Goal: Information Seeking & Learning: Find specific fact

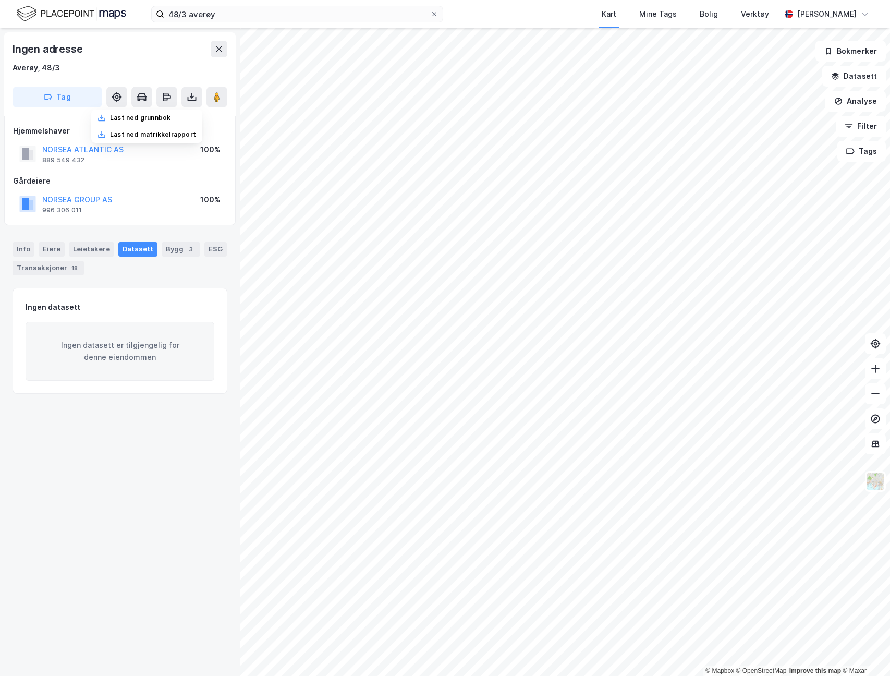
click at [90, 10] on img at bounding box center [72, 14] width 110 height 18
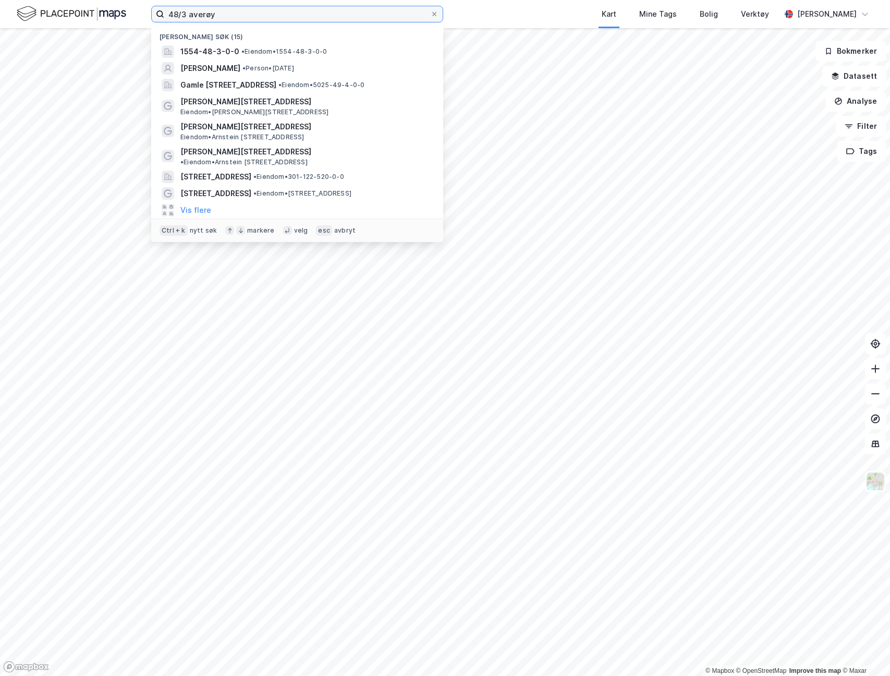
drag, startPoint x: 273, startPoint y: 19, endPoint x: 110, endPoint y: 11, distance: 163.4
click at [110, 11] on div "48/3 averøy Nylige søk (15) 1554-48-3-0-0 • Eiendom • 1554-48-3-0-0 [PERSON_NAM…" at bounding box center [445, 14] width 890 height 28
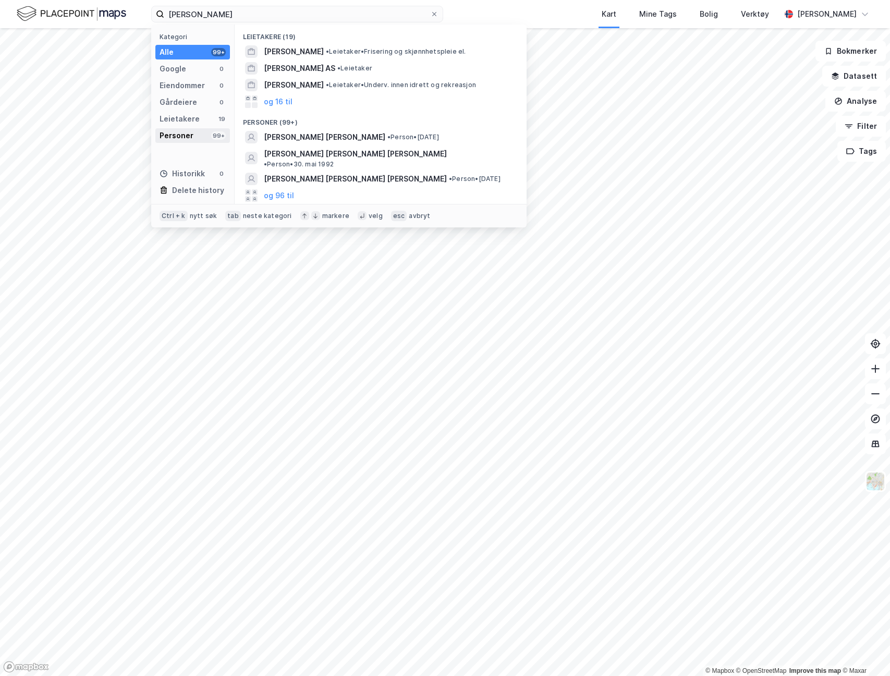
click at [175, 136] on div "Personer" at bounding box center [177, 135] width 34 height 13
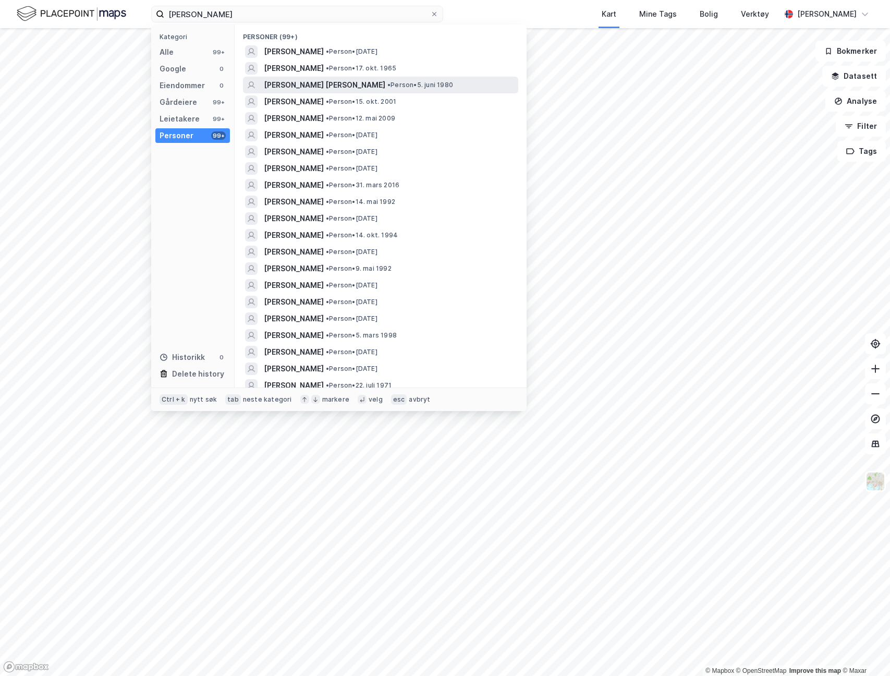
click at [406, 86] on span "• Person • 5. juni 1980" at bounding box center [421, 85] width 66 height 8
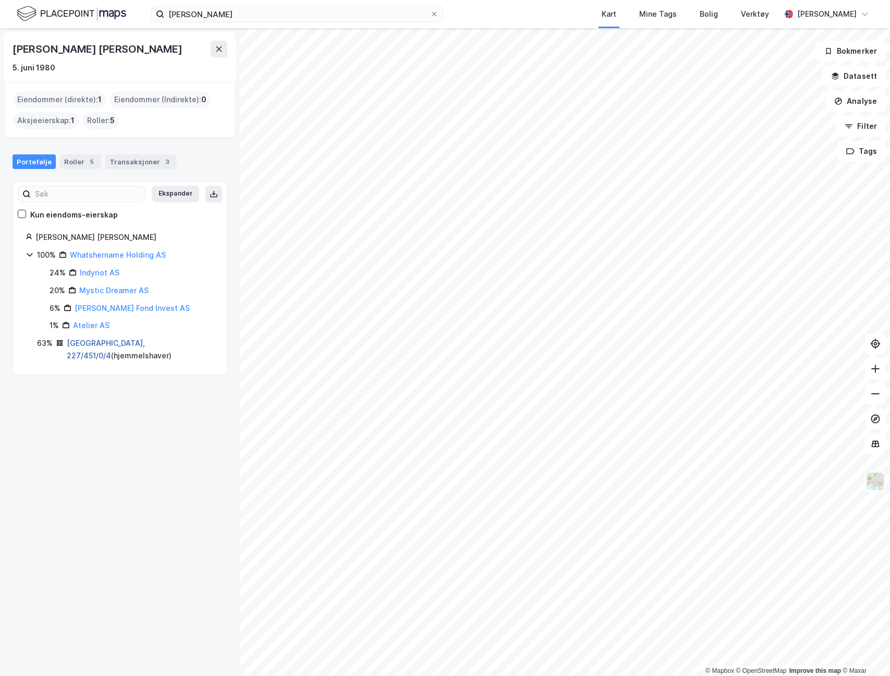
click at [115, 344] on link "[GEOGRAPHIC_DATA], 227/451/0/4" at bounding box center [106, 349] width 78 height 21
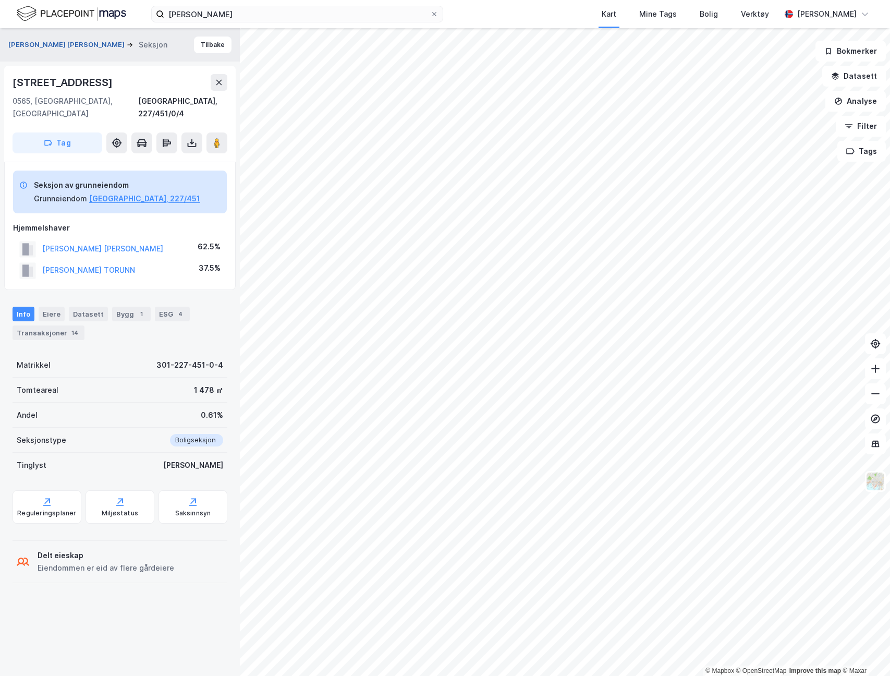
click at [63, 43] on button "LARSEN KIMBERLY MICHELLE" at bounding box center [67, 45] width 118 height 10
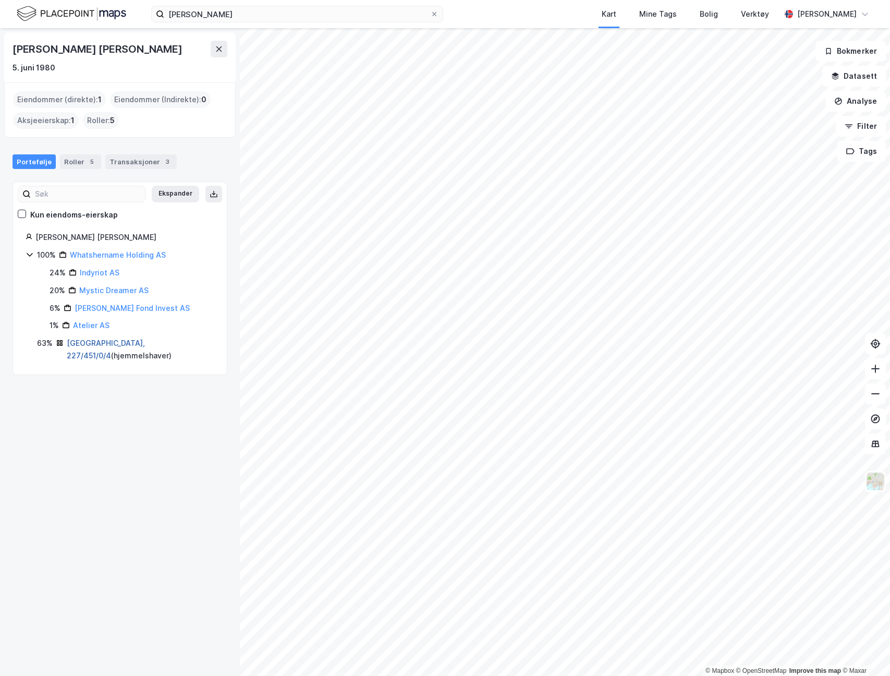
click at [108, 345] on link "Oslo, 227/451/0/4" at bounding box center [106, 349] width 78 height 21
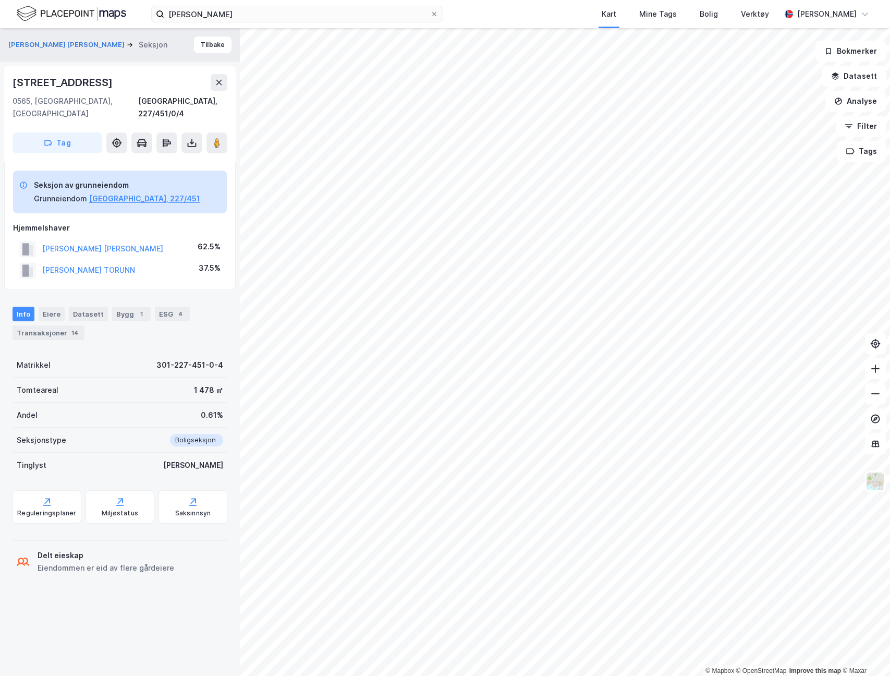
click at [95, 13] on img at bounding box center [72, 14] width 110 height 18
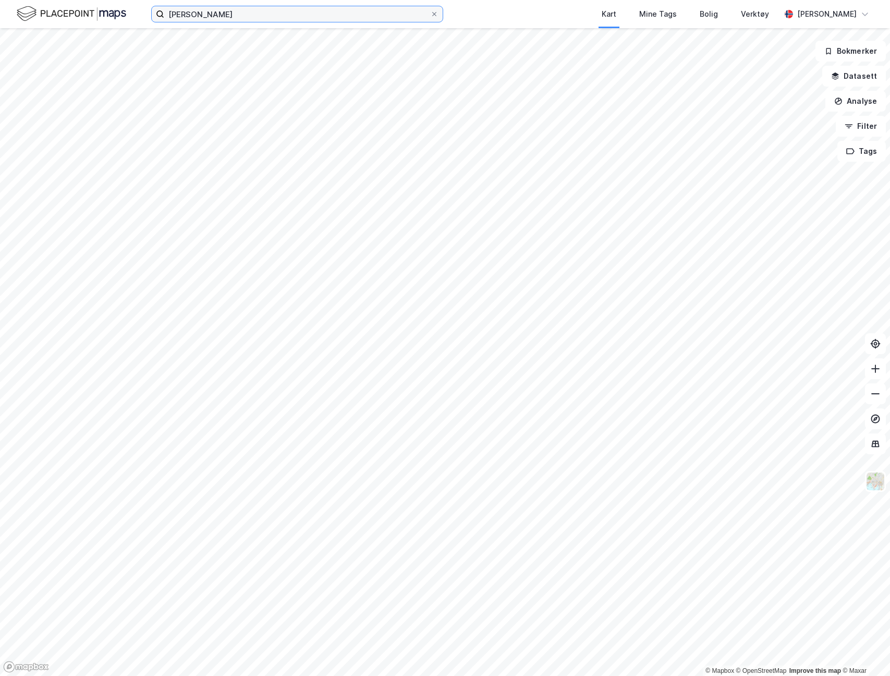
click at [223, 20] on input "kimberly larsen" at bounding box center [297, 14] width 266 height 16
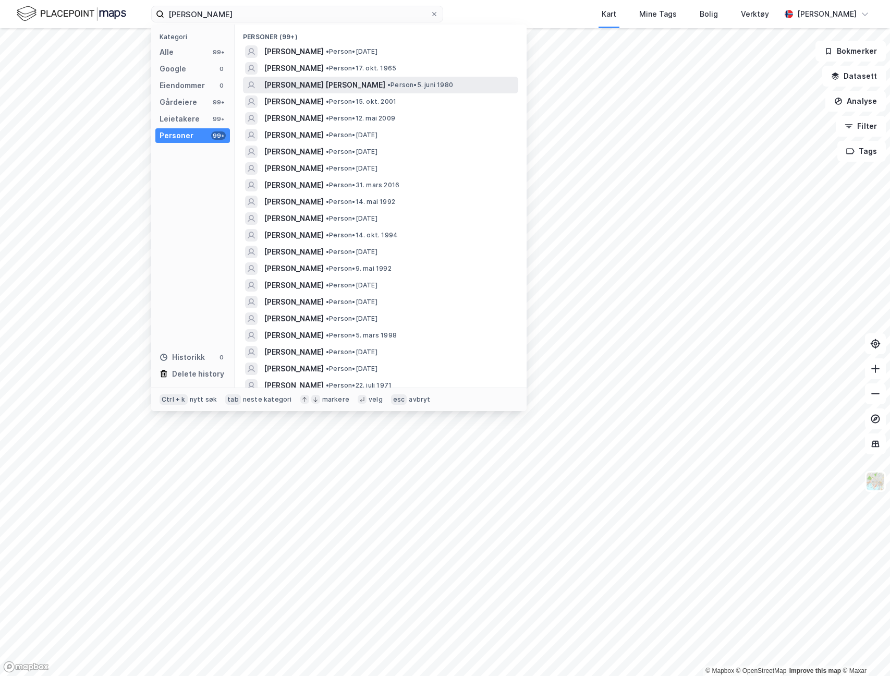
click at [353, 86] on span "KIMBERLY MICHELLE LARSEN" at bounding box center [325, 85] width 122 height 13
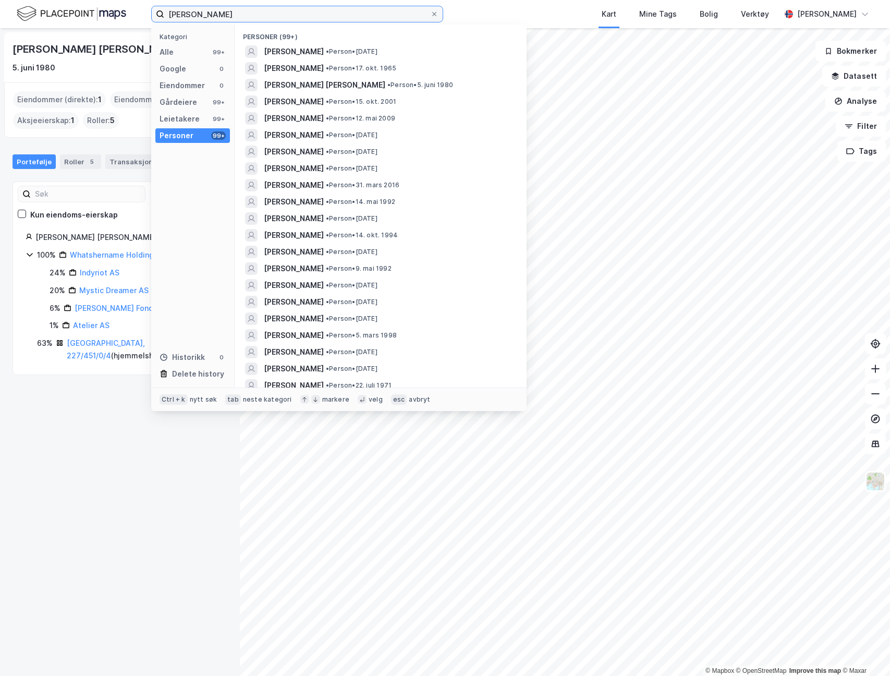
drag, startPoint x: 287, startPoint y: 12, endPoint x: 52, endPoint y: -9, distance: 236.2
click at [52, 0] on html "kimberly larsen Kategori Alle 99+ Google 0 Eiendommer 0 Gårdeiere 99+ Leietaker…" at bounding box center [445, 338] width 890 height 676
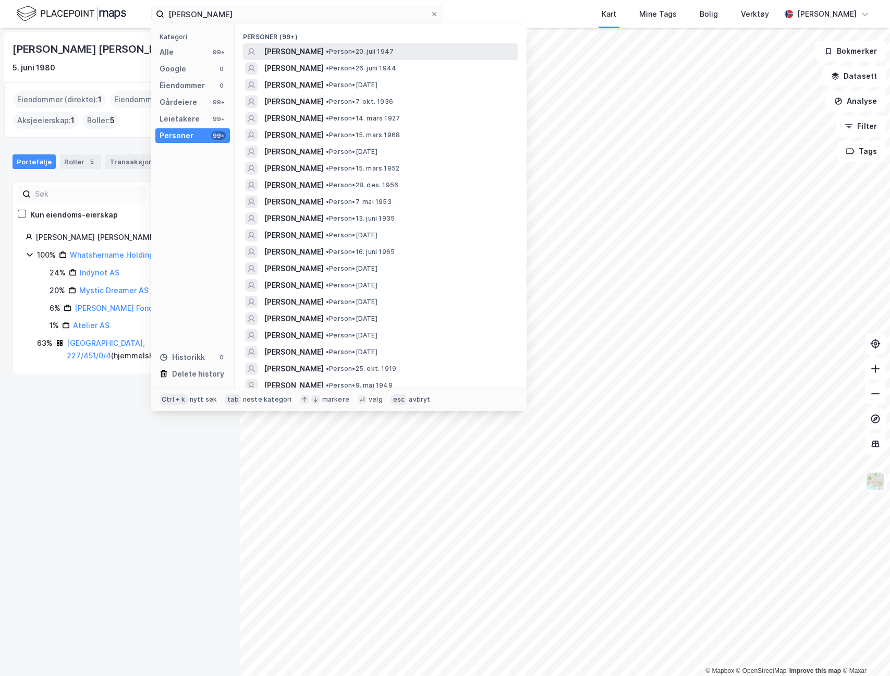
click at [450, 53] on div "BODIL LARSEN • Person • 20. juli 1947" at bounding box center [390, 51] width 252 height 13
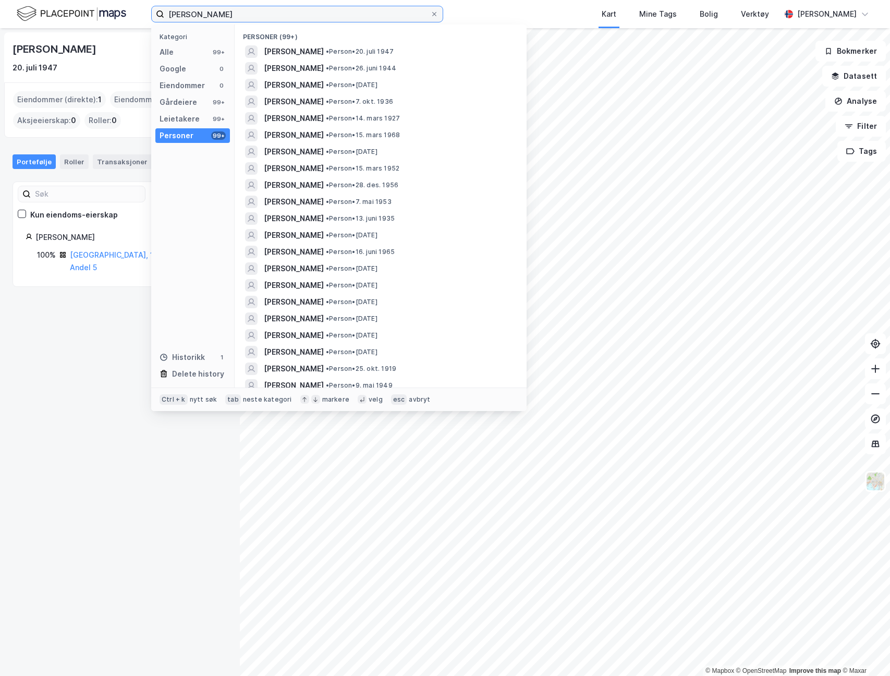
drag, startPoint x: 238, startPoint y: 17, endPoint x: 113, endPoint y: 6, distance: 125.7
click at [113, 6] on div "bodil larsen Kategori Alle 99+ Google 0 Eiendommer 0 Gårdeiere 99+ Leietakere 9…" at bounding box center [445, 14] width 890 height 28
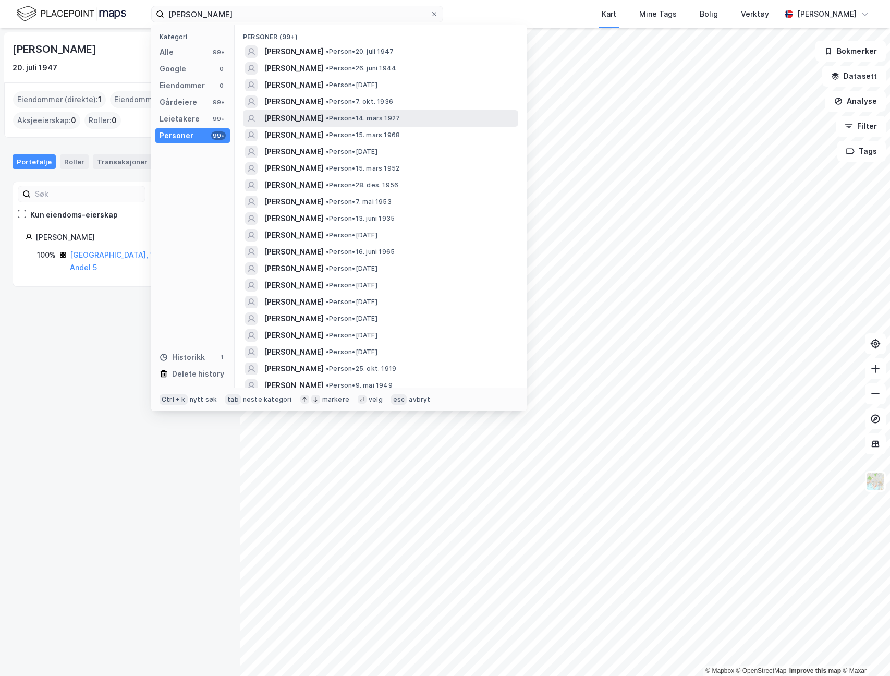
click at [400, 119] on div "BODIL LARSEN • Person • 14. mars 1927" at bounding box center [390, 118] width 252 height 13
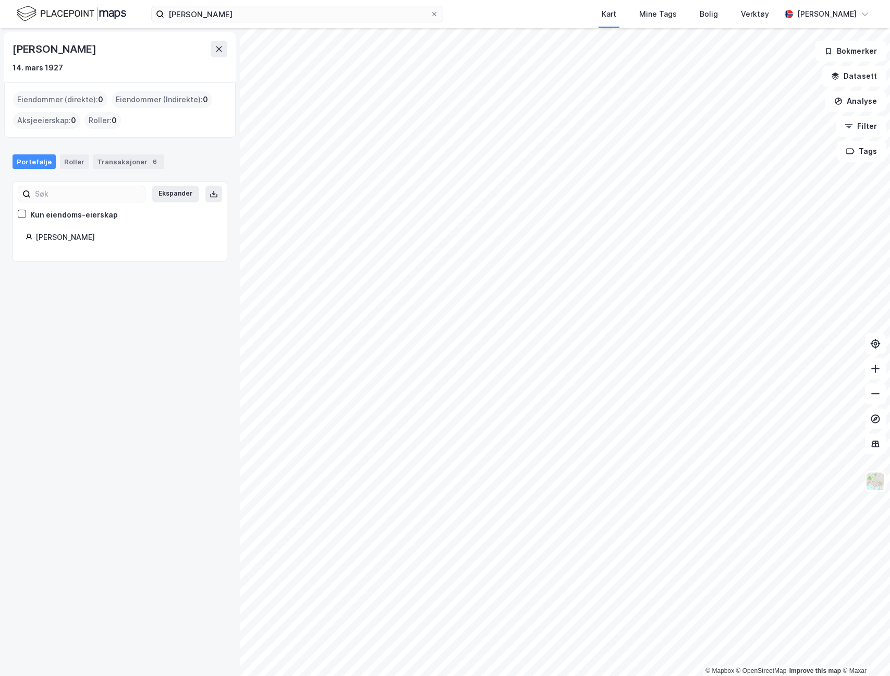
click at [50, 245] on div "Larsen Bodil" at bounding box center [120, 240] width 189 height 18
click at [249, 17] on input "bodil larsen" at bounding box center [297, 14] width 266 height 16
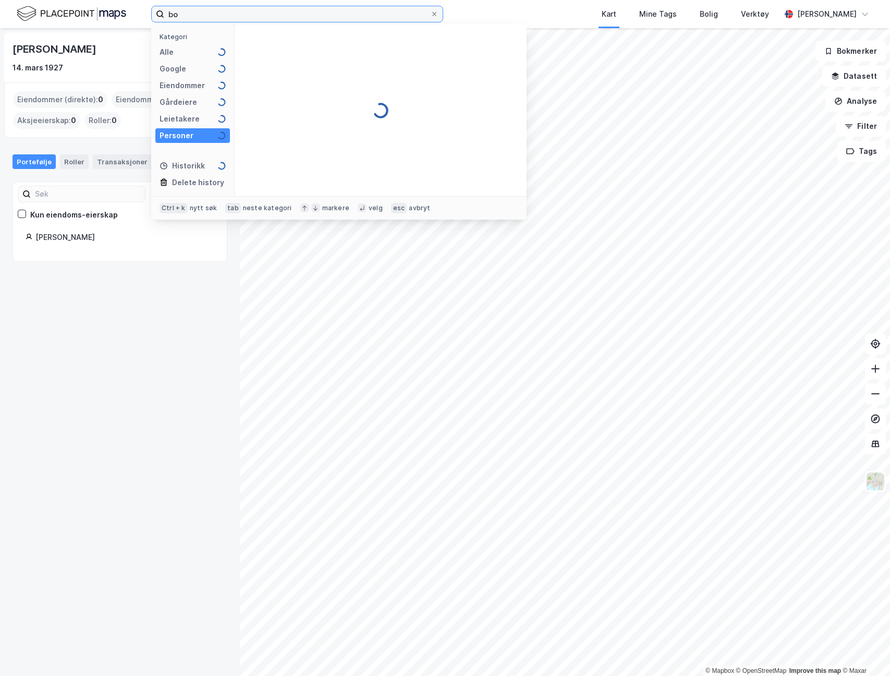
type input "b"
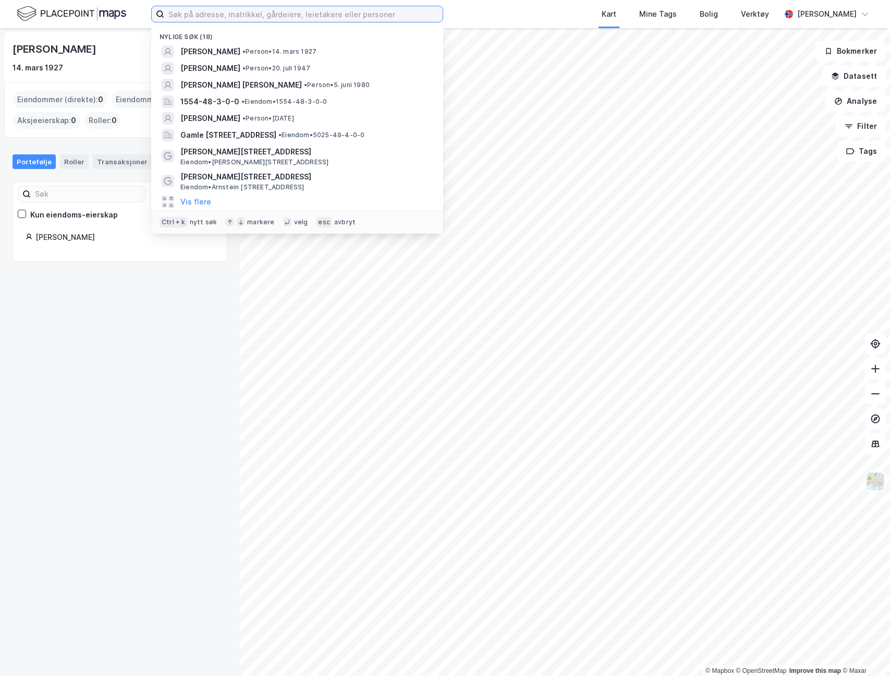
click at [200, 11] on input at bounding box center [303, 14] width 279 height 16
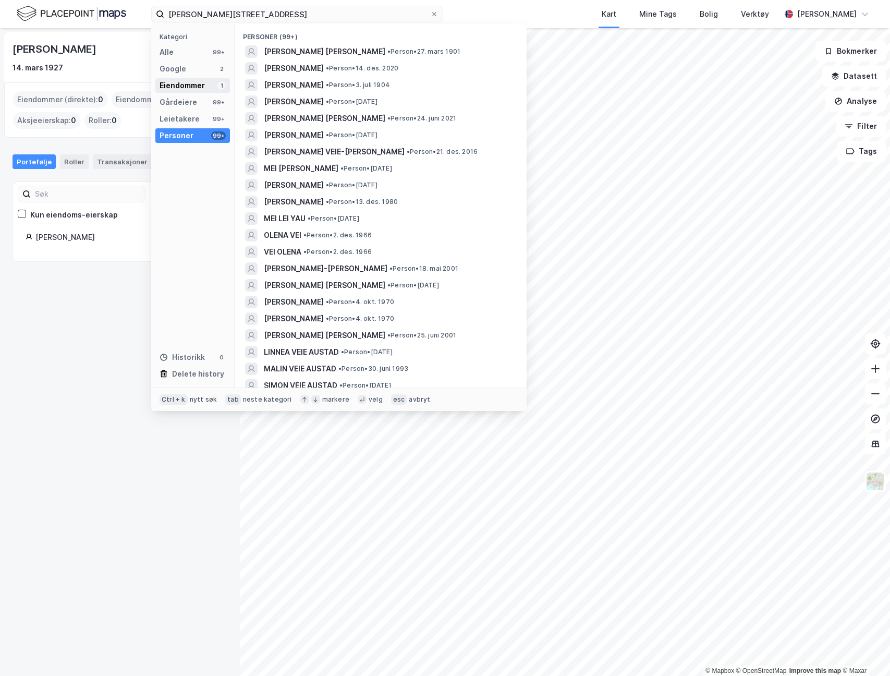
click at [187, 80] on div "Eiendommer" at bounding box center [182, 85] width 45 height 13
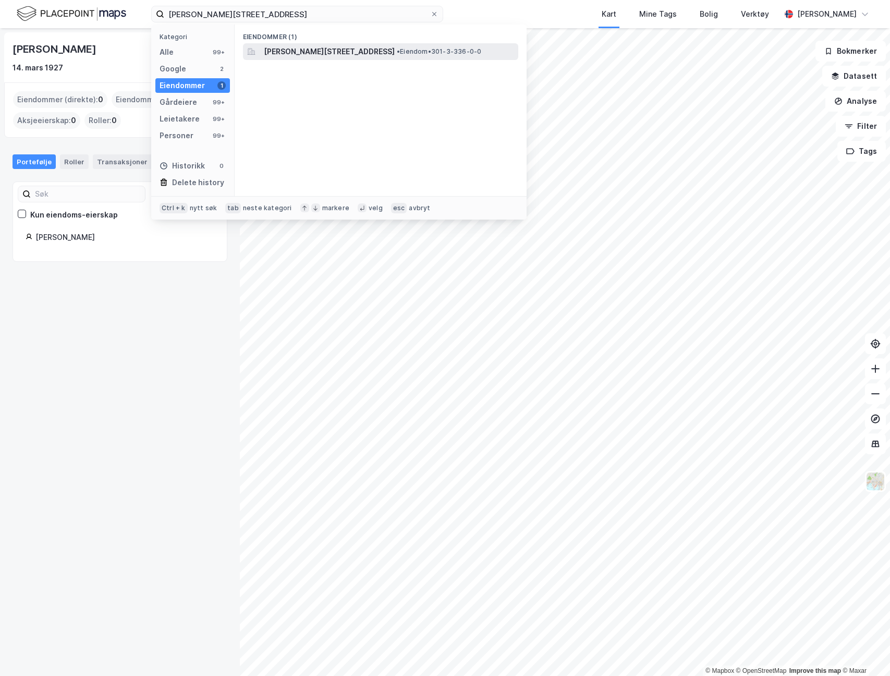
click at [309, 51] on span "Gustav Vigelands vei 5B, 0274, OSLO, OSLO" at bounding box center [329, 51] width 131 height 13
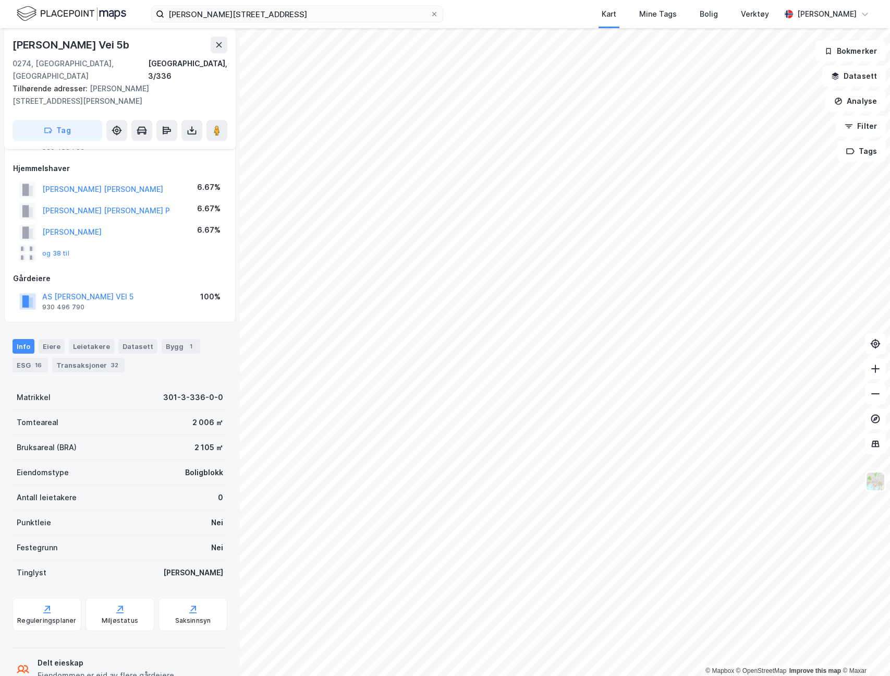
scroll to position [17, 0]
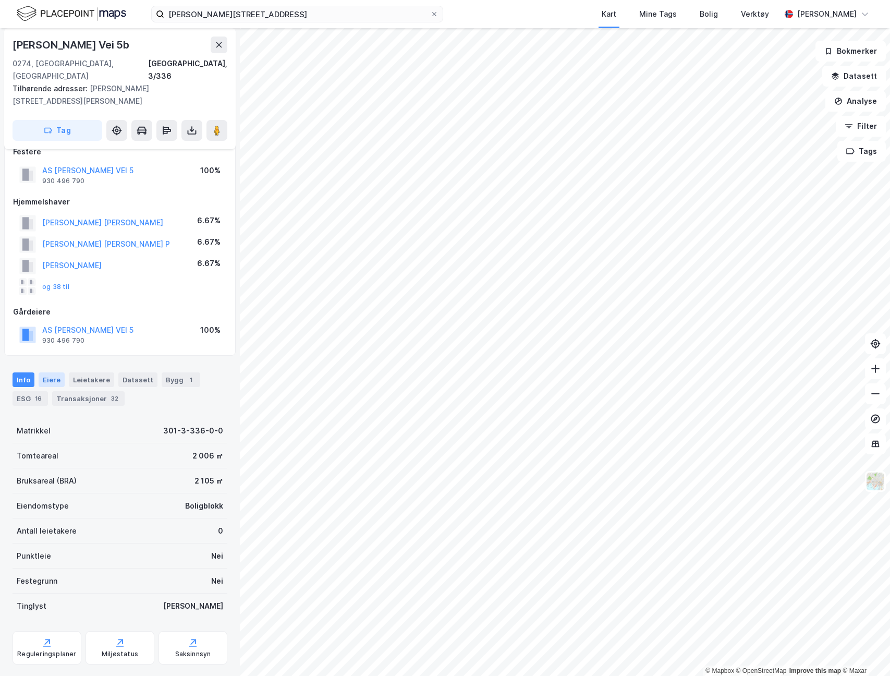
click at [51, 372] on div "Eiere" at bounding box center [52, 379] width 26 height 15
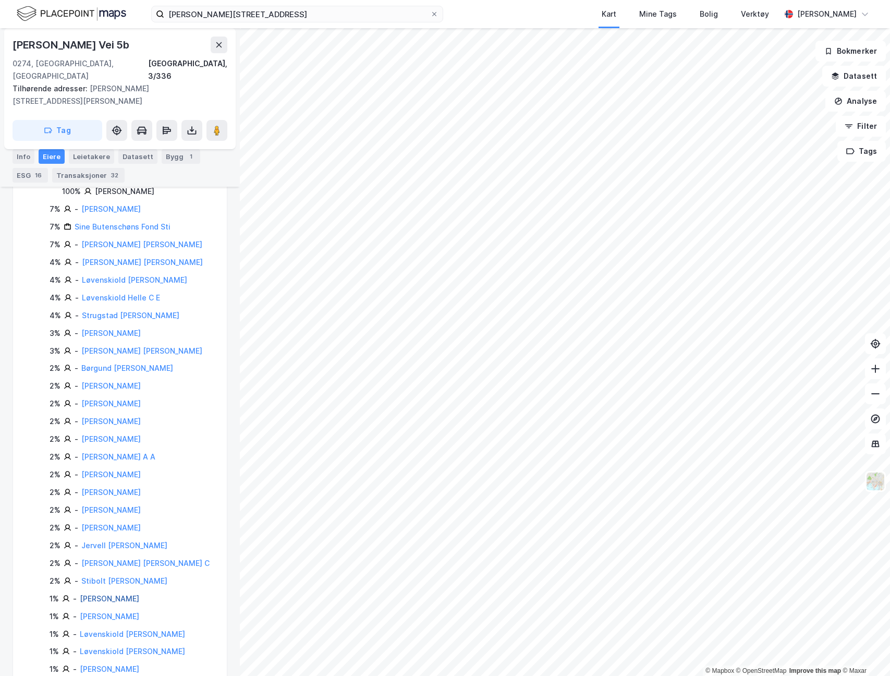
scroll to position [87, 0]
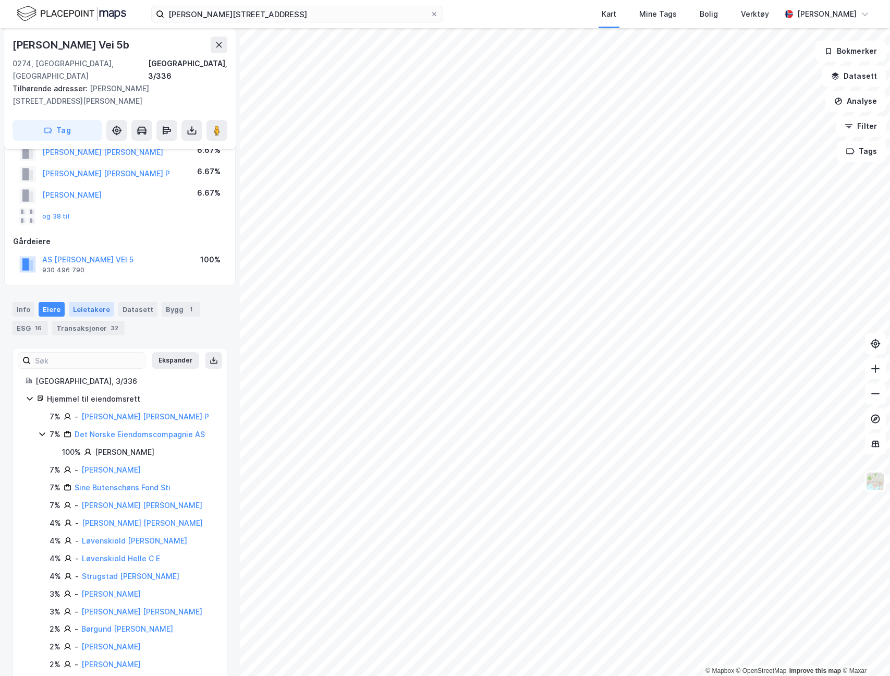
click at [101, 302] on div "Leietakere" at bounding box center [91, 309] width 45 height 15
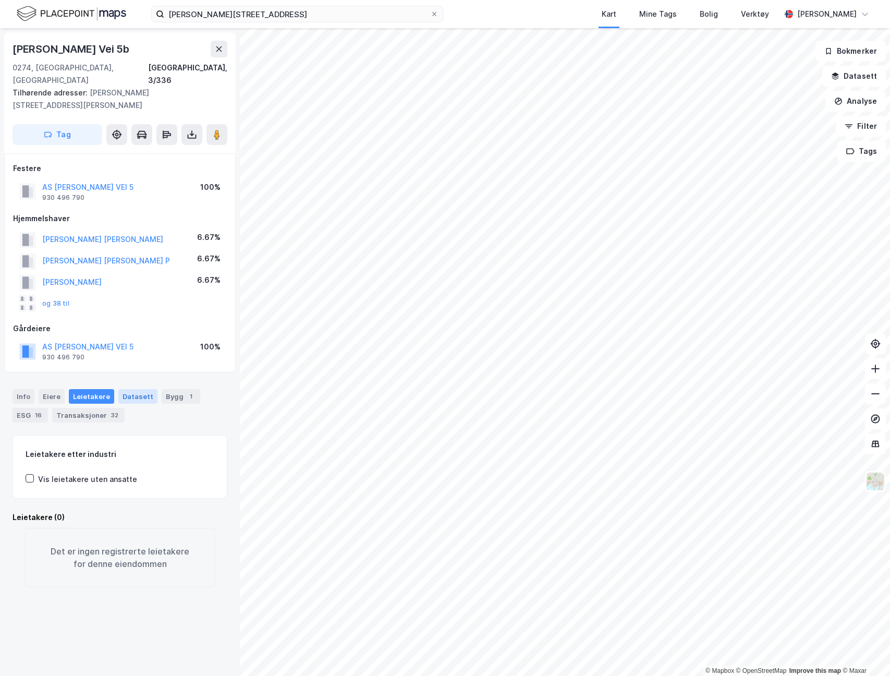
click at [132, 389] on div "Datasett" at bounding box center [137, 396] width 39 height 15
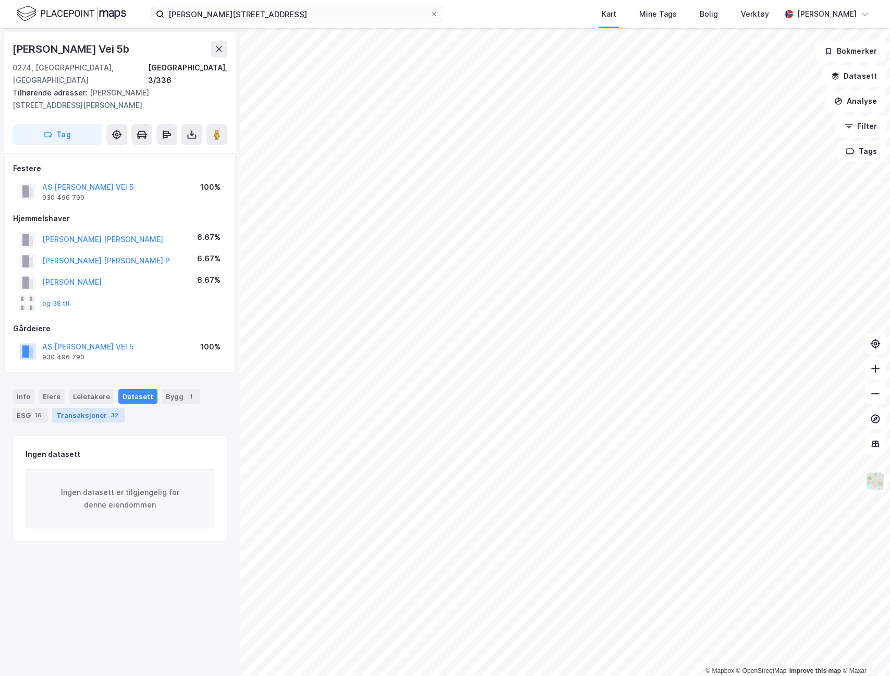
click at [66, 408] on div "Transaksjoner 32" at bounding box center [88, 415] width 73 height 15
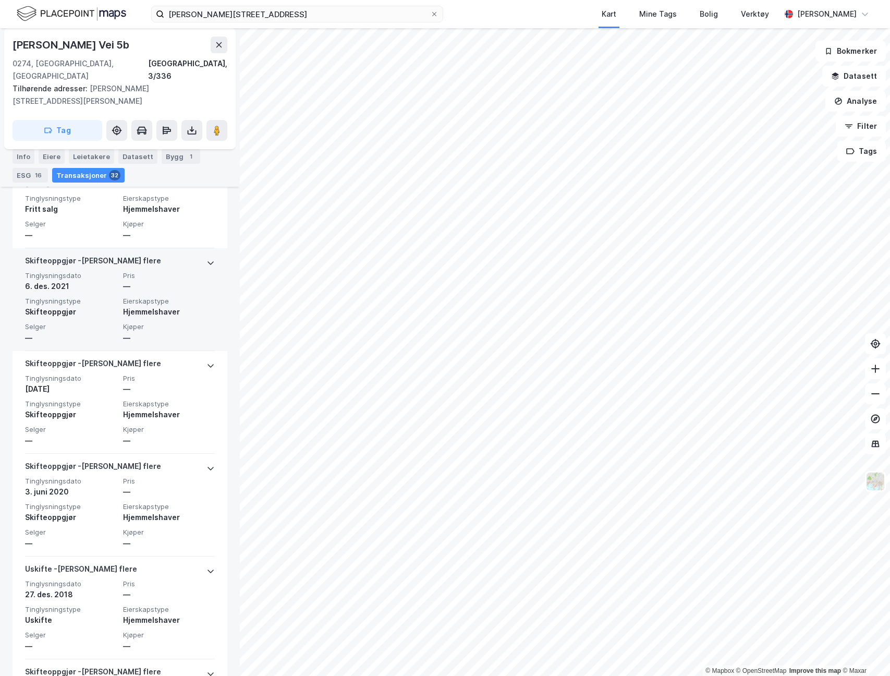
scroll to position [574, 0]
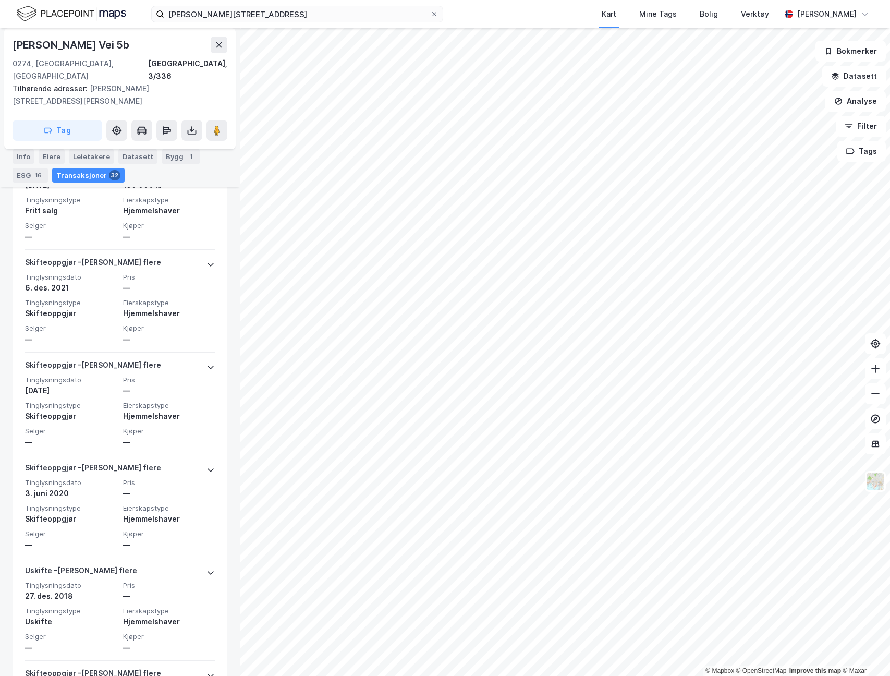
click at [49, 148] on div "Info Eiere Leietakere Datasett Bygg 1 ESG 16 Transaksjoner 32" at bounding box center [120, 162] width 240 height 50
click at [55, 153] on div "Eiere" at bounding box center [52, 156] width 26 height 15
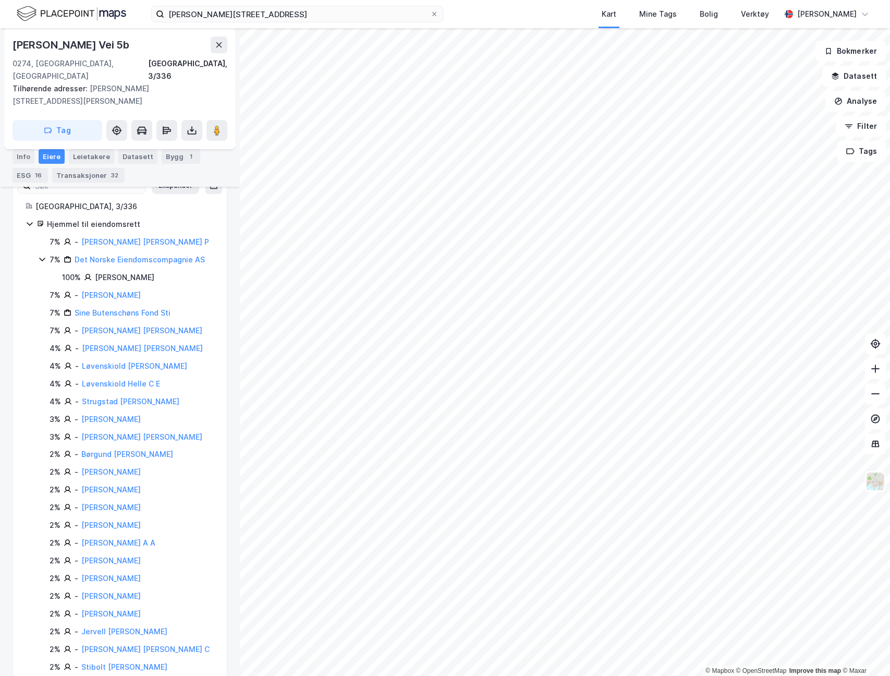
scroll to position [244, 0]
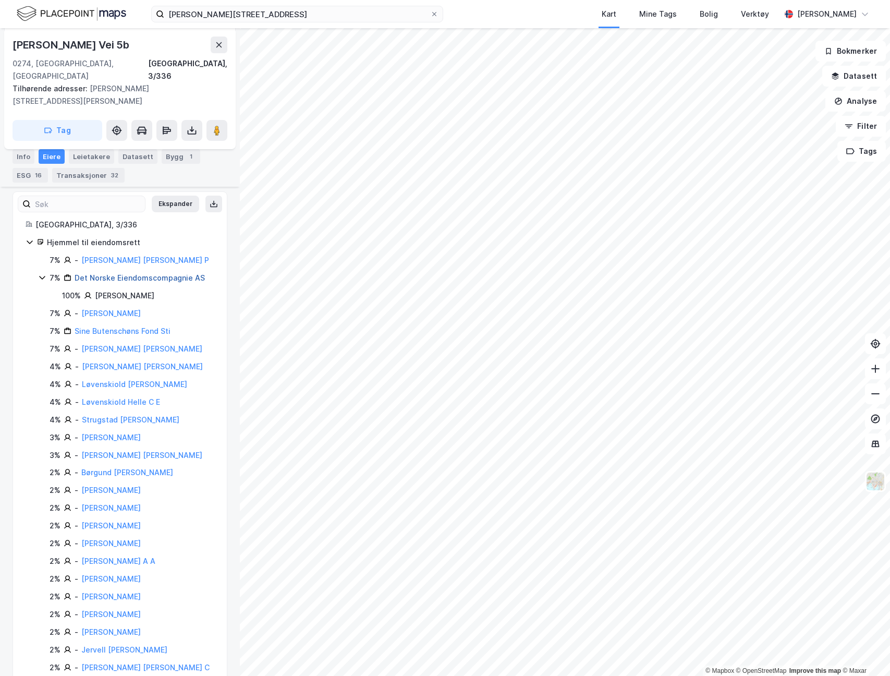
click at [189, 273] on link "Det Norske Eiendomscompagnie AS" at bounding box center [140, 277] width 130 height 9
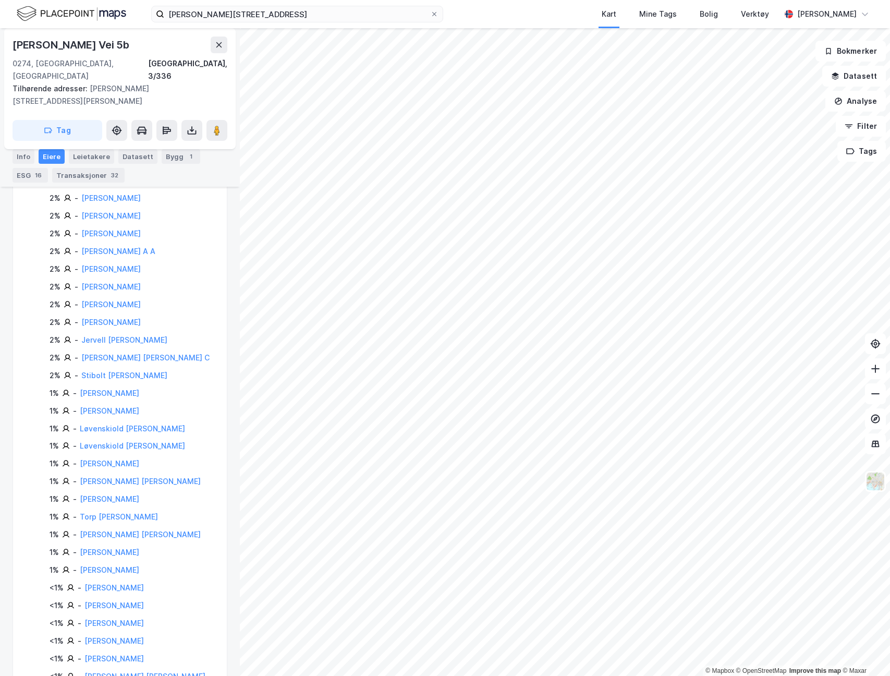
scroll to position [609, 0]
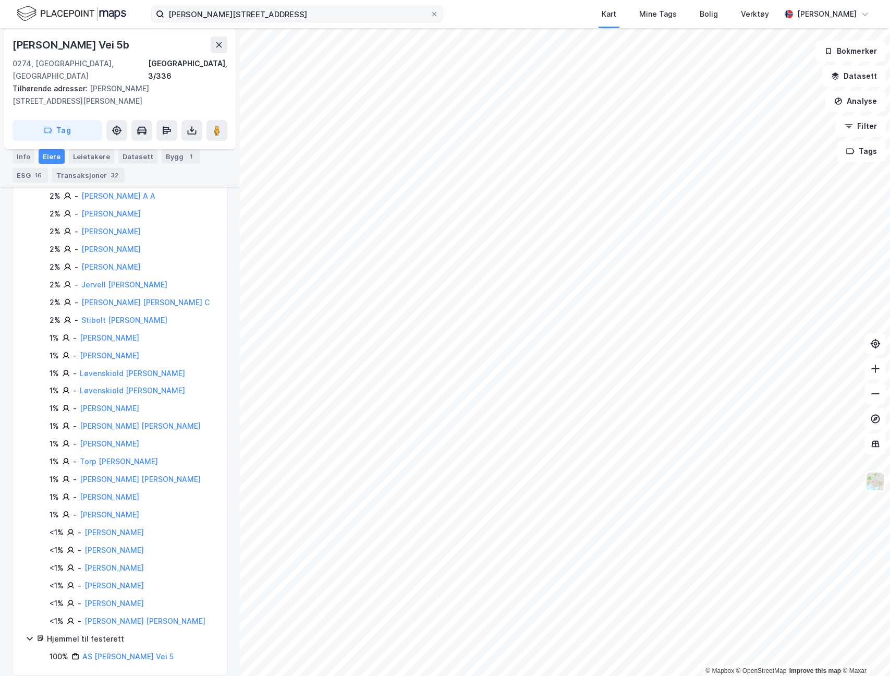
click at [287, 26] on div "gustav vigelands vei 5b Kart Mine Tags Bolig Verktøy Theodor Karlsen" at bounding box center [445, 14] width 890 height 28
click at [288, 17] on input "gustav vigelands vei 5b" at bounding box center [297, 14] width 266 height 16
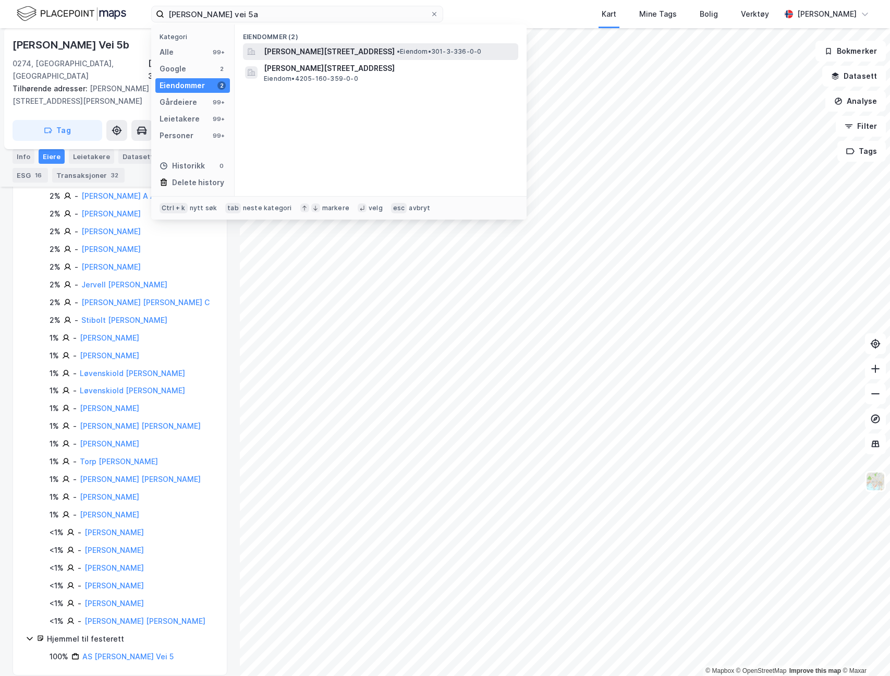
click at [311, 47] on span "Gustav Vigelands vei 5A, 0274, OSLO, OSLO" at bounding box center [329, 51] width 131 height 13
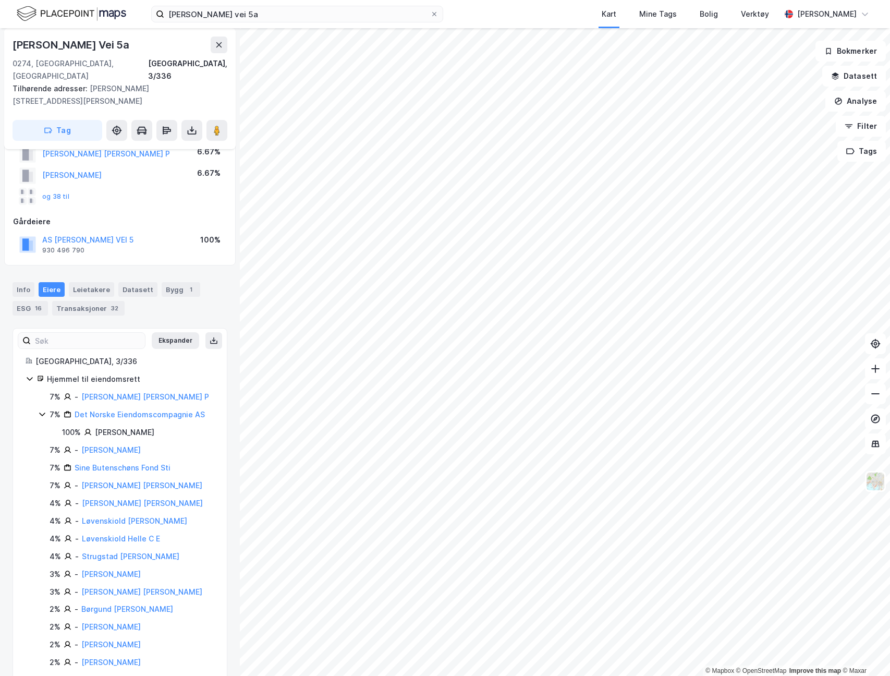
scroll to position [87, 0]
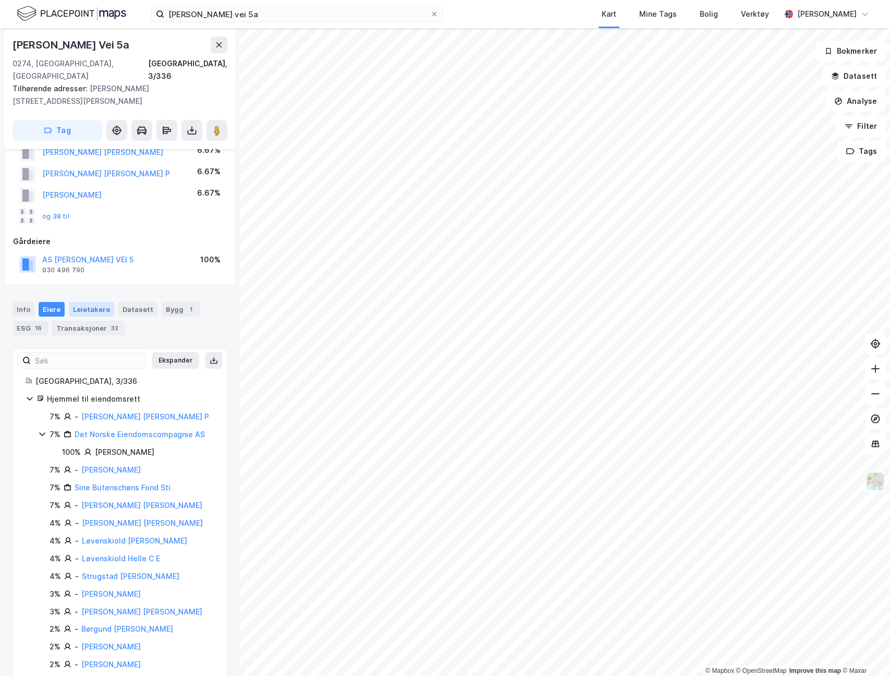
click at [98, 302] on div "Leietakere" at bounding box center [91, 309] width 45 height 15
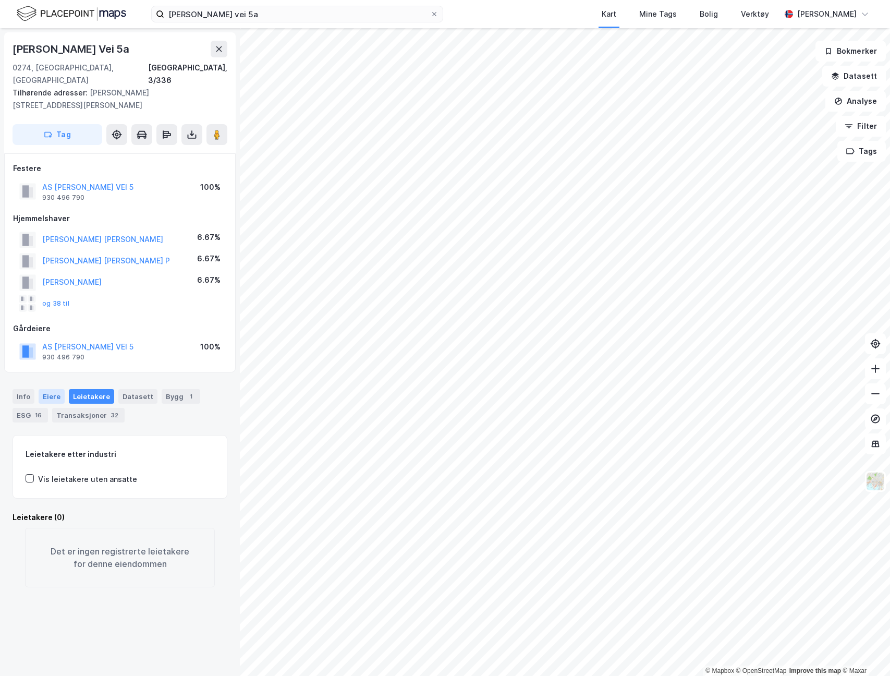
click at [55, 389] on div "Eiere" at bounding box center [52, 396] width 26 height 15
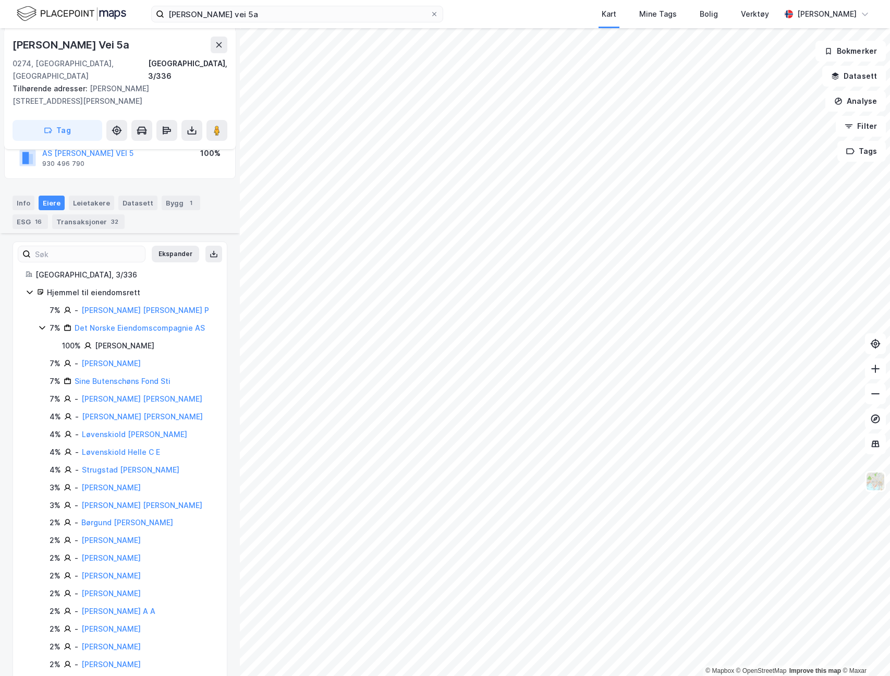
scroll to position [191, 0]
click at [23, 283] on div "Oslo, 3/336 Hjemmel til eiendomsrett 7% - Amble Fanny Elisabeth P 7% Det Norske…" at bounding box center [120, 675] width 214 height 809
click at [26, 290] on icon at bounding box center [30, 294] width 8 height 8
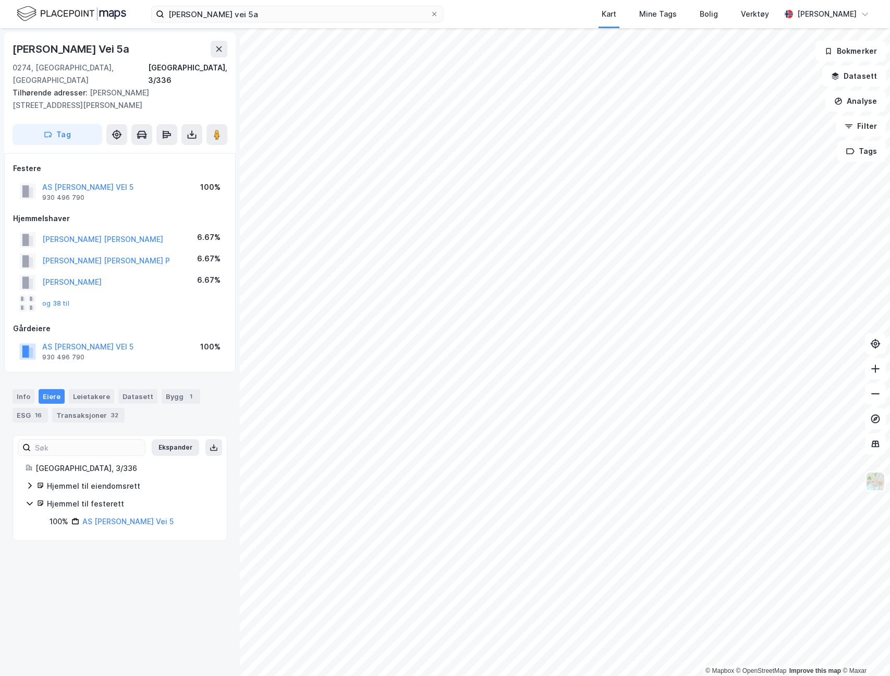
click at [32, 499] on icon at bounding box center [30, 503] width 8 height 8
drag, startPoint x: 32, startPoint y: 492, endPoint x: 32, endPoint y: 475, distance: 16.7
click at [32, 482] on icon at bounding box center [30, 486] width 8 height 8
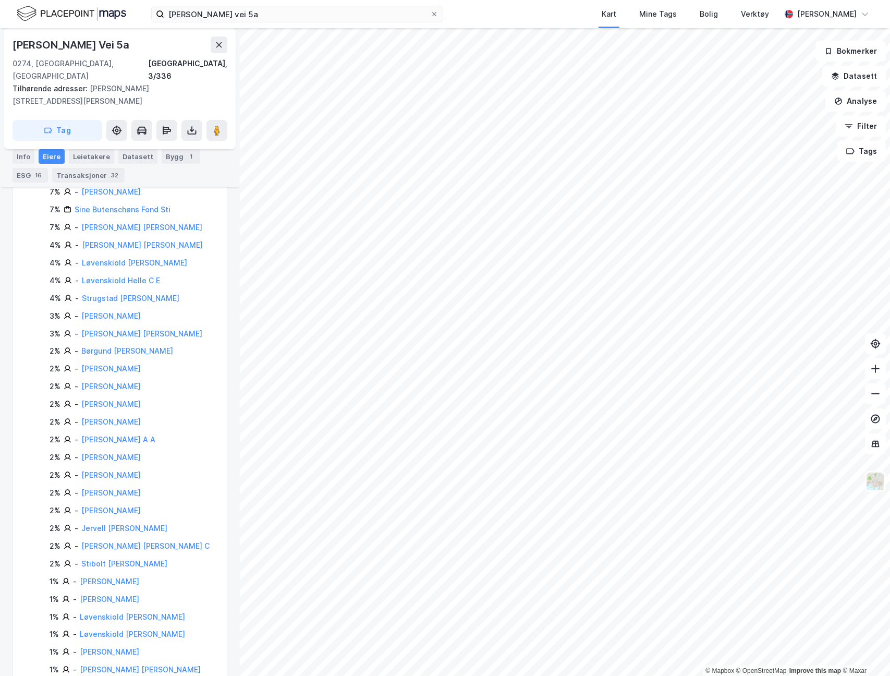
scroll to position [313, 0]
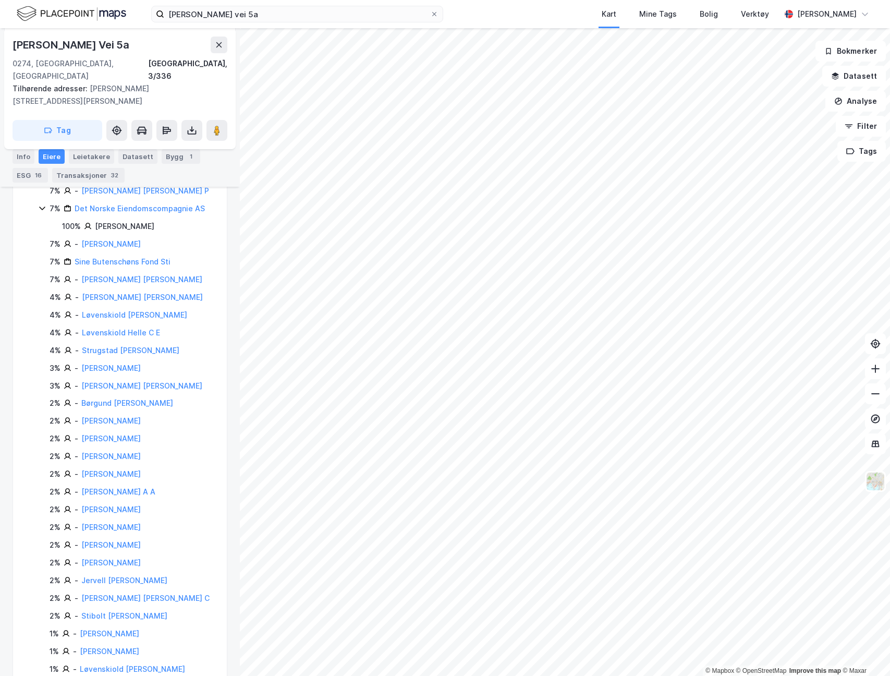
click at [98, 173] on div "Transaksjoner 32" at bounding box center [88, 175] width 73 height 15
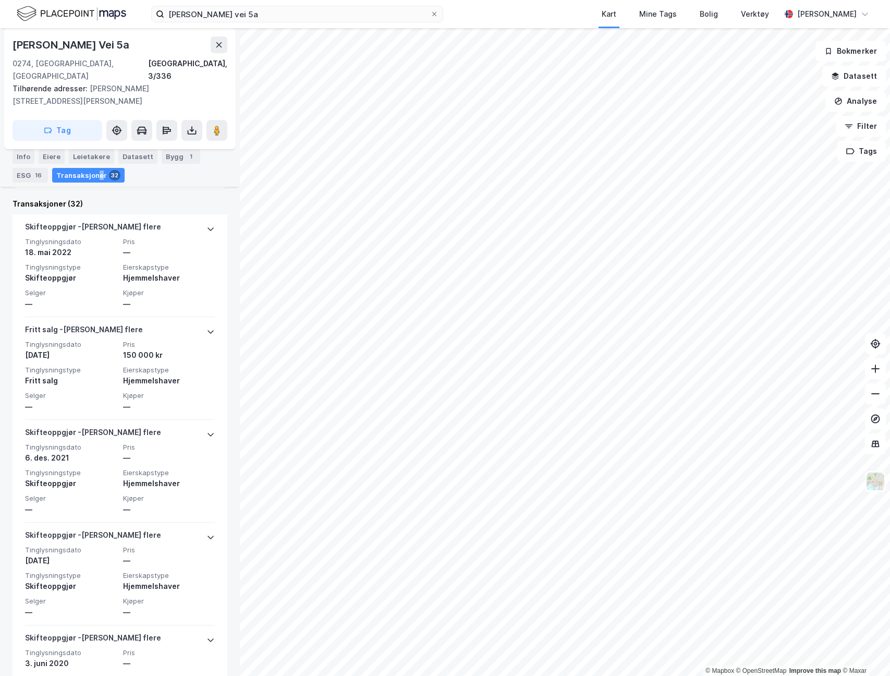
scroll to position [417, 0]
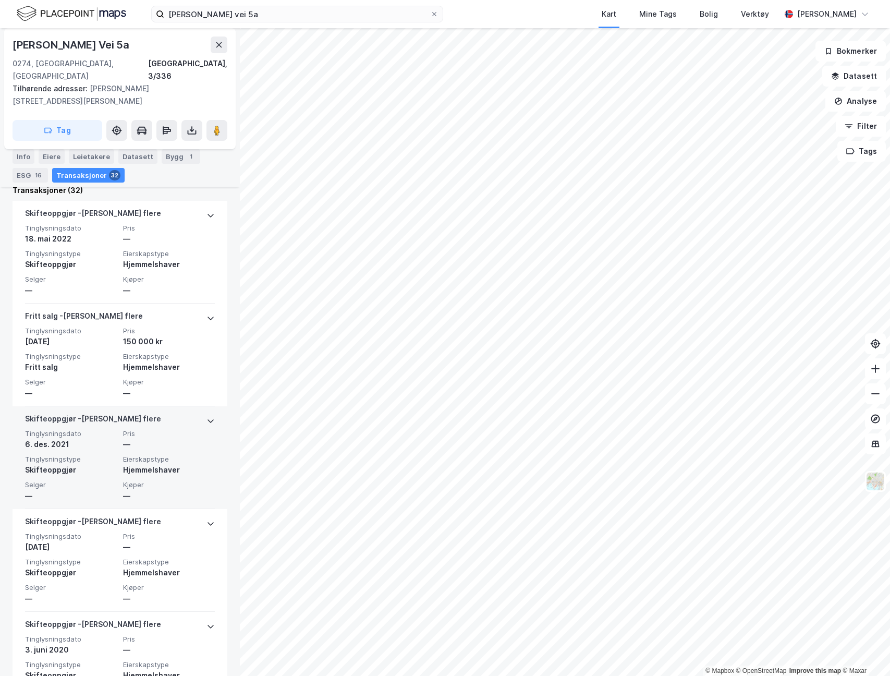
click at [169, 429] on span "Pris" at bounding box center [169, 433] width 92 height 9
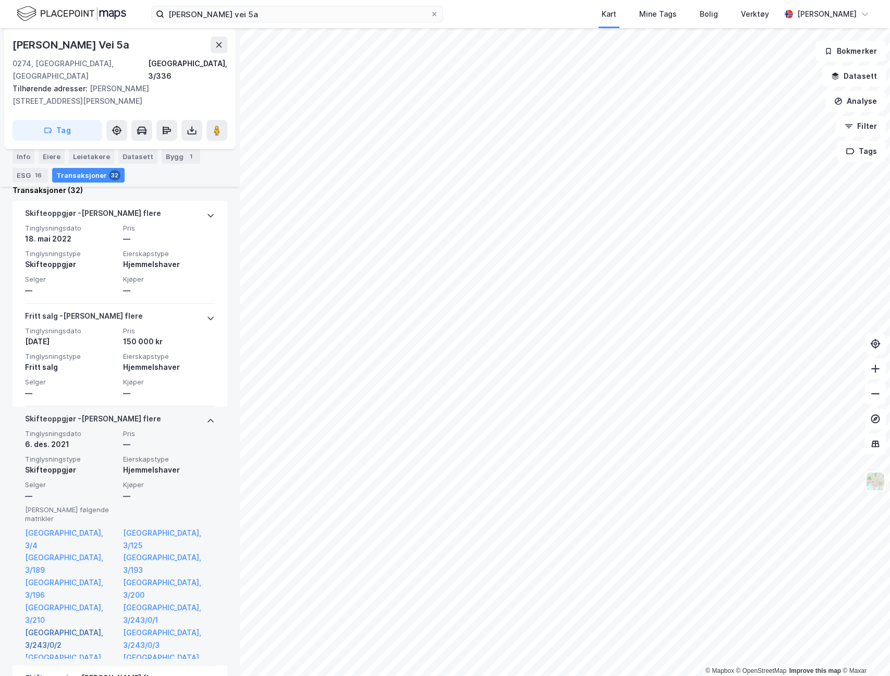
click at [80, 627] on link "Oslo, 3/243/0/2" at bounding box center [71, 639] width 92 height 25
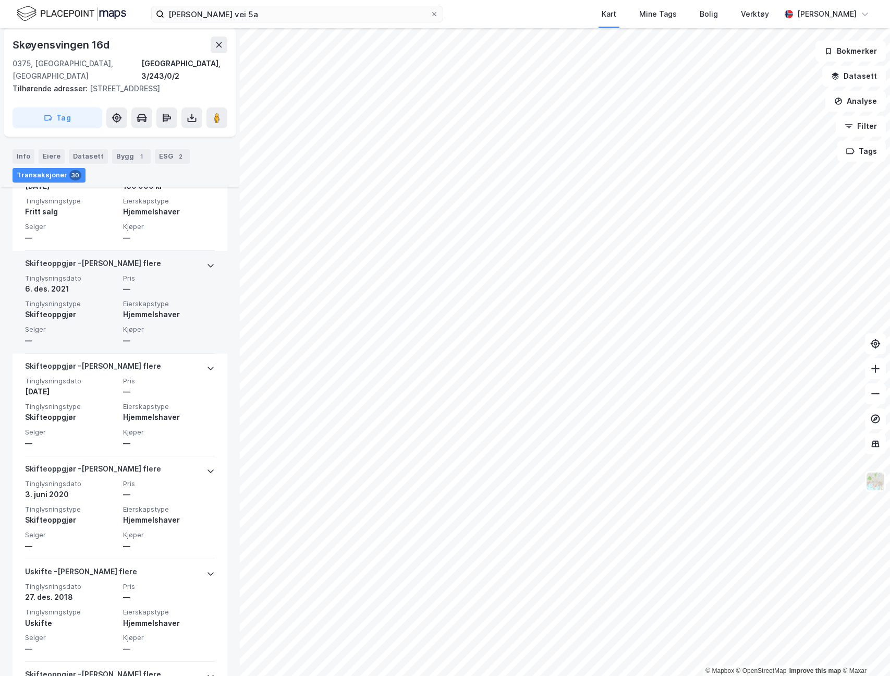
scroll to position [783, 0]
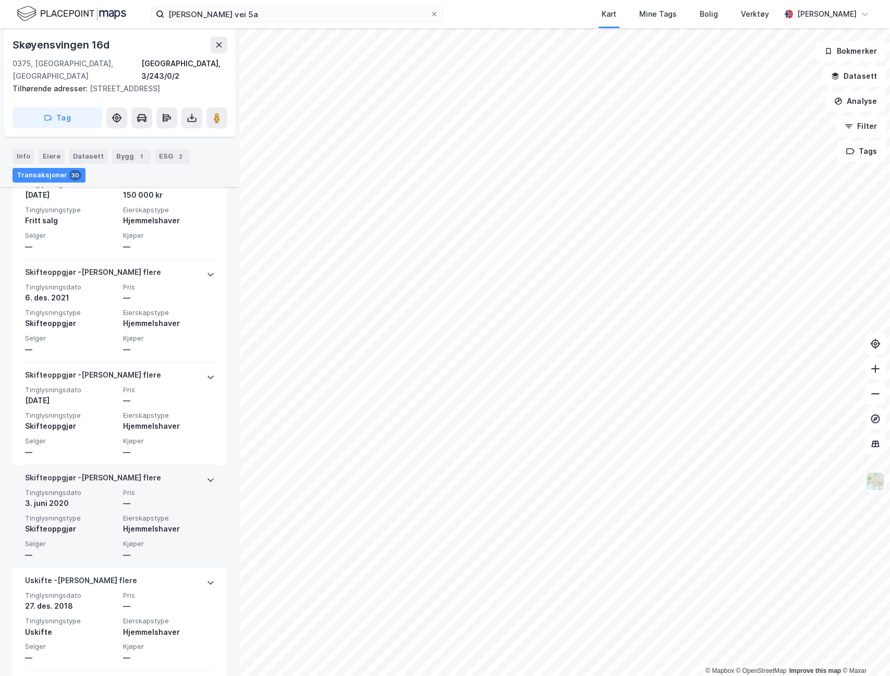
click at [190, 497] on span "Pris" at bounding box center [169, 492] width 92 height 9
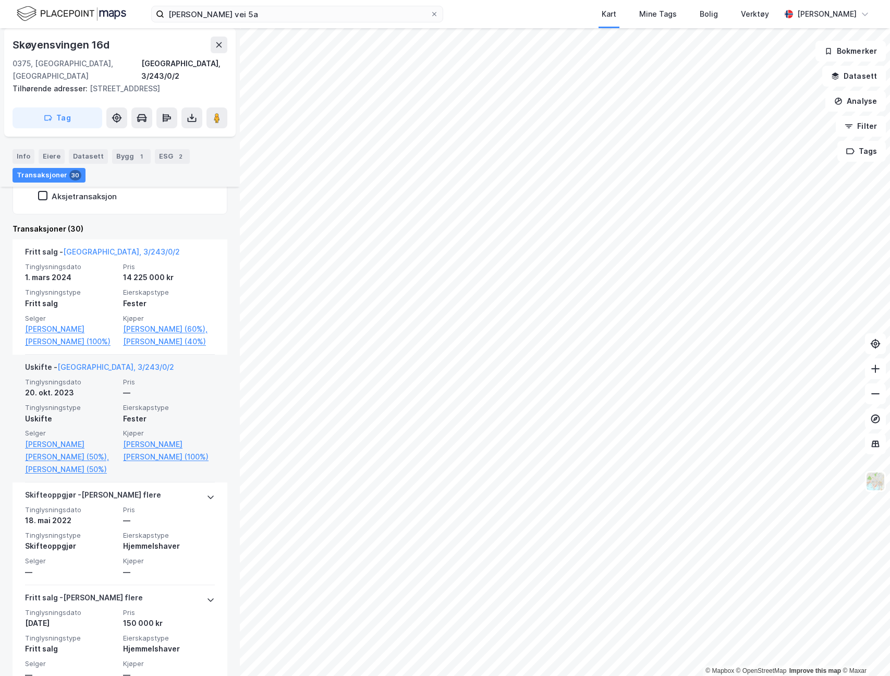
scroll to position [261, 0]
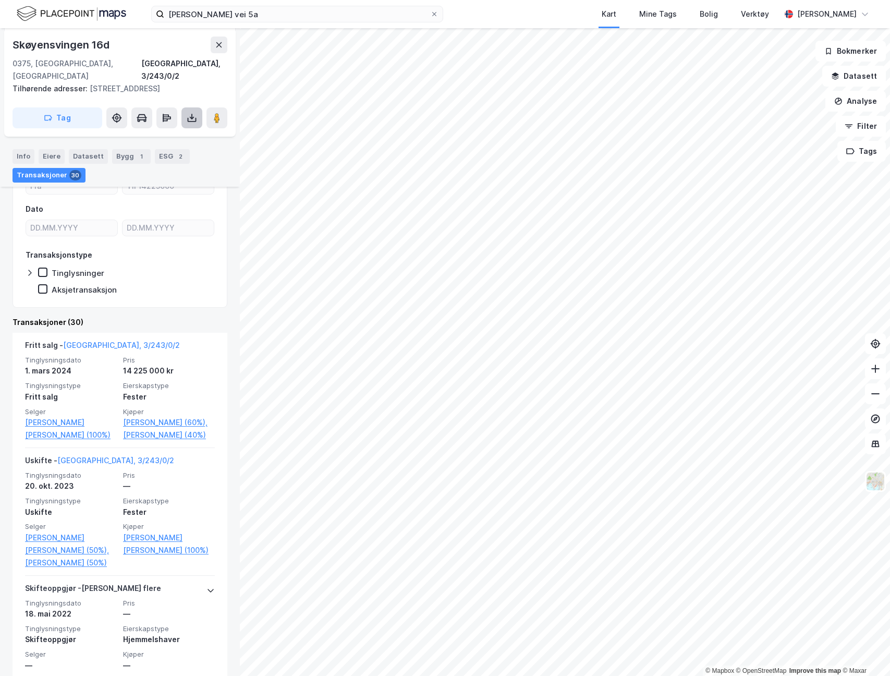
click at [193, 121] on icon at bounding box center [192, 118] width 10 height 10
click at [162, 135] on div "Last ned grunnbok" at bounding box center [140, 139] width 61 height 8
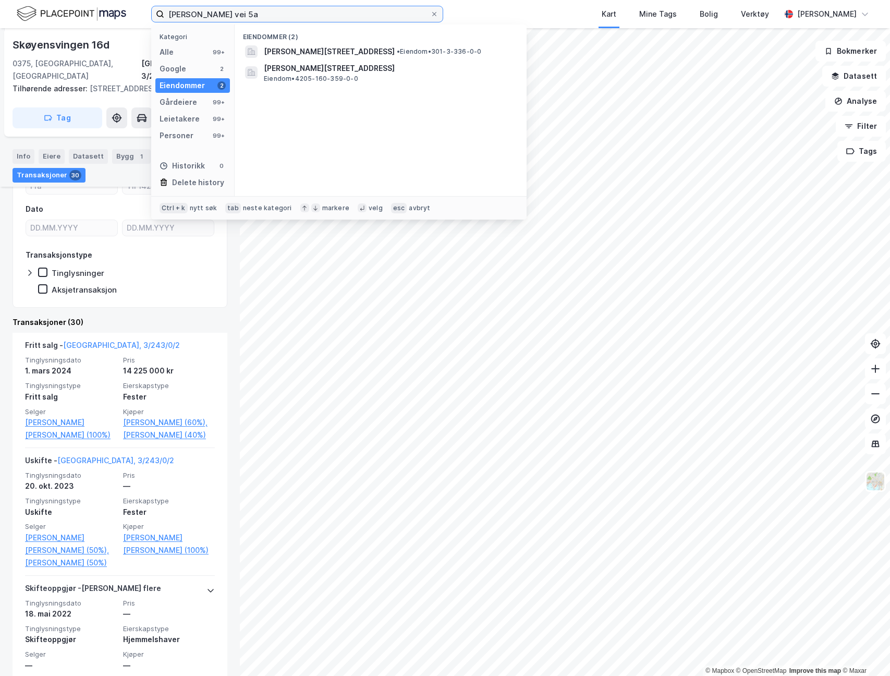
click at [310, 13] on input "gustav vigelands vei 5a" at bounding box center [297, 14] width 266 height 16
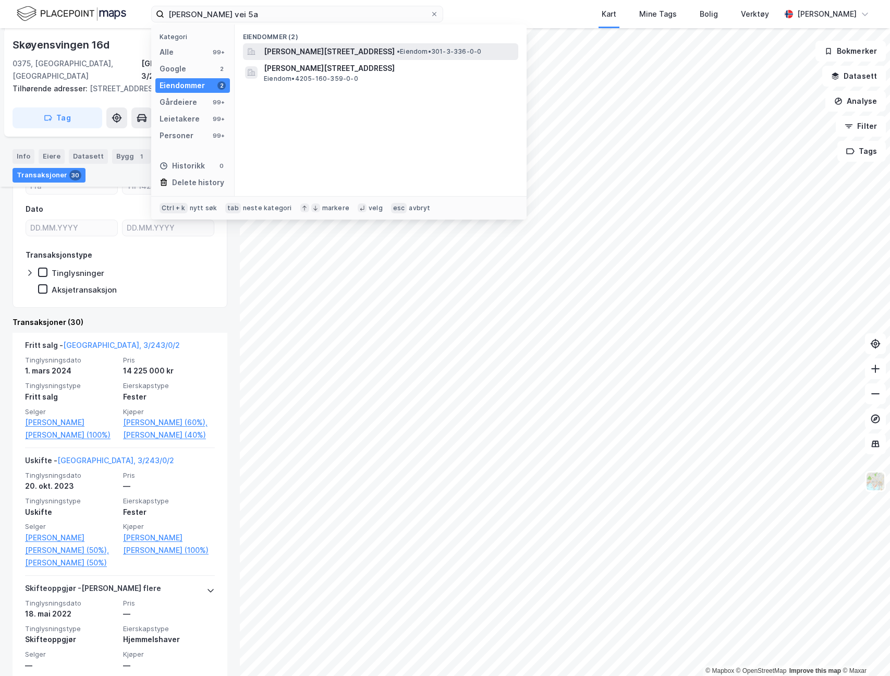
click at [309, 51] on span "Gustav Vigelands vei 5A, 0274, OSLO, OSLO" at bounding box center [329, 51] width 131 height 13
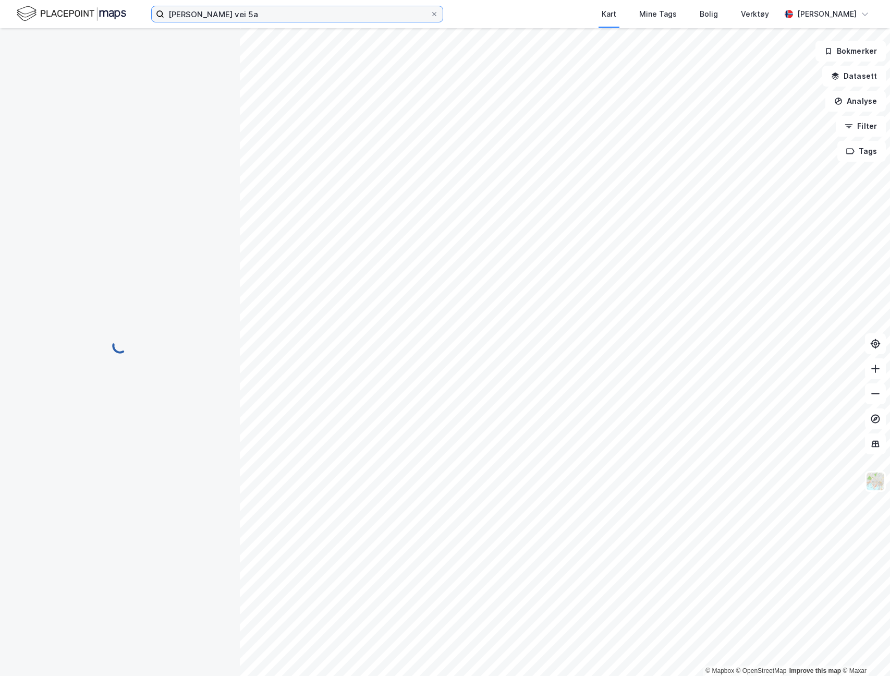
click at [292, 17] on input "gustav vigelands vei 5a" at bounding box center [297, 14] width 266 height 16
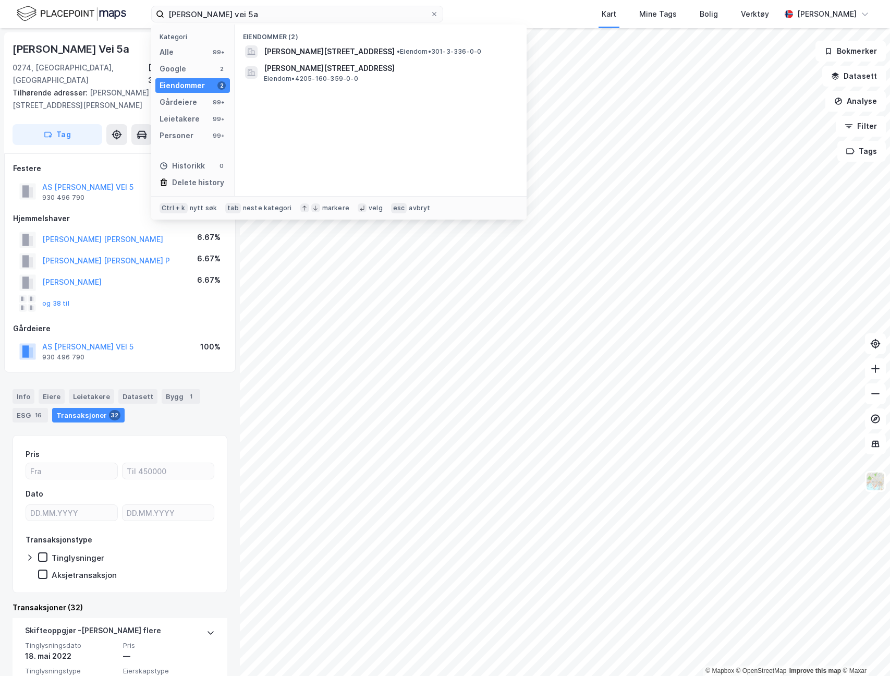
click at [422, 118] on div "Eiendommer (2) Gustav Vigelands vei 5A, 0274, OSLO, OSLO • Eiendom • 301-3-336-…" at bounding box center [381, 111] width 292 height 172
click at [22, 389] on div "Info" at bounding box center [24, 396] width 22 height 15
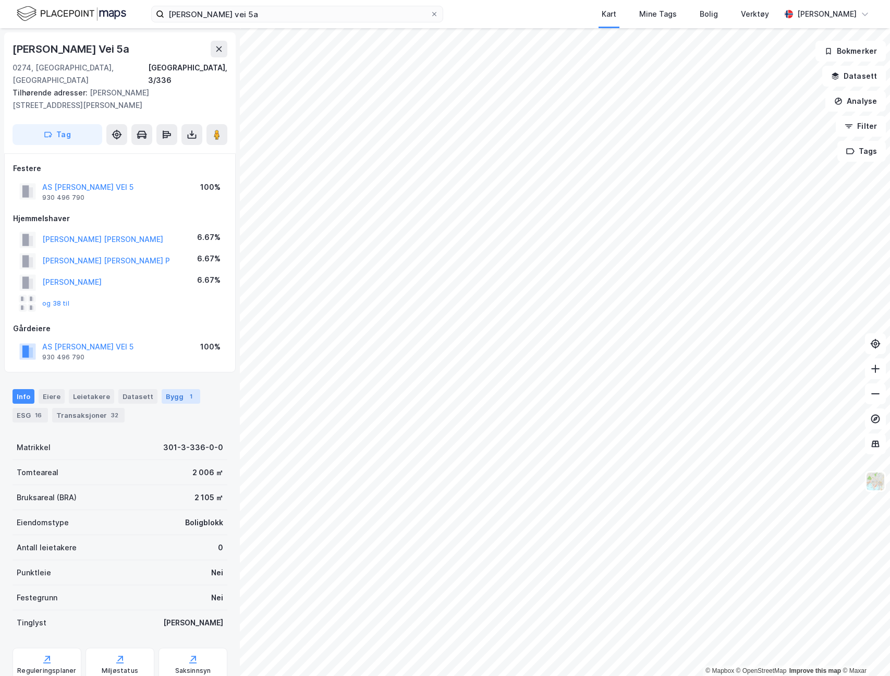
click at [174, 389] on div "Bygg 1" at bounding box center [181, 396] width 39 height 15
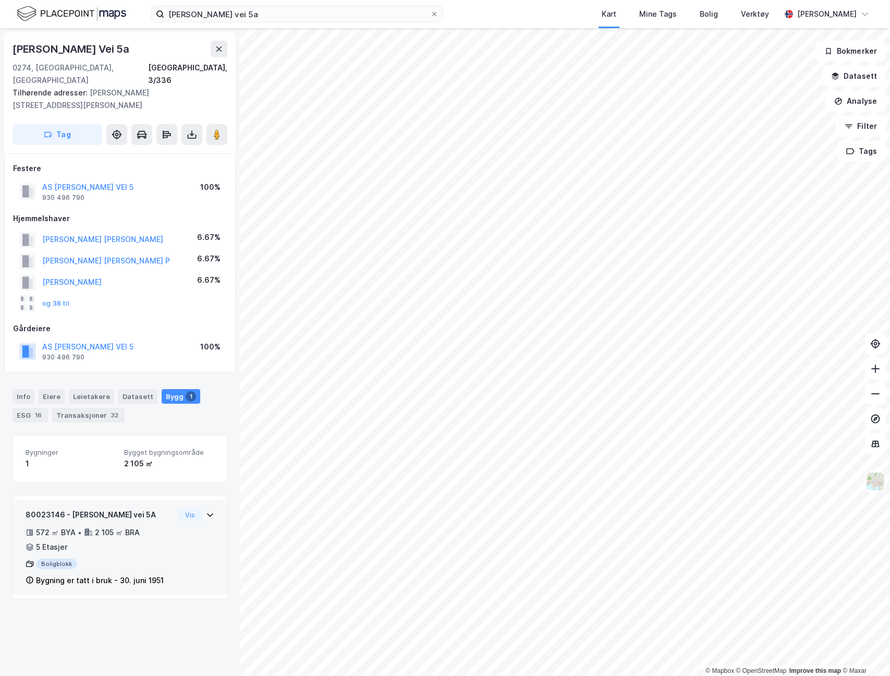
click at [206, 511] on icon at bounding box center [210, 515] width 8 height 8
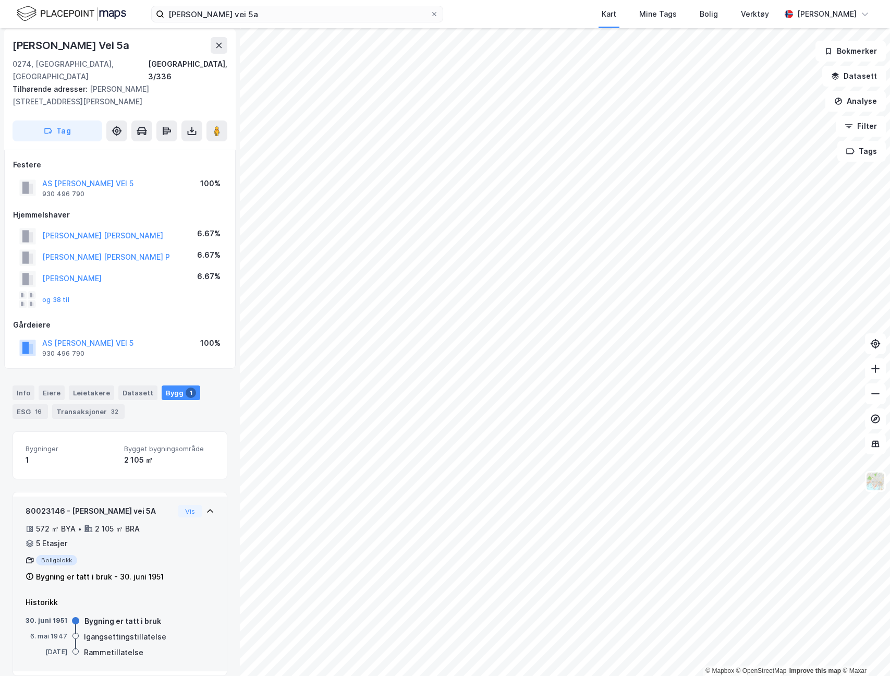
click at [206, 507] on icon at bounding box center [210, 511] width 8 height 8
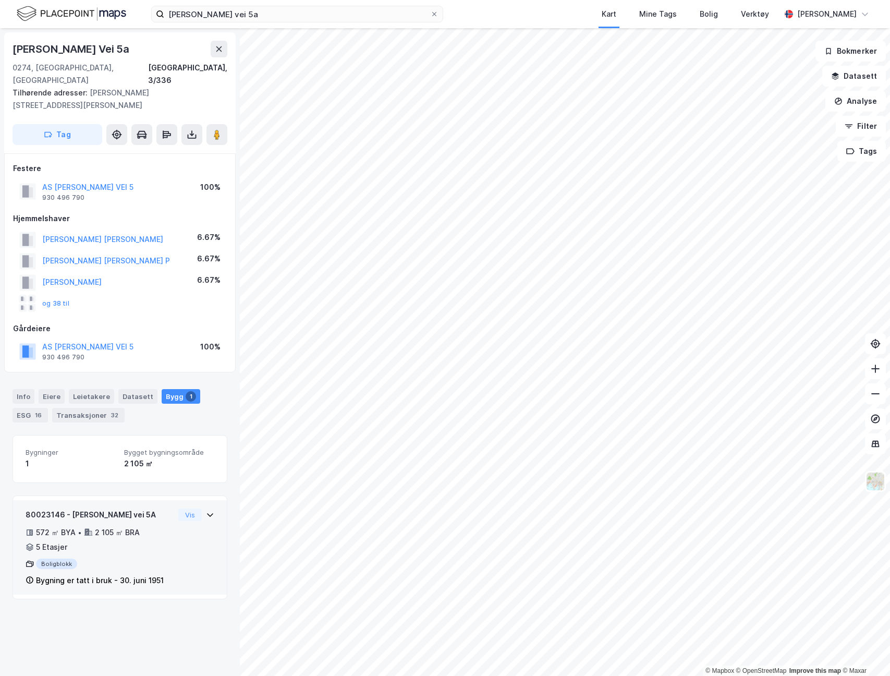
scroll to position [0, 0]
click at [57, 389] on div "Eiere" at bounding box center [52, 396] width 26 height 15
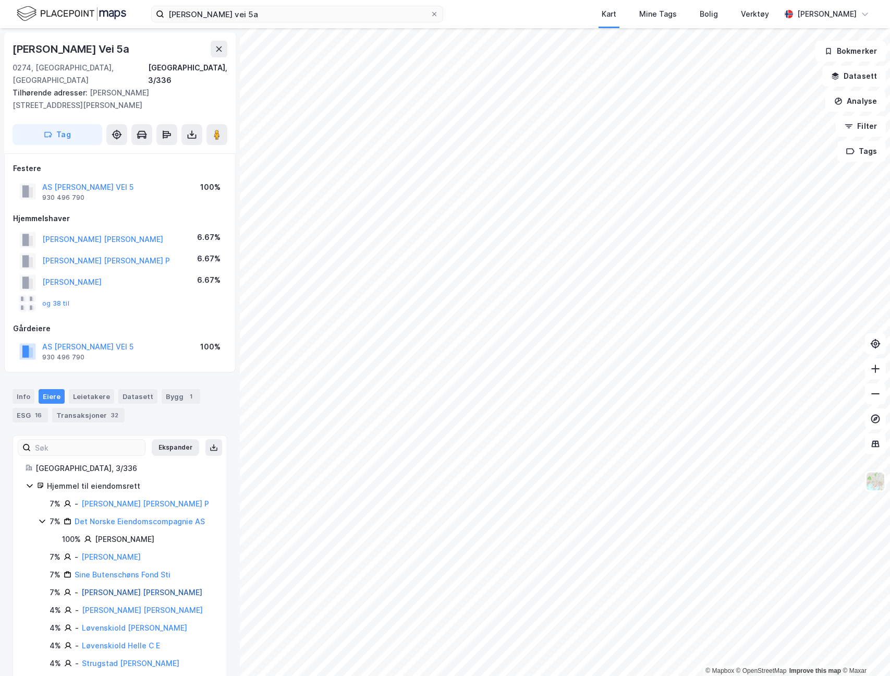
click at [117, 588] on link "Solberg Peter Christian" at bounding box center [141, 592] width 121 height 9
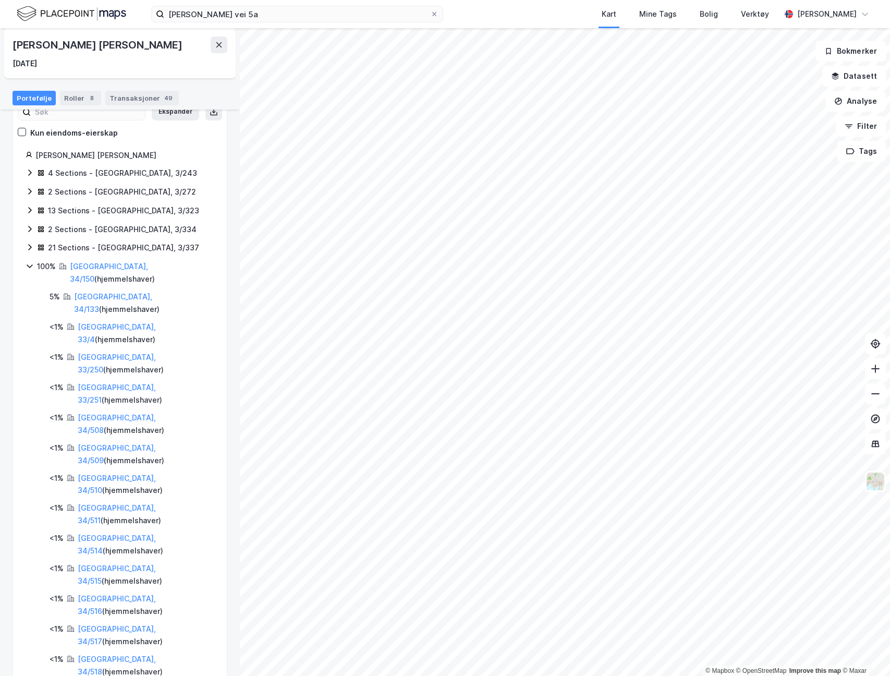
scroll to position [43, 0]
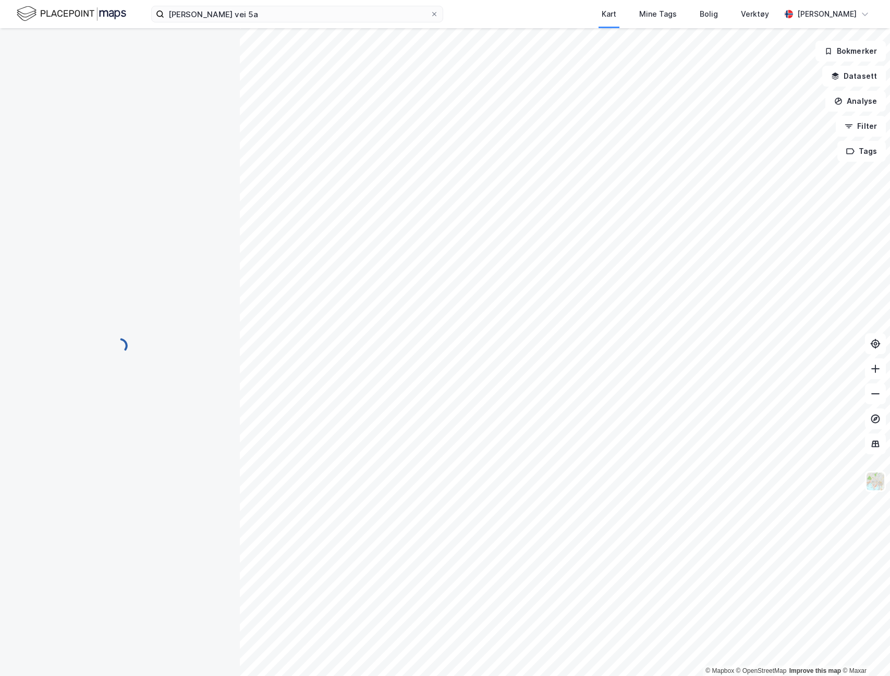
scroll to position [4, 0]
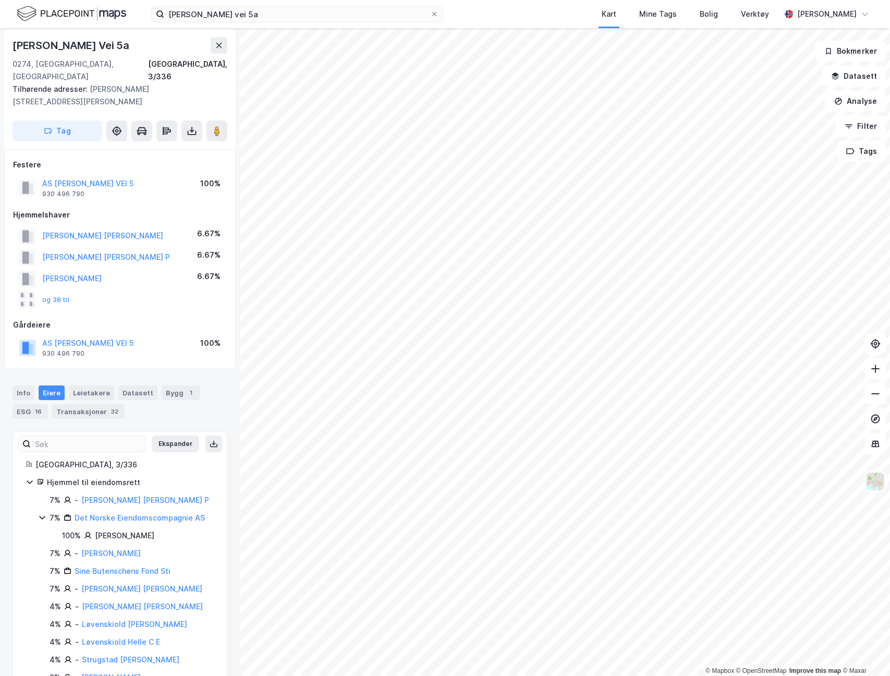
click at [206, 436] on button at bounding box center [214, 444] width 17 height 17
click at [207, 401] on div "Info Eiere Leietakere Datasett Bygg 1 ESG 16 Transaksjoner 32" at bounding box center [120, 402] width 215 height 33
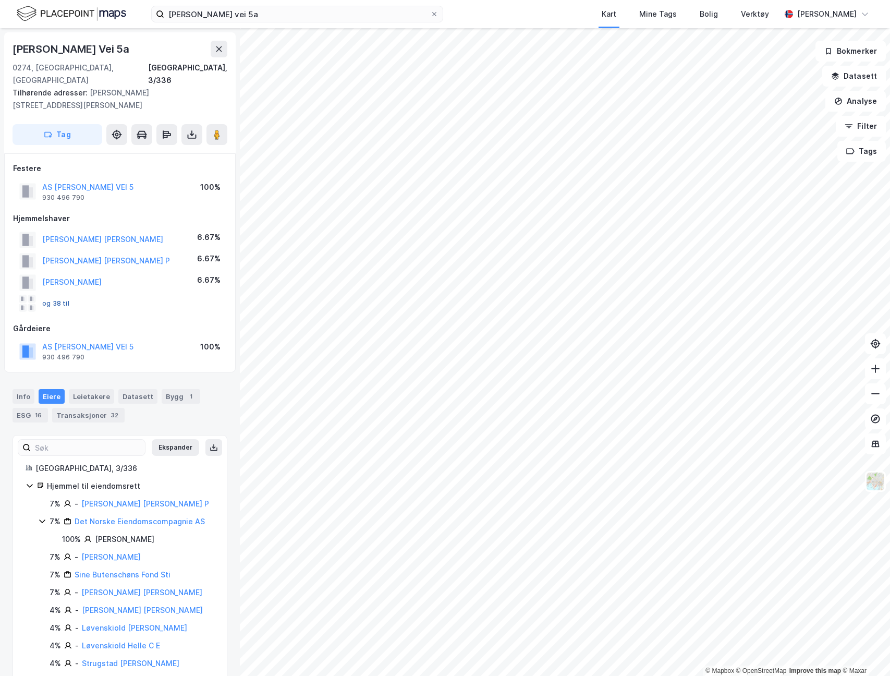
click at [0, 0] on button "og 38 til" at bounding box center [0, 0] width 0 height 0
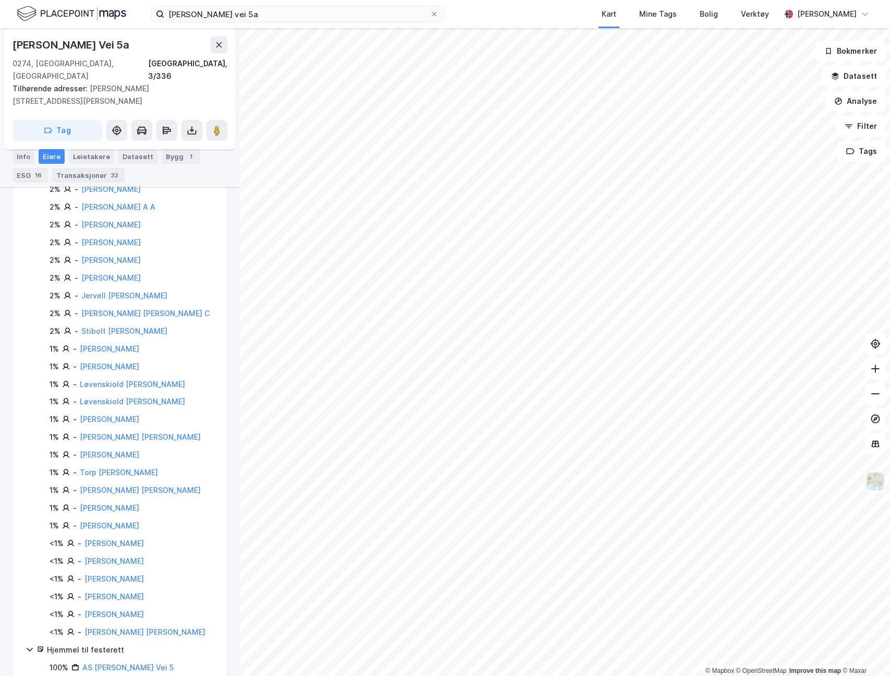
scroll to position [609, 0]
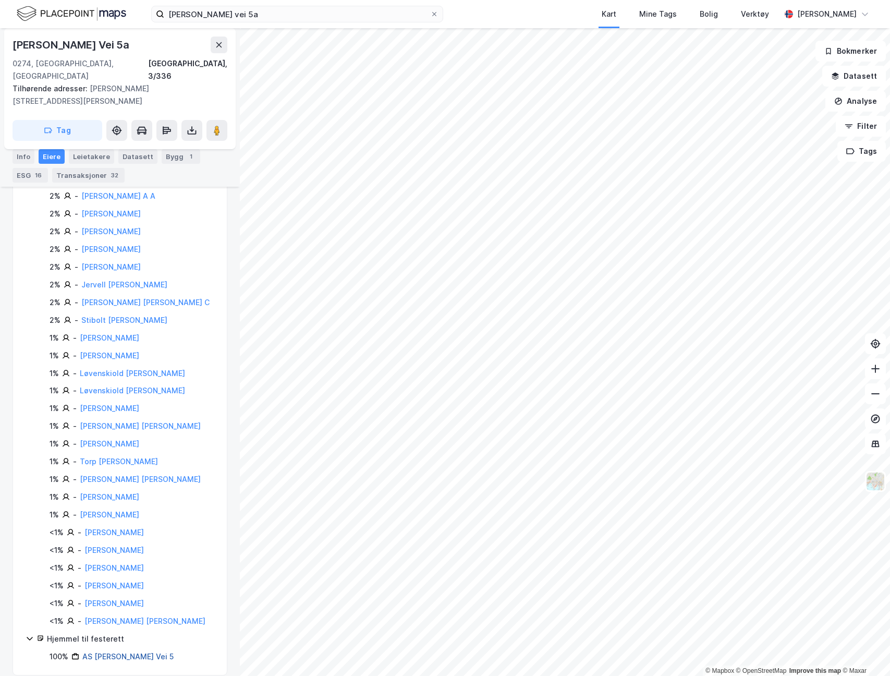
click at [139, 652] on link "AS Gustav Vigelands Vei 5" at bounding box center [127, 656] width 91 height 9
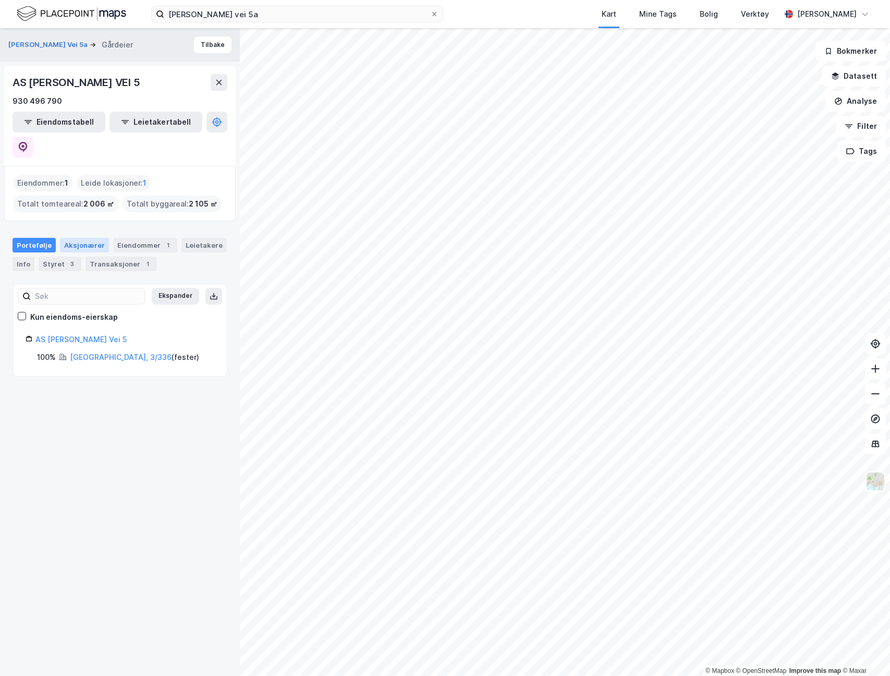
click at [77, 238] on div "Aksjonærer" at bounding box center [84, 245] width 49 height 15
click at [85, 346] on div "AS Gustav Vigelands Vei 5" at bounding box center [124, 352] width 179 height 13
click at [89, 346] on div "AS Gustav Vigelands Vei 5" at bounding box center [120, 355] width 189 height 18
click at [76, 346] on div "AS Gustav Vigelands Vei 5" at bounding box center [124, 352] width 179 height 13
click at [91, 257] on div "Transaksjoner 1" at bounding box center [121, 264] width 71 height 15
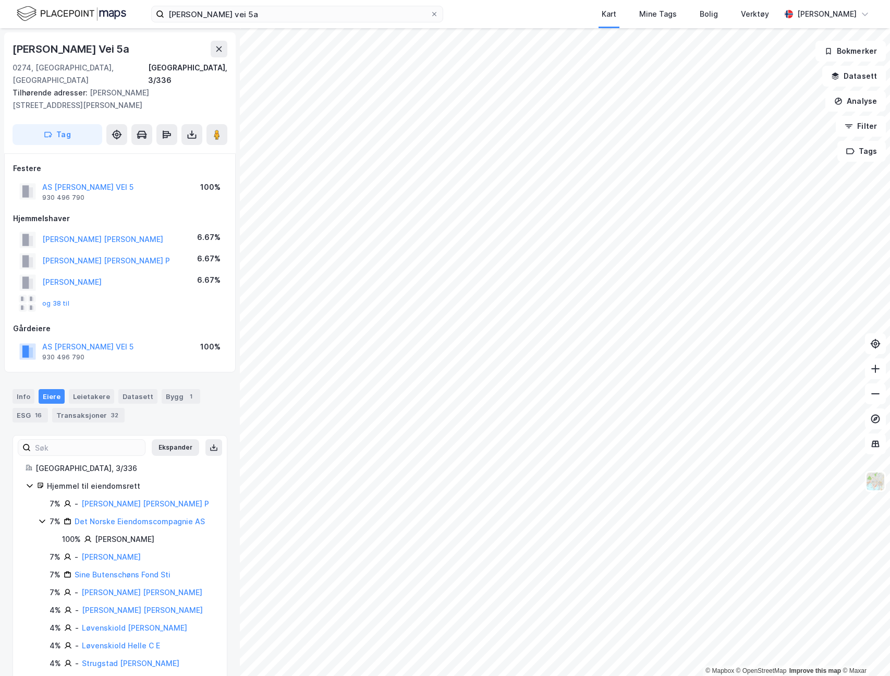
click at [53, 7] on img at bounding box center [72, 14] width 110 height 18
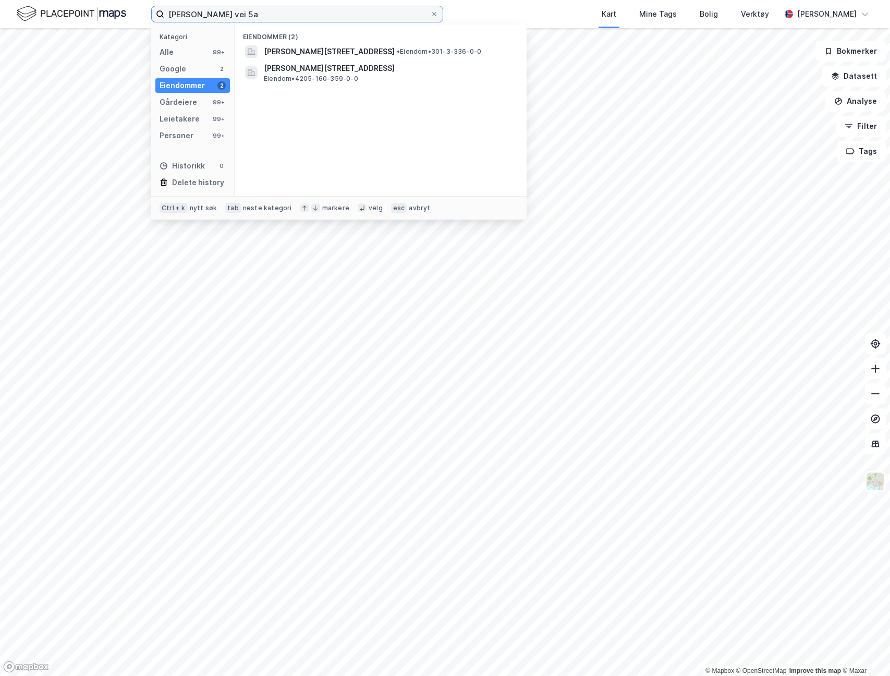
drag, startPoint x: 264, startPoint y: 13, endPoint x: 5, endPoint y: -10, distance: 260.3
click at [5, 0] on html "gustav vigelands vei 5a Kategori Alle 99+ Google 2 Eiendommer 2 Gårdeiere 99+ L…" at bounding box center [445, 338] width 890 height 676
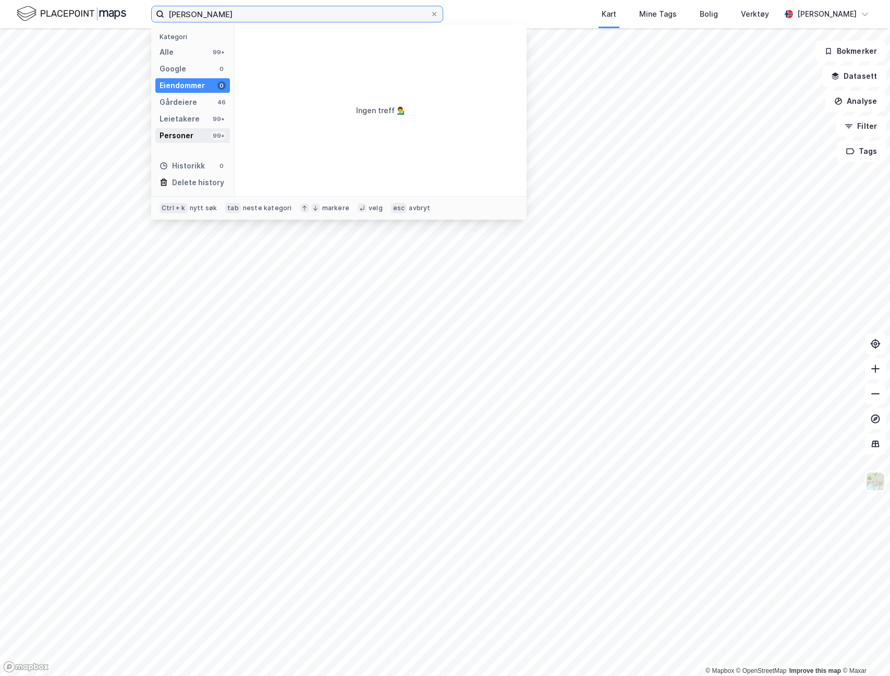
type input "therese otterlei"
click at [191, 133] on div "Personer" at bounding box center [177, 135] width 34 height 13
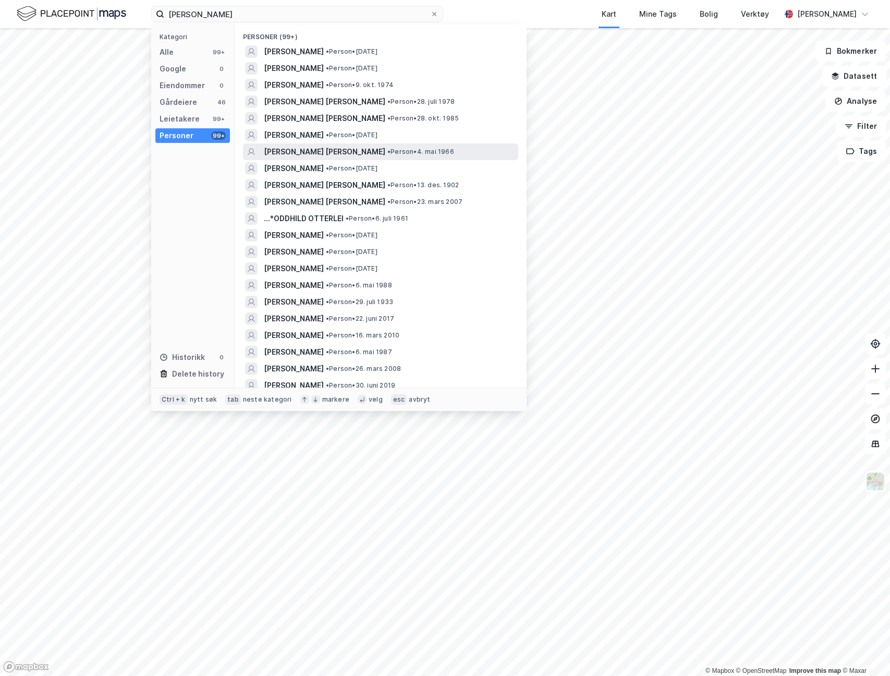
click at [382, 151] on span "THERESE RIISE-LARSEN OTTERLEI" at bounding box center [325, 152] width 122 height 13
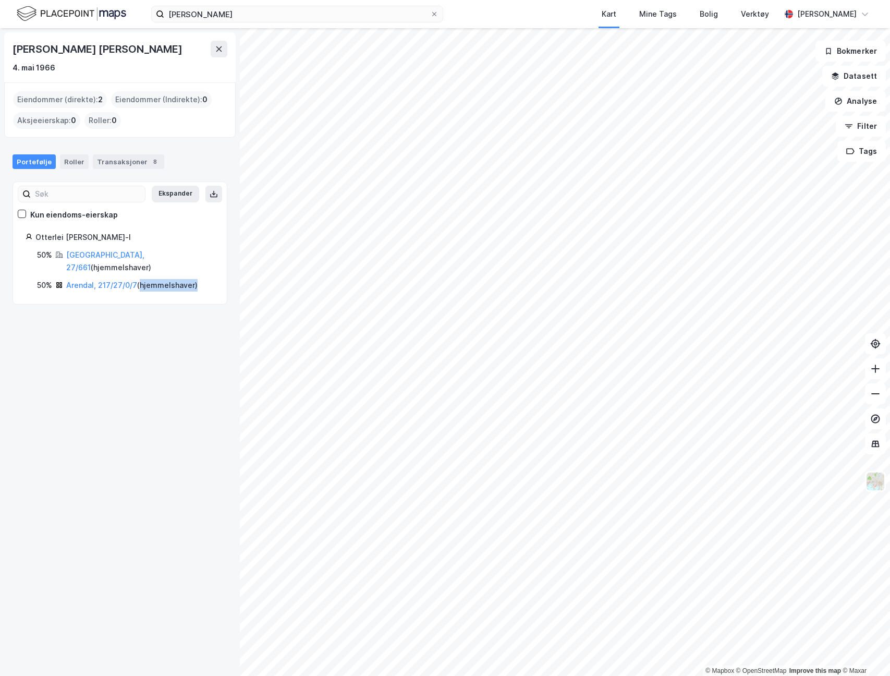
drag, startPoint x: 201, startPoint y: 272, endPoint x: 139, endPoint y: 271, distance: 62.1
click at [139, 279] on div "50% Arendal, 217/27/0/7 ( hjemmelshaver )" at bounding box center [125, 285] width 177 height 13
drag, startPoint x: 139, startPoint y: 271, endPoint x: 158, endPoint y: 298, distance: 33.0
click at [158, 298] on div "Therese Riise-Larsen Otterlei 4. mai 1966 Eiendommer (direkte) : 2 Eiendommer (…" at bounding box center [120, 352] width 240 height 648
click at [97, 281] on link "Arendal, 217/27/0/7" at bounding box center [101, 285] width 71 height 9
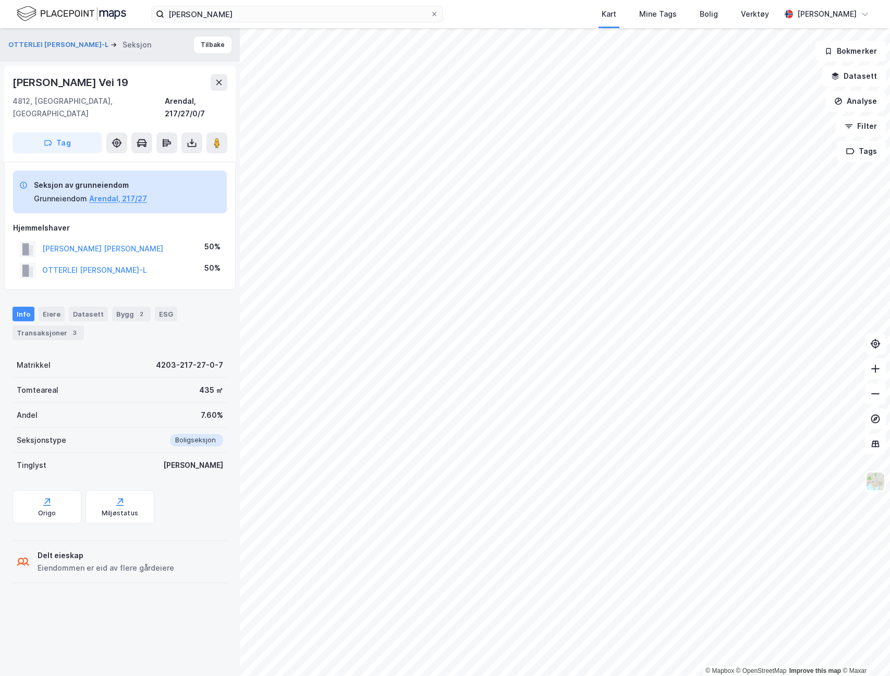
click at [131, 243] on div "OTTERLEI LARS GUNNAR" at bounding box center [102, 249] width 121 height 13
click at [0, 0] on button "OTTERLEI LARS GUNNAR" at bounding box center [0, 0] width 0 height 0
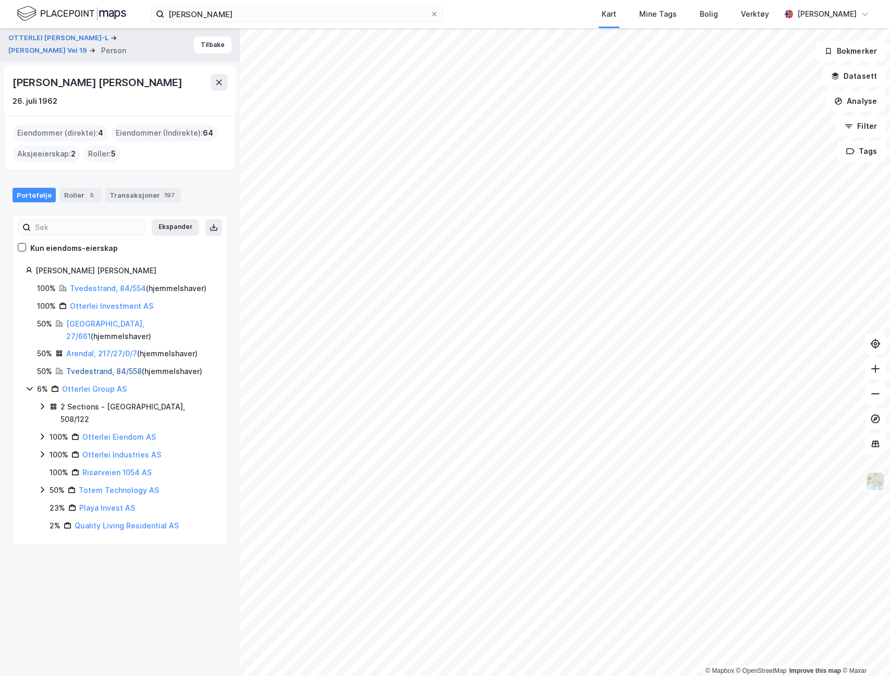
click at [104, 367] on link "Tvedestrand, 84/558" at bounding box center [104, 371] width 76 height 9
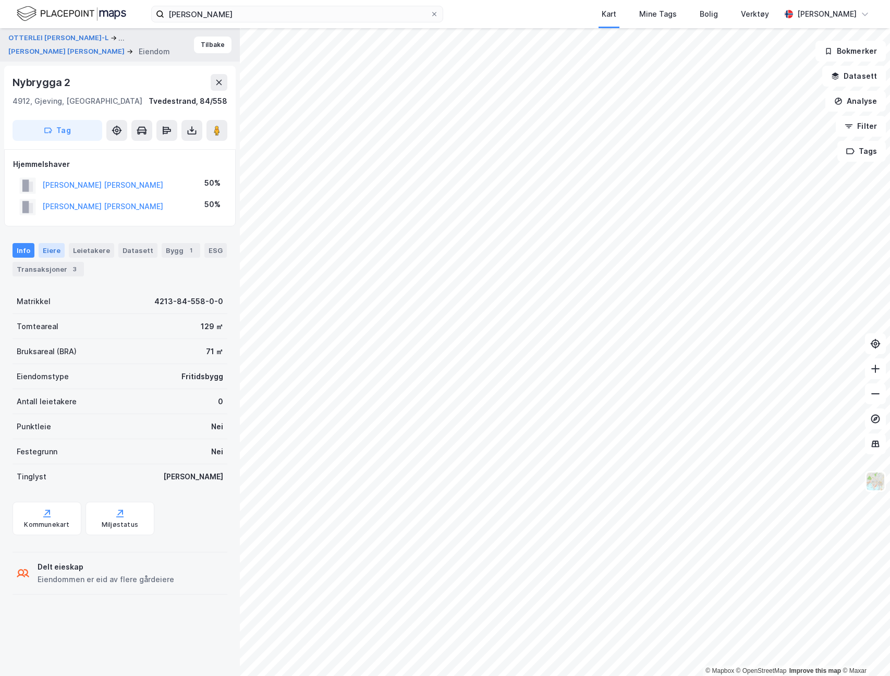
click at [51, 251] on div "Eiere" at bounding box center [52, 250] width 26 height 15
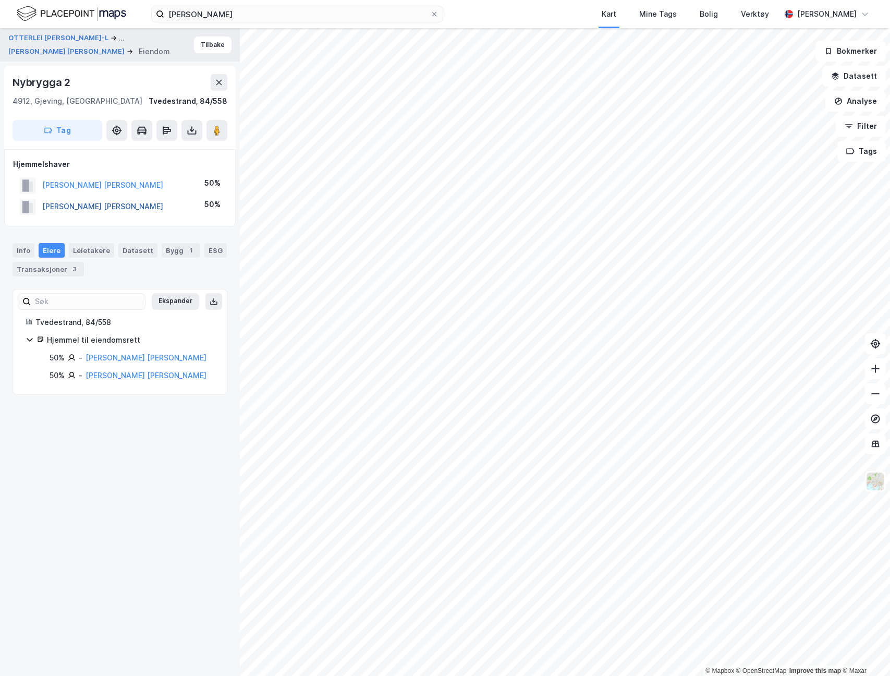
click at [0, 0] on button "OTTERLEI LARS GUNNAR" at bounding box center [0, 0] width 0 height 0
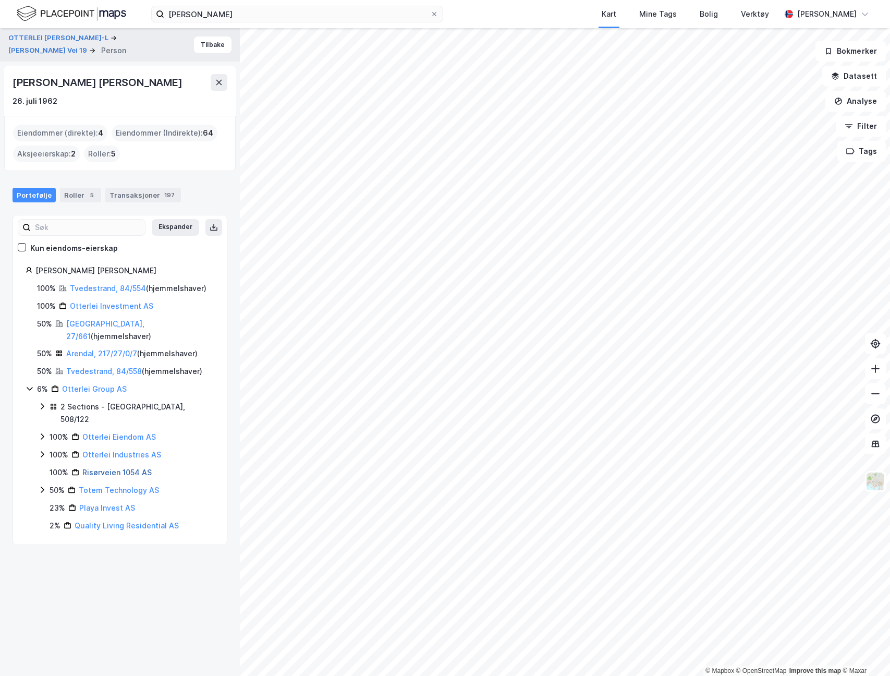
click at [132, 468] on link "Risørveien 1054 AS" at bounding box center [116, 472] width 69 height 9
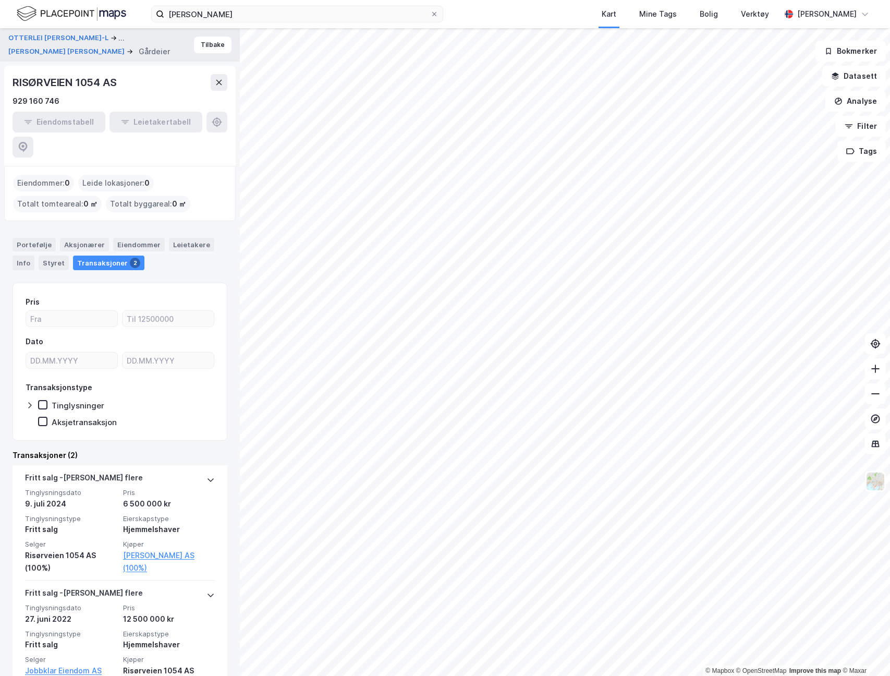
click at [114, 82] on div "RISØRVEIEN 1054 AS" at bounding box center [66, 82] width 106 height 17
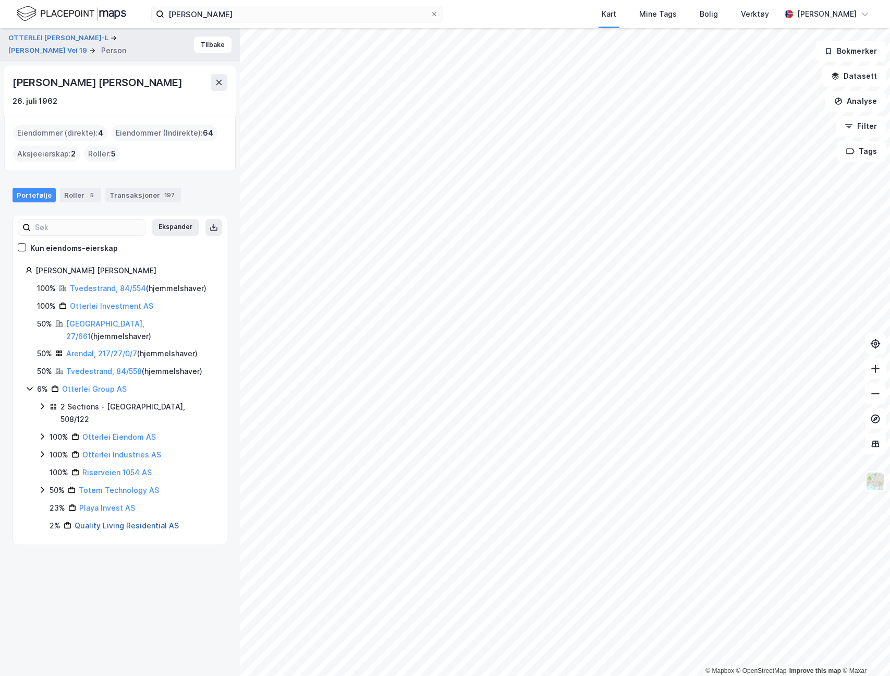
click at [150, 521] on link "Quality Living Residential AS" at bounding box center [127, 525] width 104 height 9
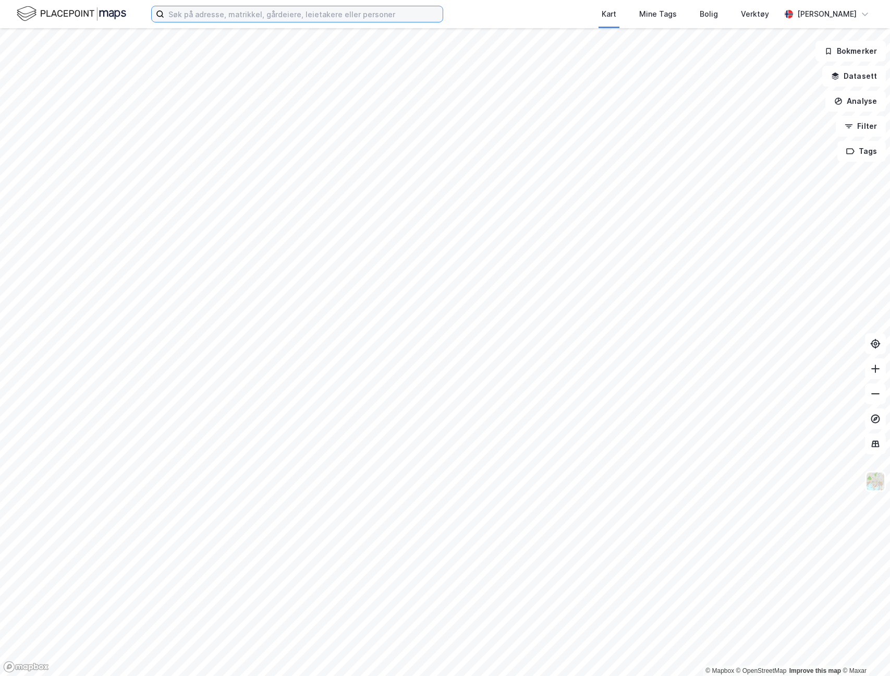
click at [260, 19] on input at bounding box center [303, 14] width 279 height 16
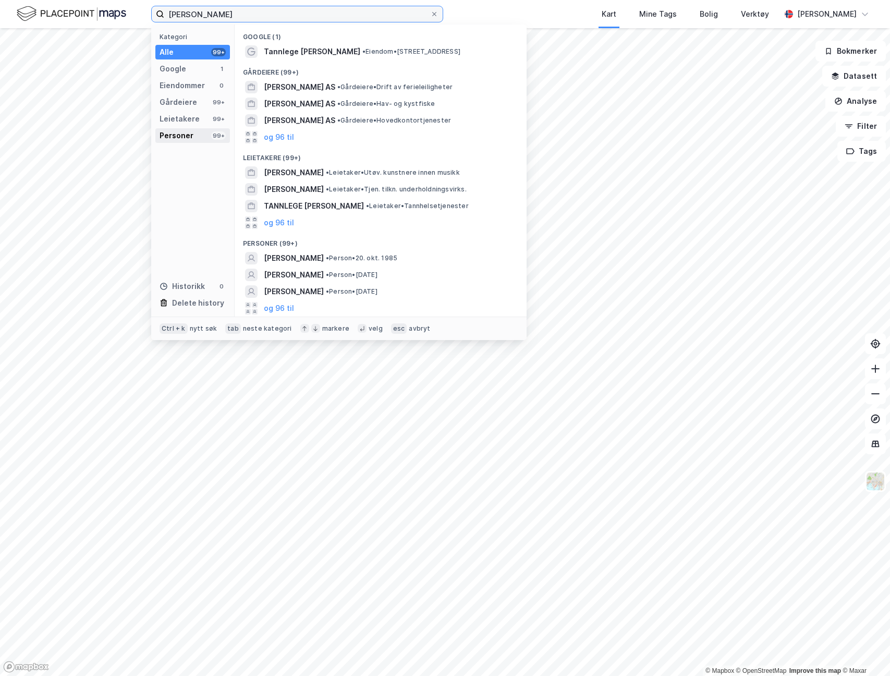
type input "morten eliassen"
click at [189, 138] on div "Personer" at bounding box center [177, 135] width 34 height 13
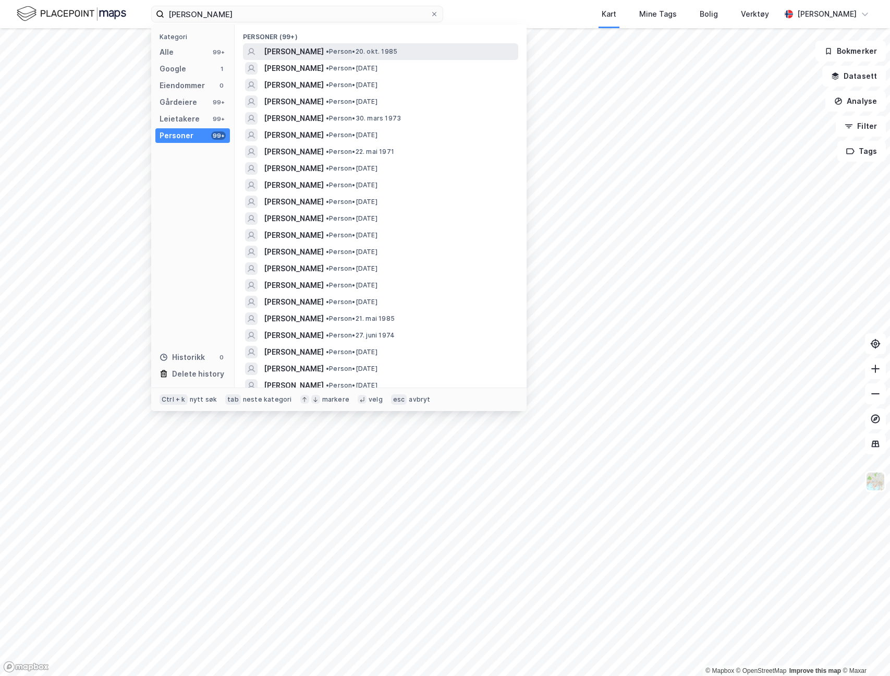
click at [440, 56] on div "MORTEN ELIASSEN • Person • 20. okt. 1985" at bounding box center [390, 51] width 252 height 13
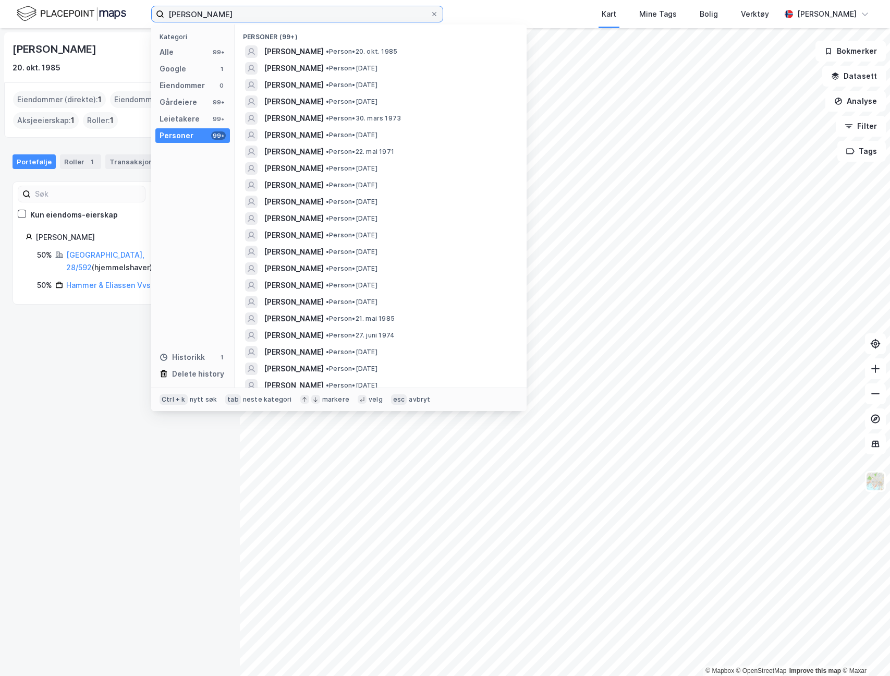
click at [238, 9] on input "morten eliassen" at bounding box center [297, 14] width 266 height 16
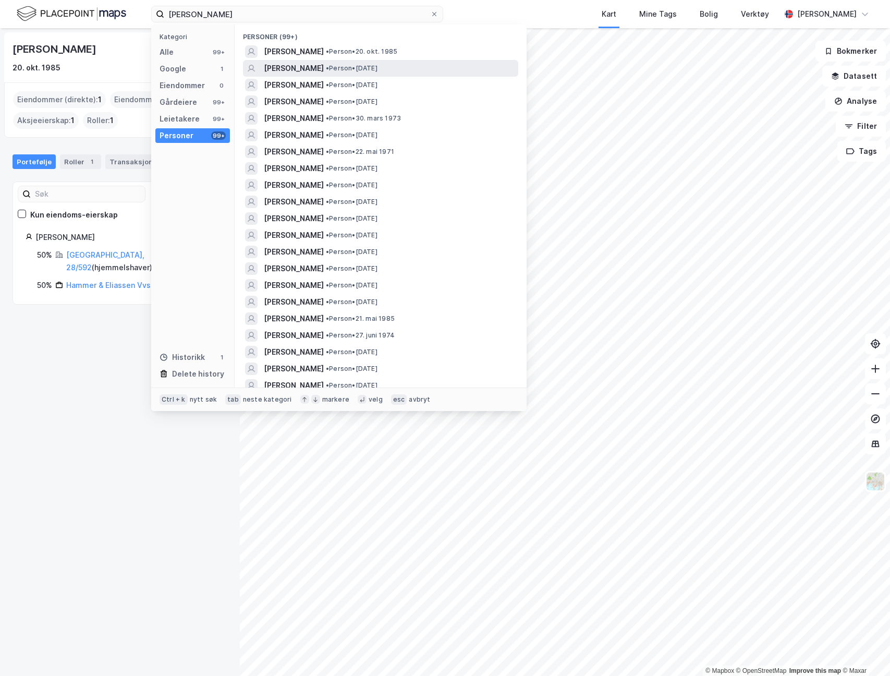
click at [324, 74] on span "MORTEN ELIASSEN" at bounding box center [294, 68] width 60 height 13
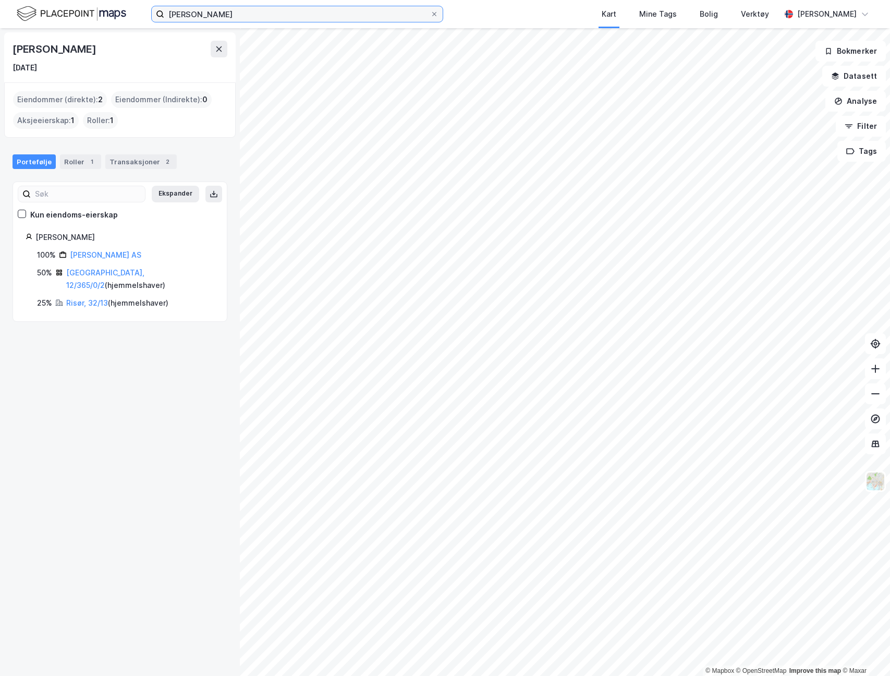
click at [346, 15] on input "morten eliassen" at bounding box center [297, 14] width 266 height 16
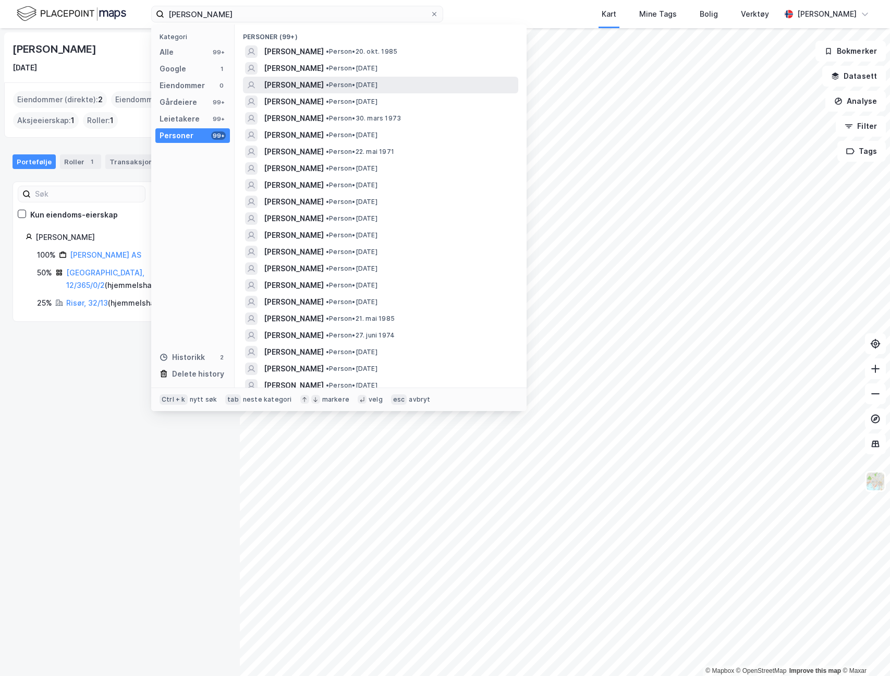
click at [378, 85] on span "• Person • 26. mai 1977" at bounding box center [352, 85] width 52 height 8
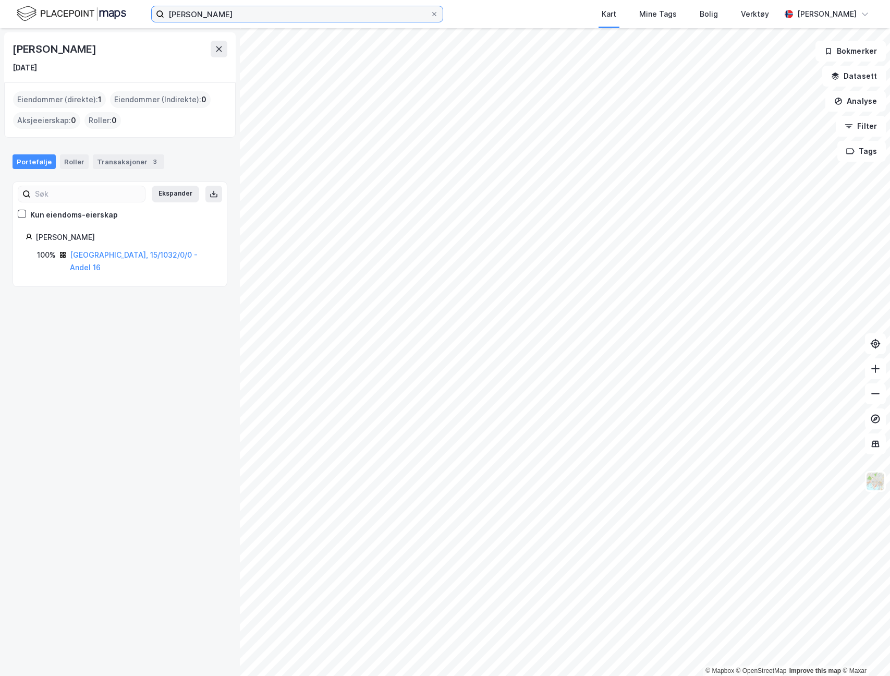
click at [295, 21] on input "morten eliassen" at bounding box center [297, 14] width 266 height 16
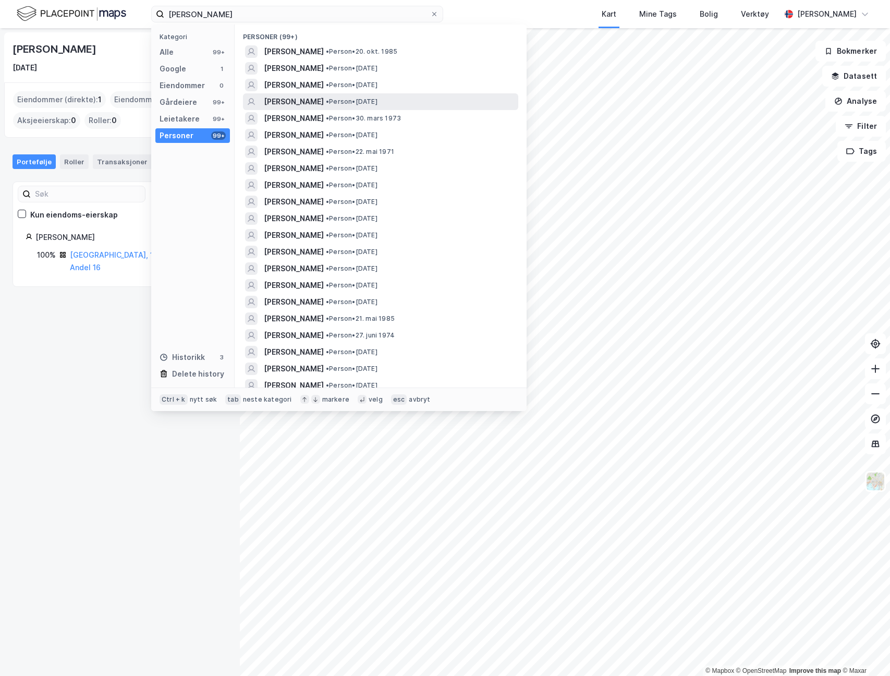
click at [411, 101] on div "MORTEN ELIASSEN • Person • 28. juli 1976" at bounding box center [390, 101] width 252 height 13
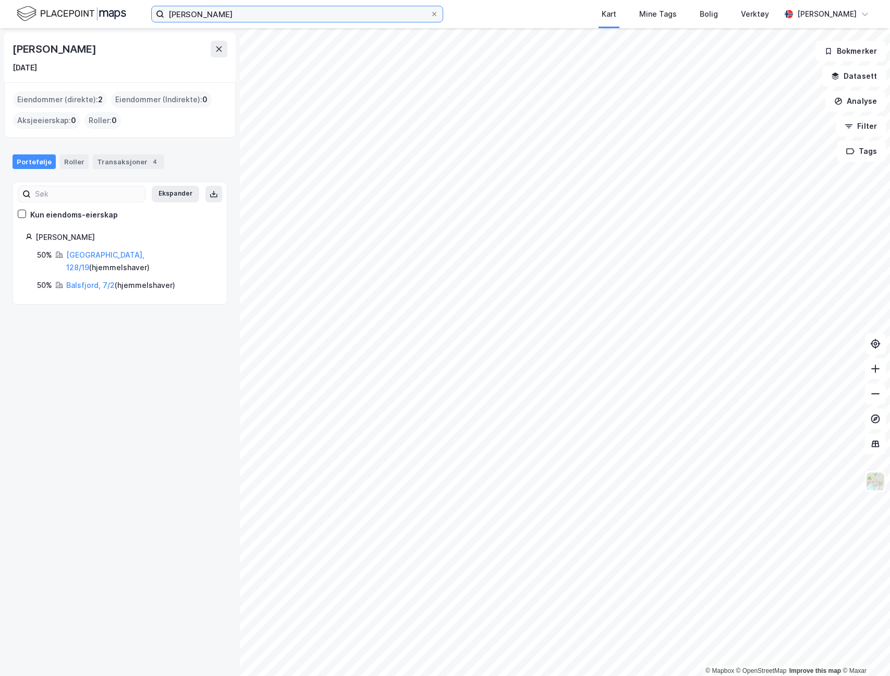
click at [295, 13] on input "morten eliassen" at bounding box center [297, 14] width 266 height 16
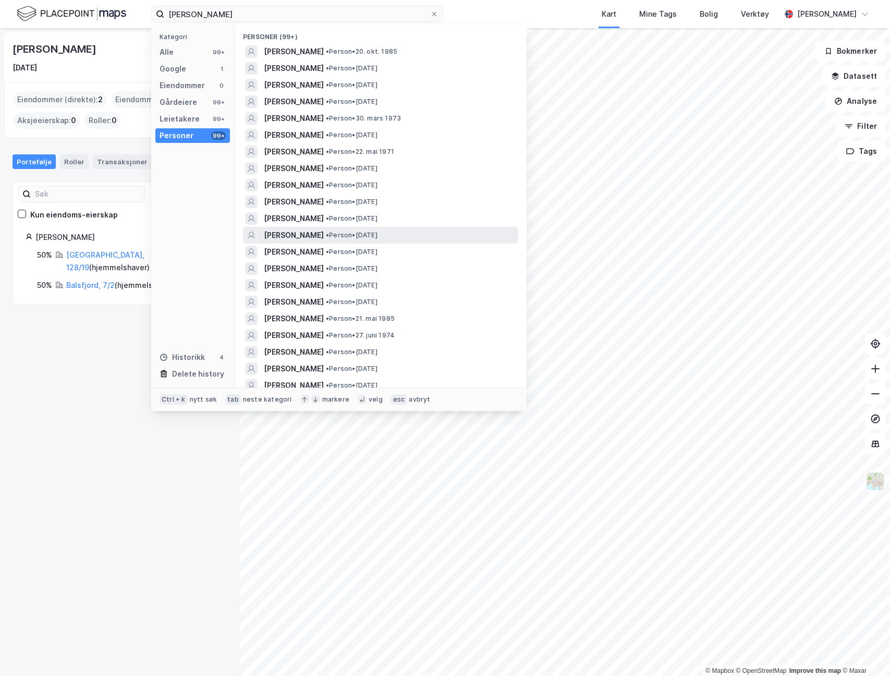
click at [420, 239] on div "MORTEN ELIASSEN • Person • 11. feb. 1986" at bounding box center [390, 235] width 252 height 13
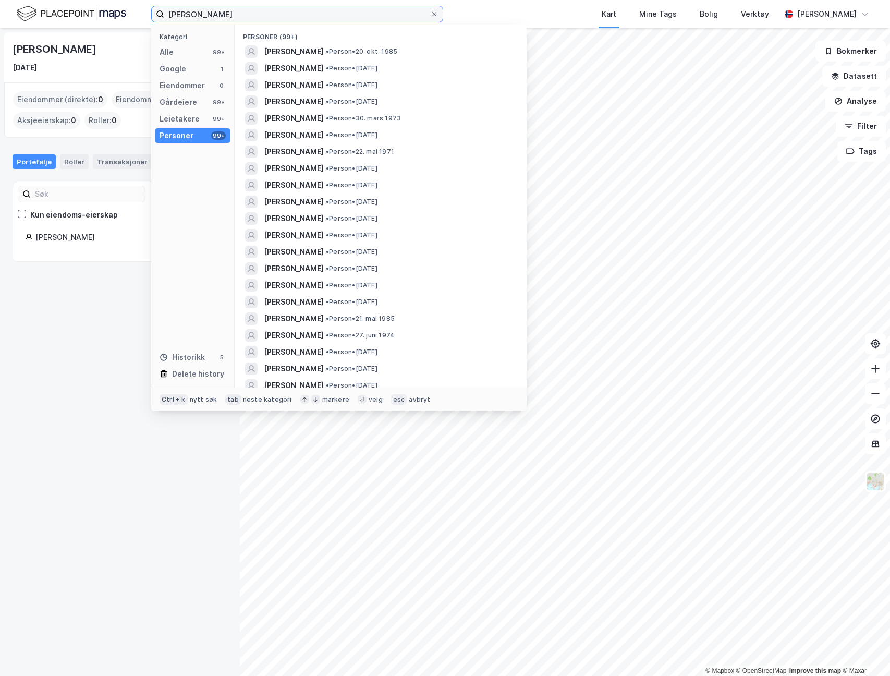
click at [306, 13] on input "morten eliassen" at bounding box center [297, 14] width 266 height 16
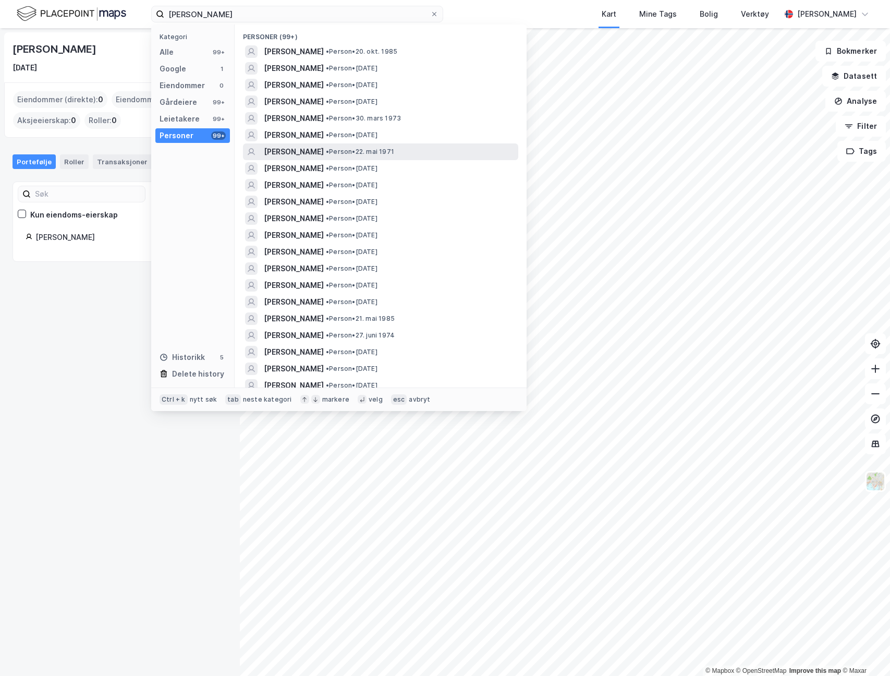
click at [414, 157] on div "MORTEN ELIASSEN • Person • 22. mai 1971" at bounding box center [390, 152] width 252 height 13
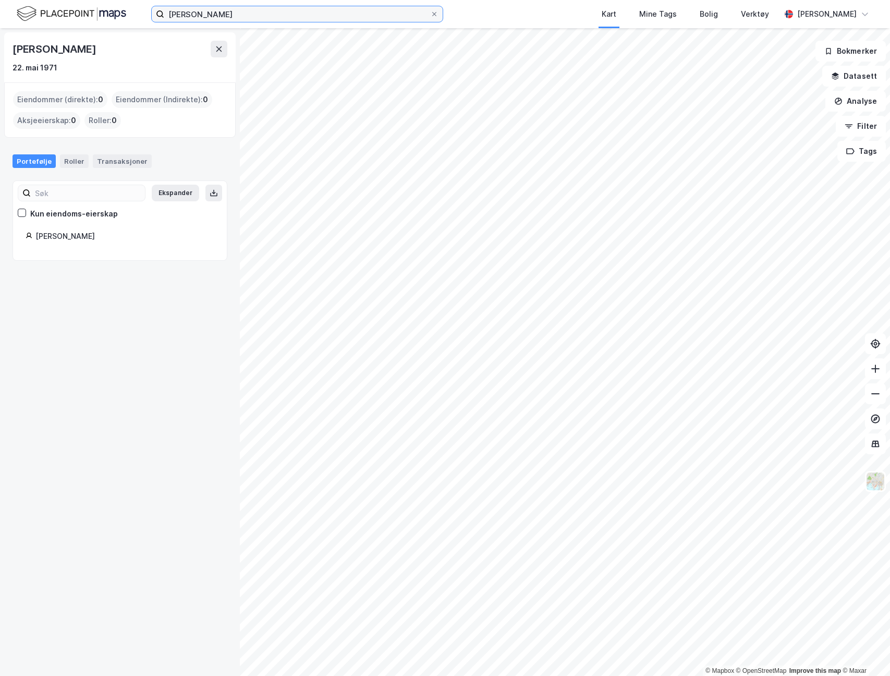
click at [323, 18] on input "morten eliassen" at bounding box center [297, 14] width 266 height 16
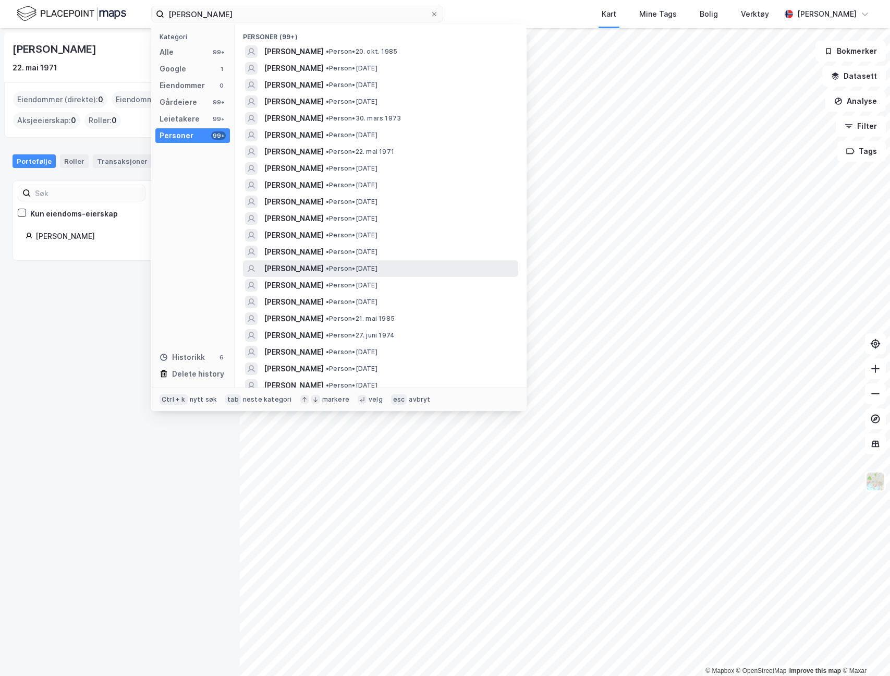
click at [443, 262] on div "MORTEN ELIASSEN • Person • 20. apr. 1978" at bounding box center [390, 268] width 252 height 13
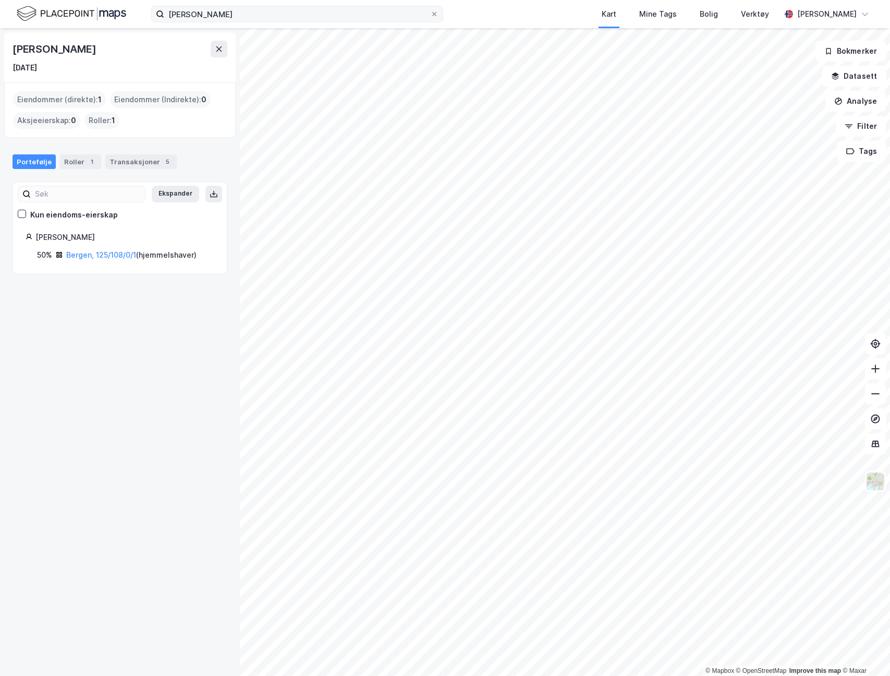
click at [262, 22] on label "morten eliassen" at bounding box center [297, 14] width 292 height 17
click at [262, 22] on input "morten eliassen" at bounding box center [297, 14] width 266 height 16
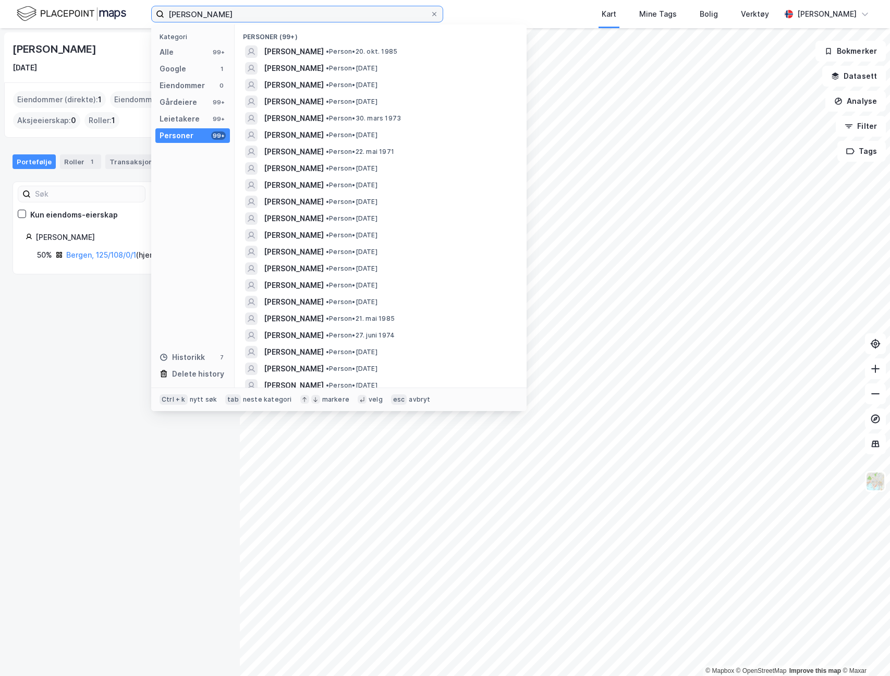
click at [262, 16] on input "morten eliassen" at bounding box center [297, 14] width 266 height 16
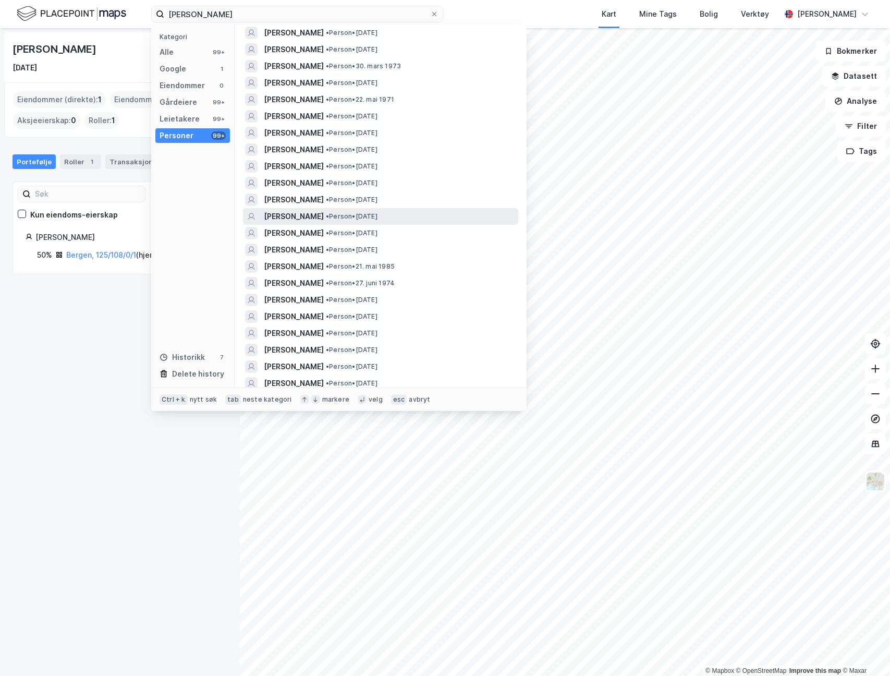
click at [452, 217] on div "MORTEN ELIASSEN • Person • 20. apr. 1978" at bounding box center [390, 216] width 252 height 13
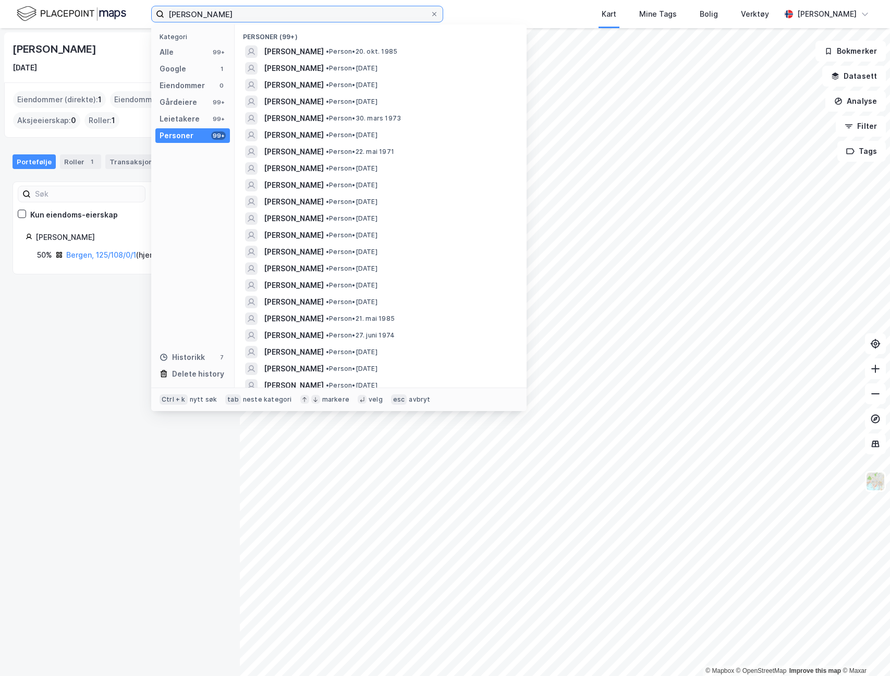
click at [299, 13] on input "morten eliassen" at bounding box center [297, 14] width 266 height 16
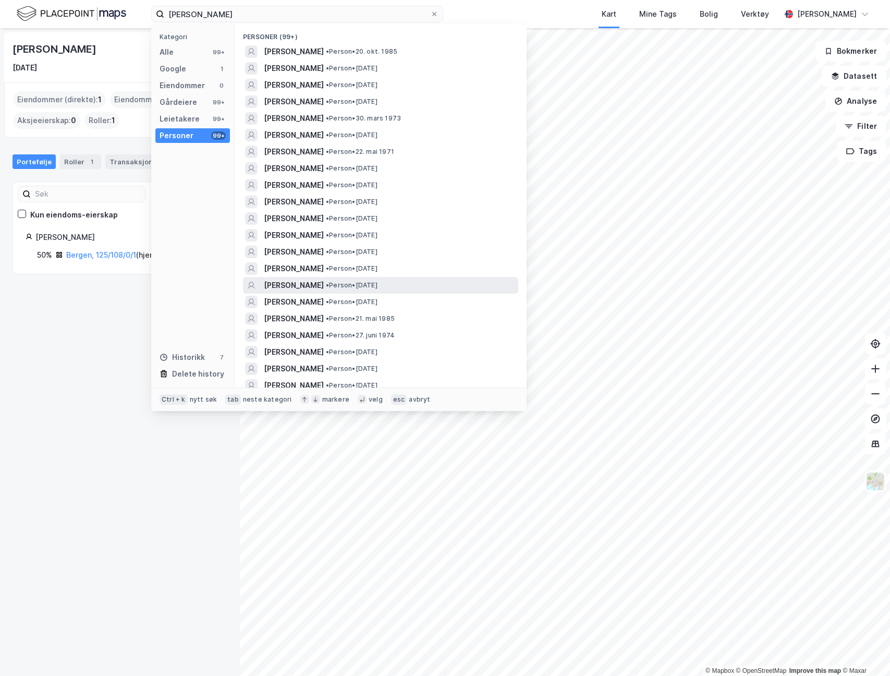
click at [451, 281] on div "MORTEN ELIASSEN • Person • 25. sep. 1976" at bounding box center [390, 285] width 252 height 13
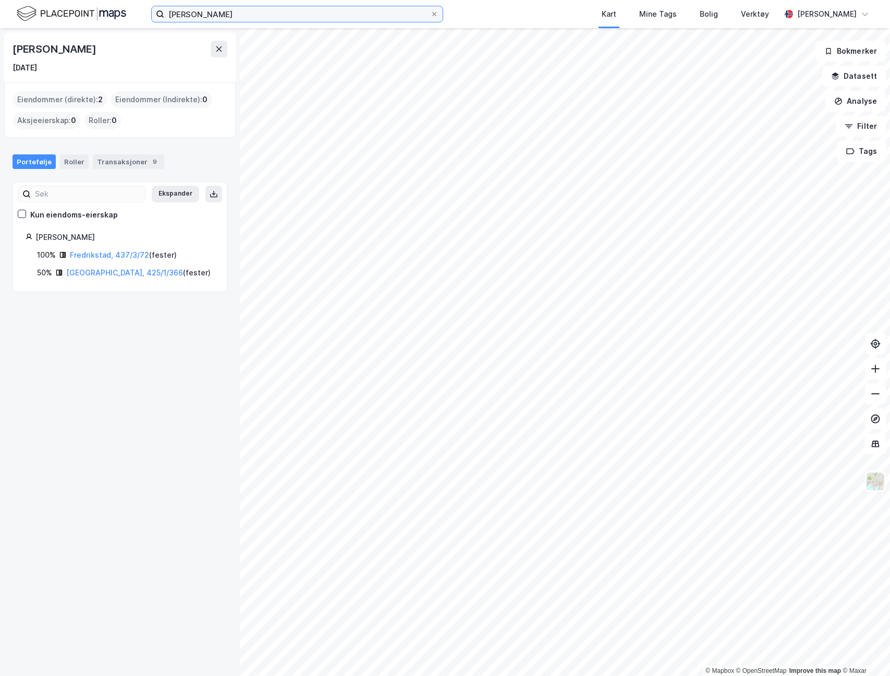
click at [371, 20] on input "morten eliassen" at bounding box center [297, 14] width 266 height 16
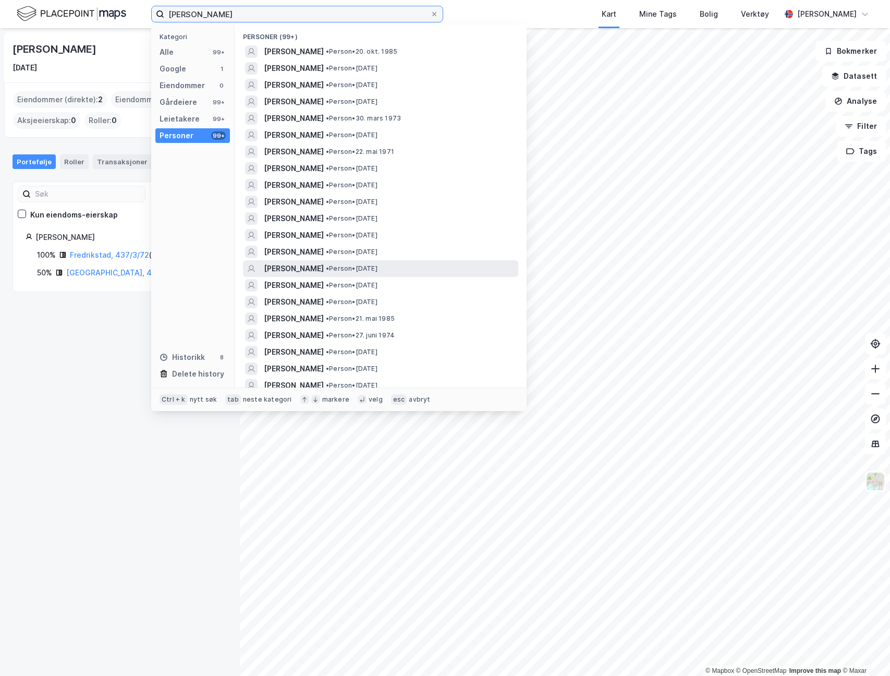
scroll to position [52, 0]
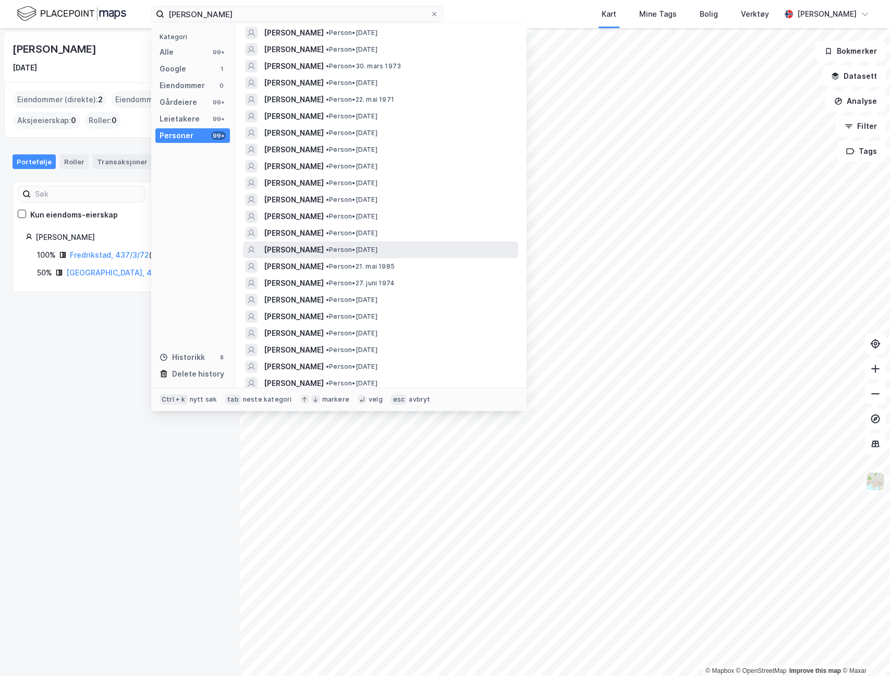
click at [413, 251] on div "MORTEN ELIASSEN • Person • 16. jan. 1974" at bounding box center [390, 250] width 252 height 13
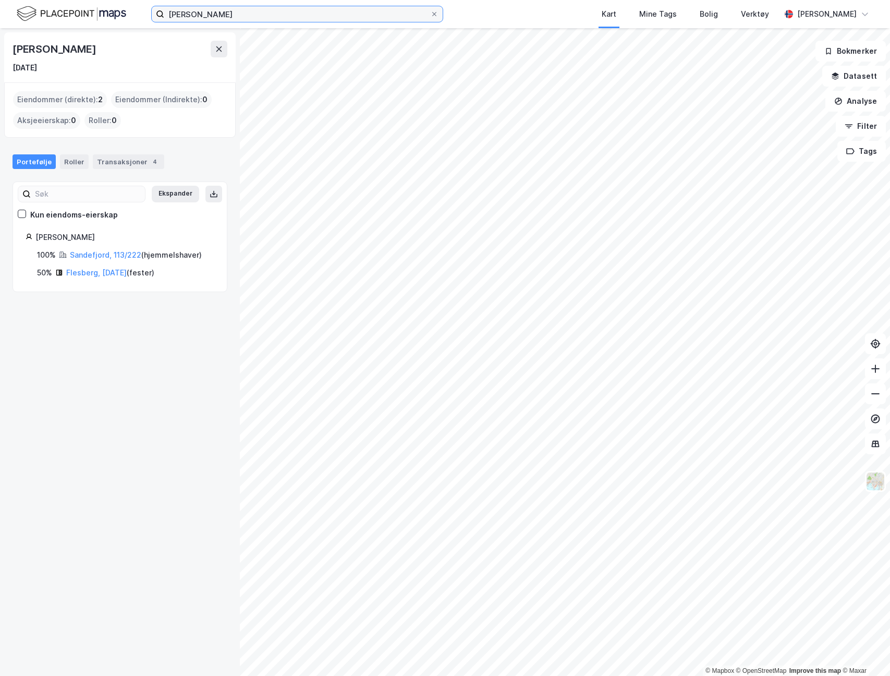
click at [295, 18] on input "morten eliassen" at bounding box center [297, 14] width 266 height 16
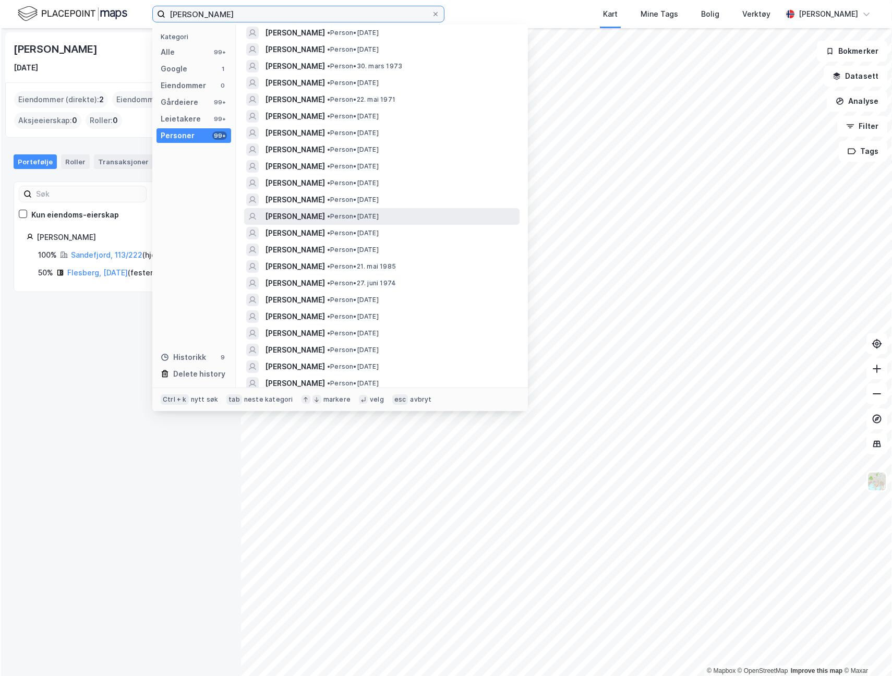
scroll to position [104, 0]
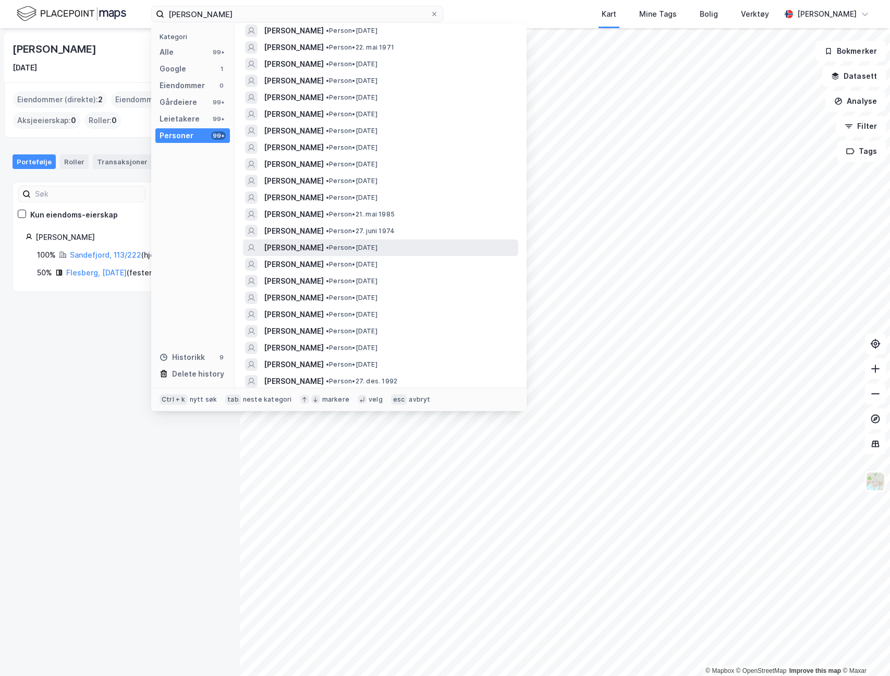
click at [437, 249] on div "MORTEN ELIASSEN • Person • 12. sep. 1978" at bounding box center [390, 248] width 252 height 13
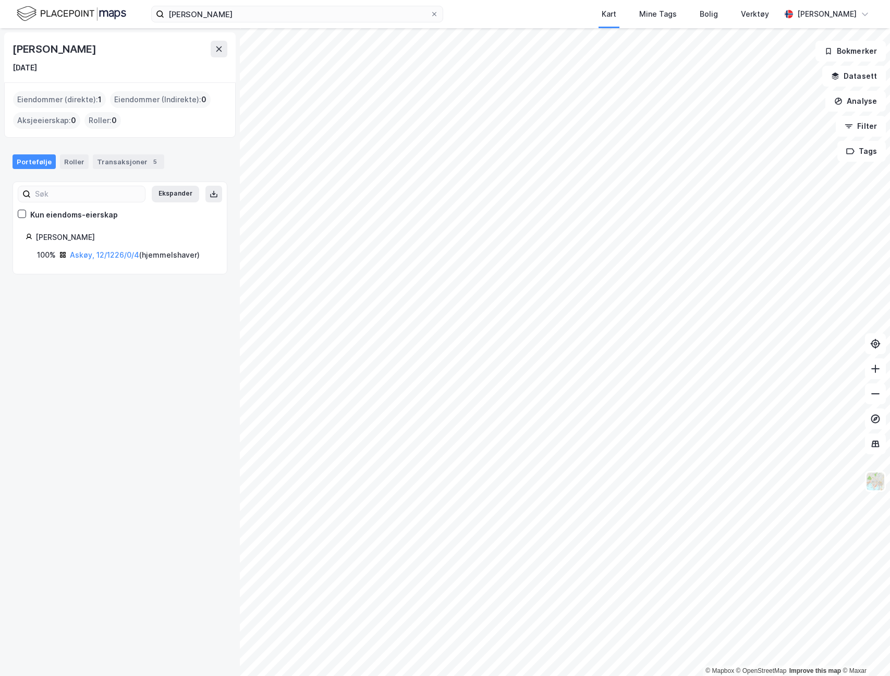
click at [81, 17] on img at bounding box center [72, 14] width 110 height 18
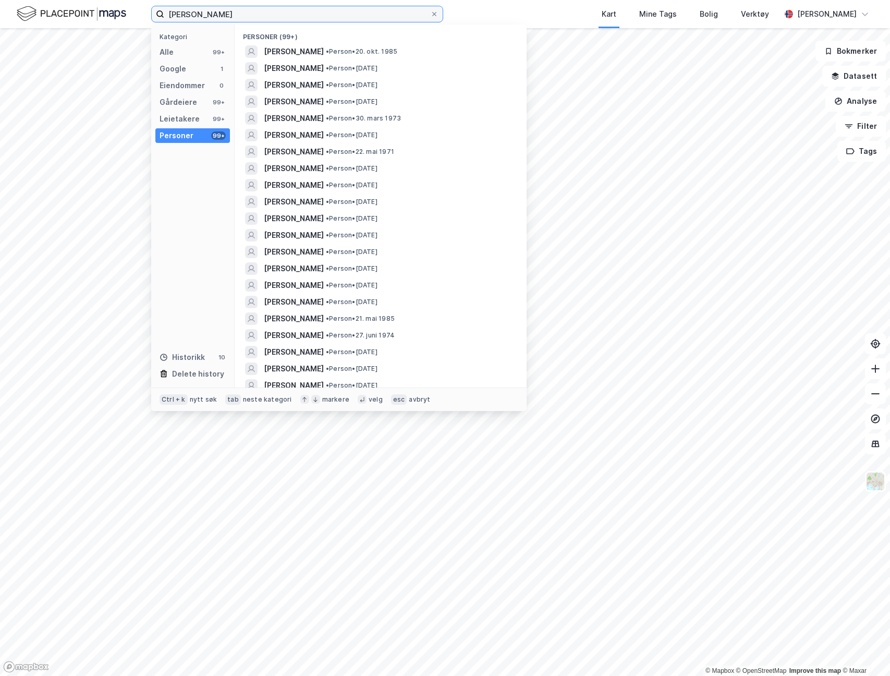
drag, startPoint x: 275, startPoint y: 17, endPoint x: 114, endPoint y: 6, distance: 162.1
click at [114, 6] on div "morten eliassen Kategori Alle 99+ Google 1 Eiendommer 0 Gårdeiere 99+ Leietaker…" at bounding box center [445, 14] width 890 height 28
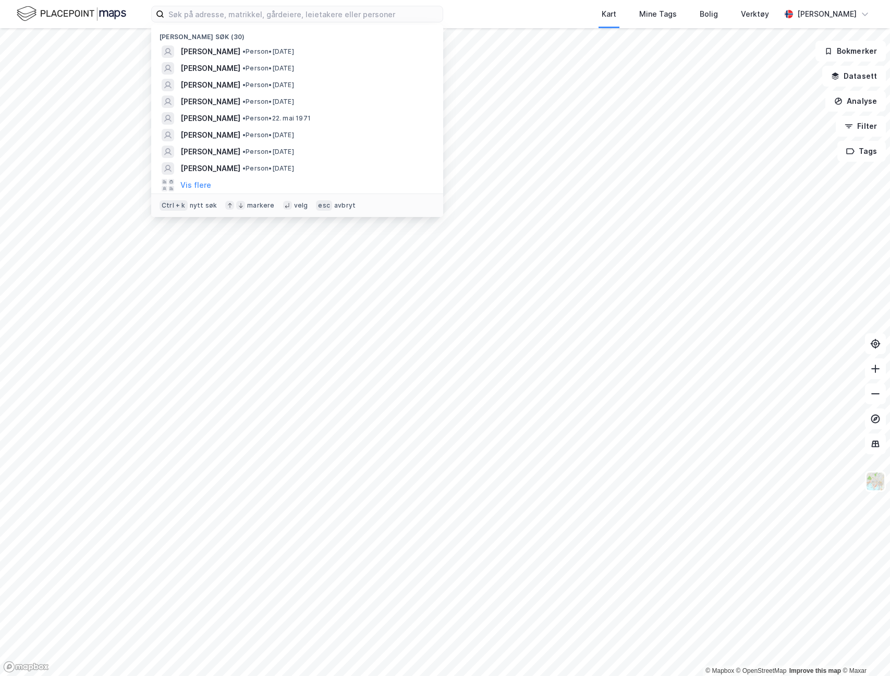
click at [859, 1] on div "Nylige søk (30) MORTEN ELIASSEN • Person • 12. sep. 1978 MORTEN ELIASSEN • Pers…" at bounding box center [445, 14] width 890 height 28
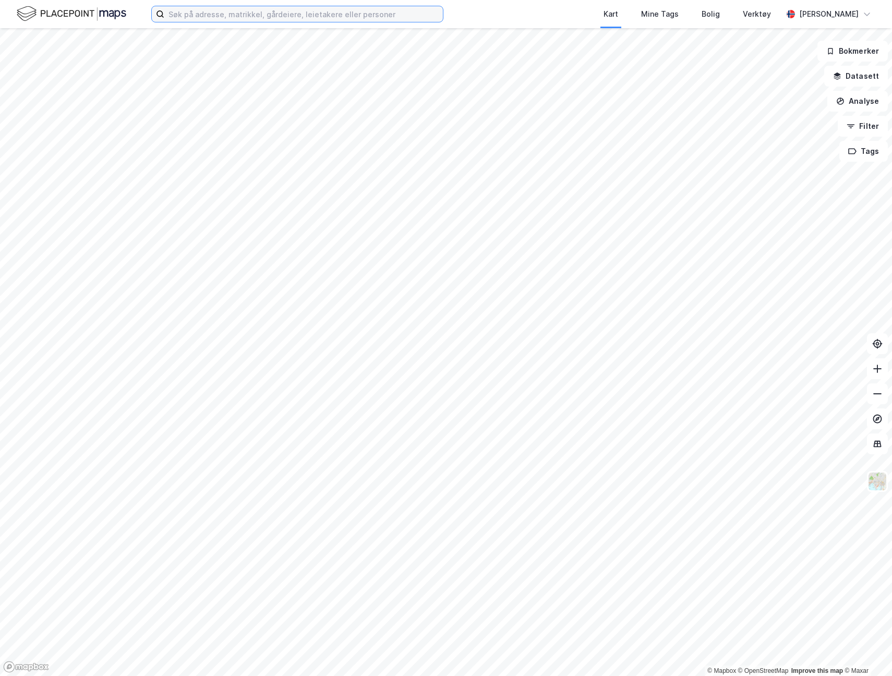
click at [301, 16] on input at bounding box center [303, 14] width 279 height 16
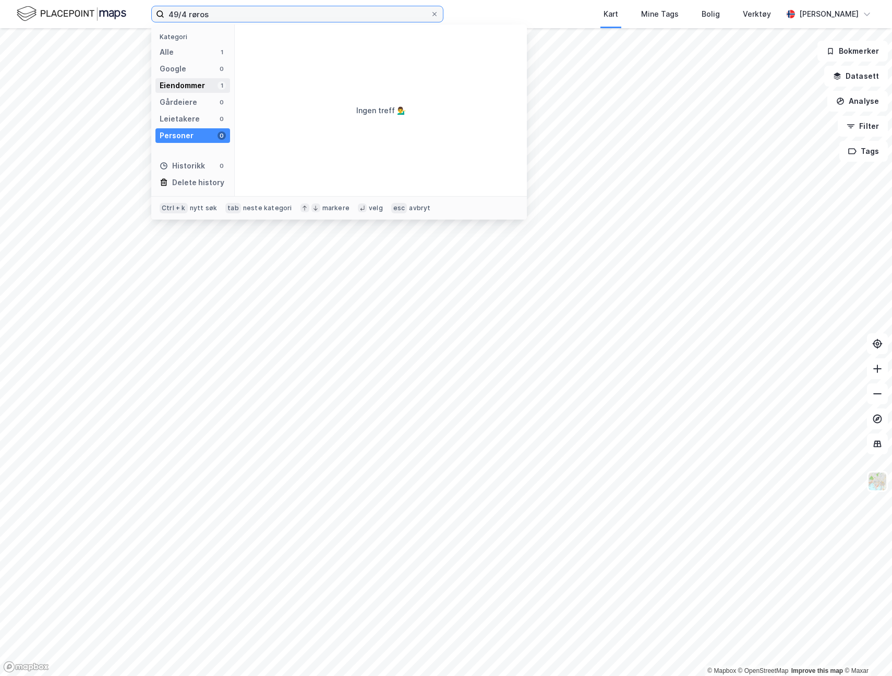
type input "49/4 røros"
click at [196, 85] on div "Eiendommer" at bounding box center [182, 85] width 45 height 13
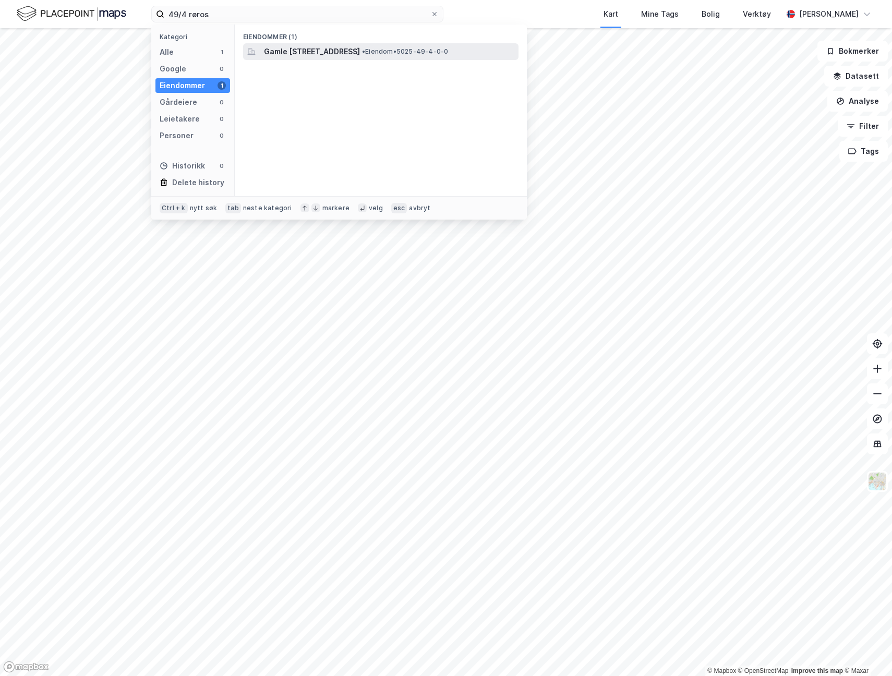
click at [346, 55] on span "Gamle [STREET_ADDRESS]" at bounding box center [312, 51] width 96 height 13
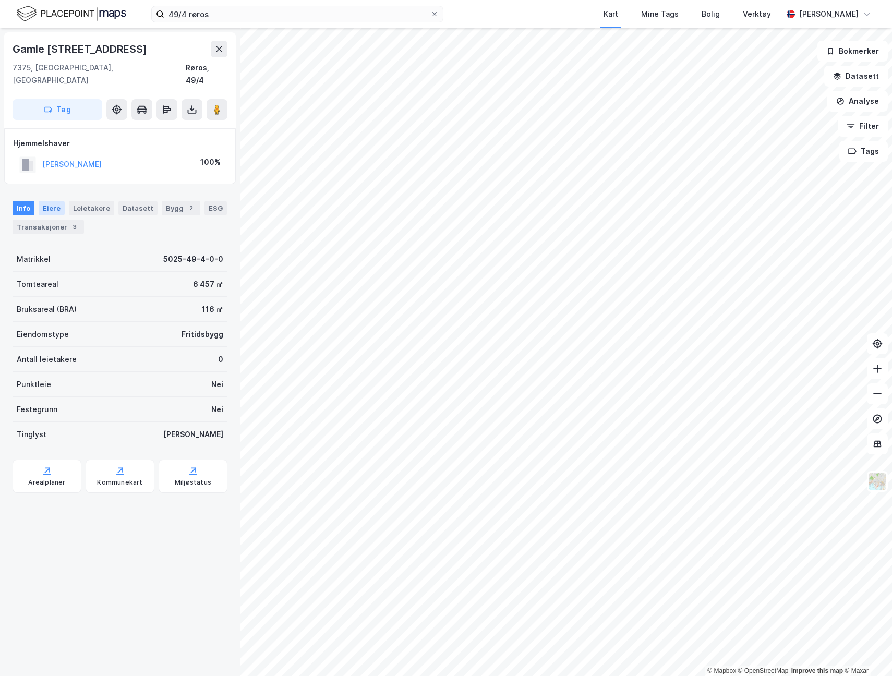
click at [48, 201] on div "Eiere" at bounding box center [52, 208] width 26 height 15
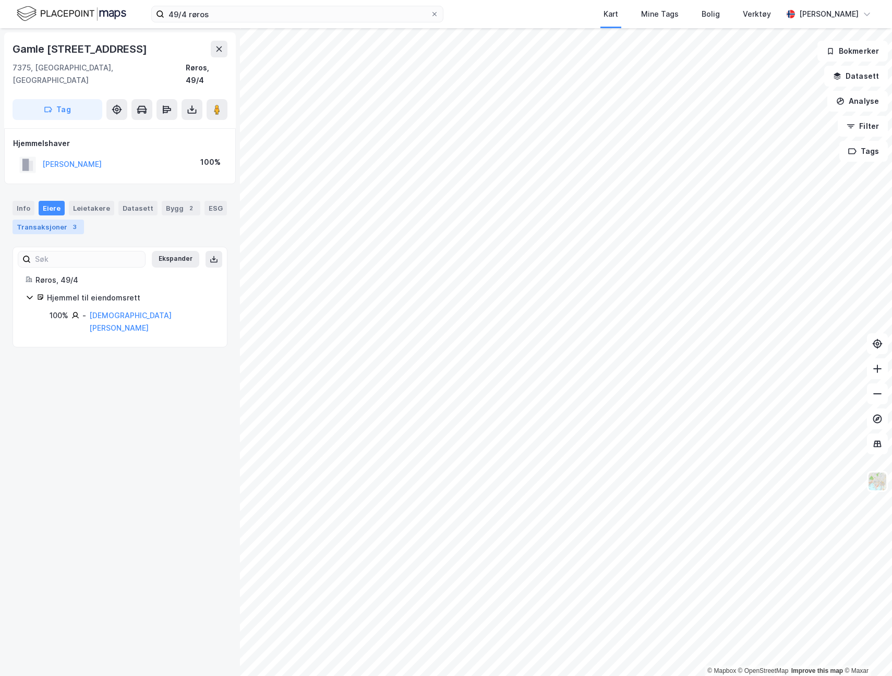
click at [49, 220] on div "Transaksjoner 3" at bounding box center [48, 227] width 71 height 15
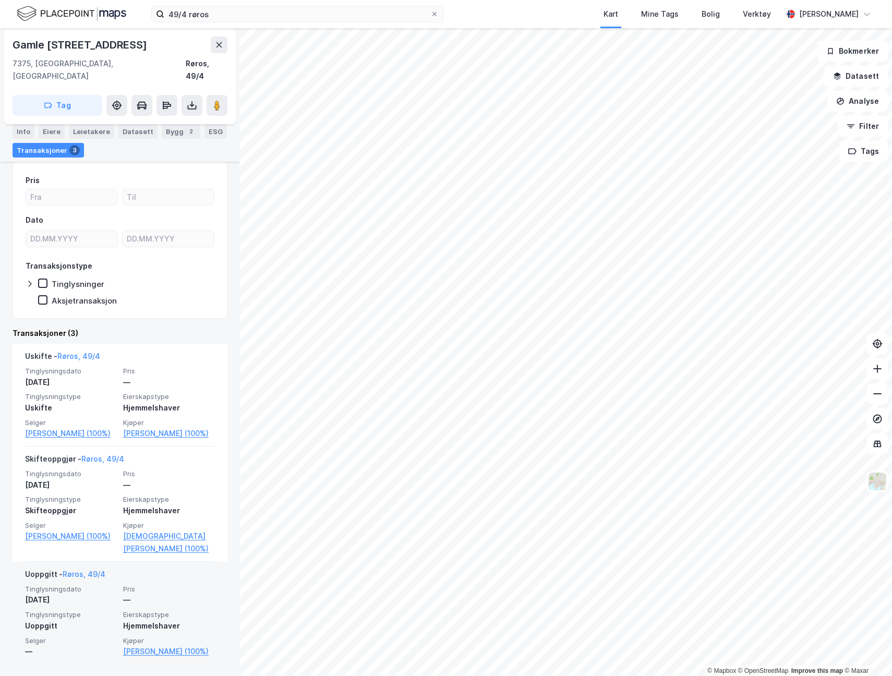
scroll to position [86, 0]
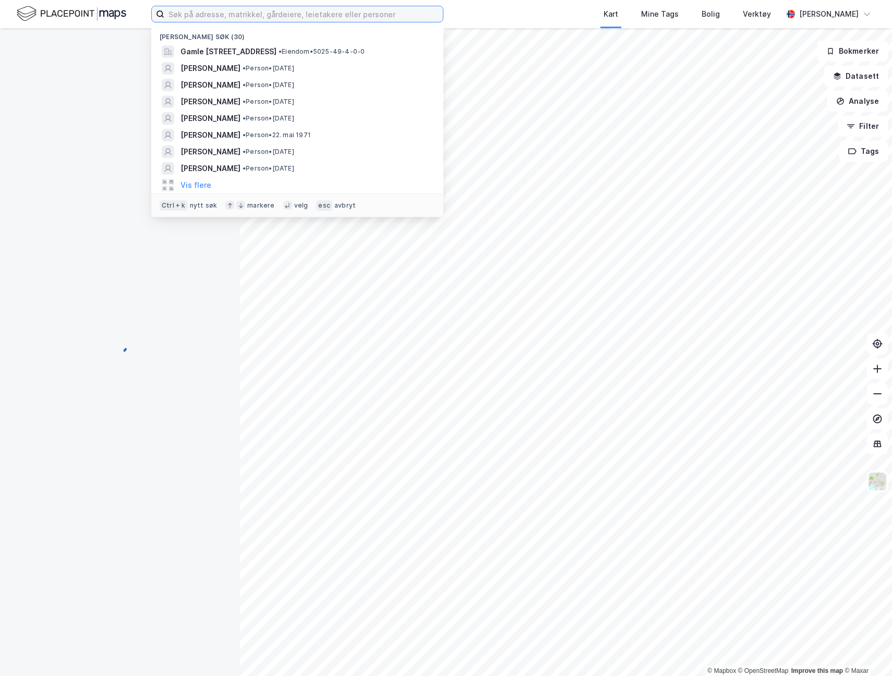
click at [226, 17] on input at bounding box center [303, 14] width 279 height 16
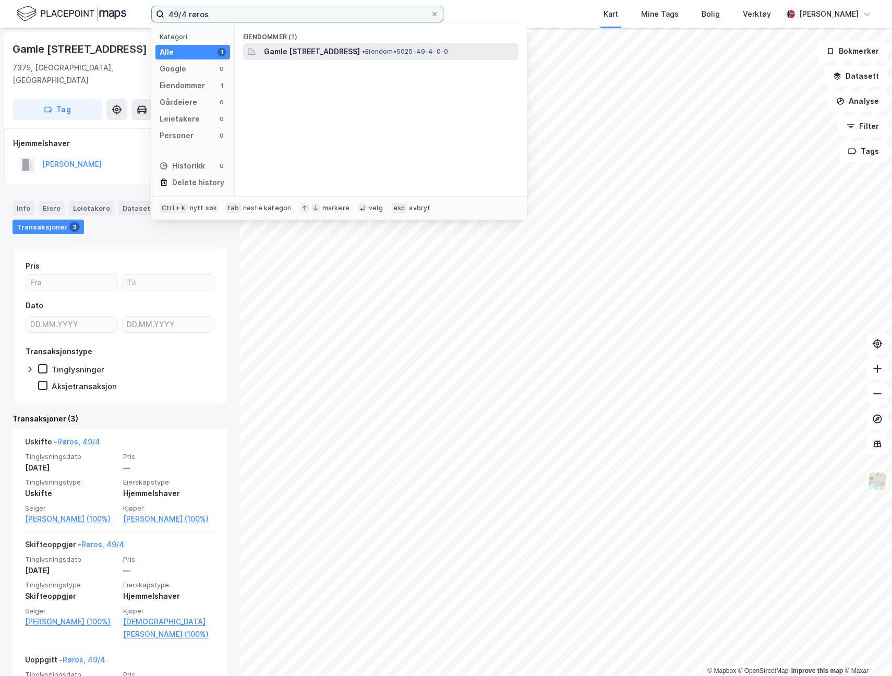
type input "49/4 røros"
click at [312, 56] on span "Gamle [STREET_ADDRESS]" at bounding box center [312, 51] width 96 height 13
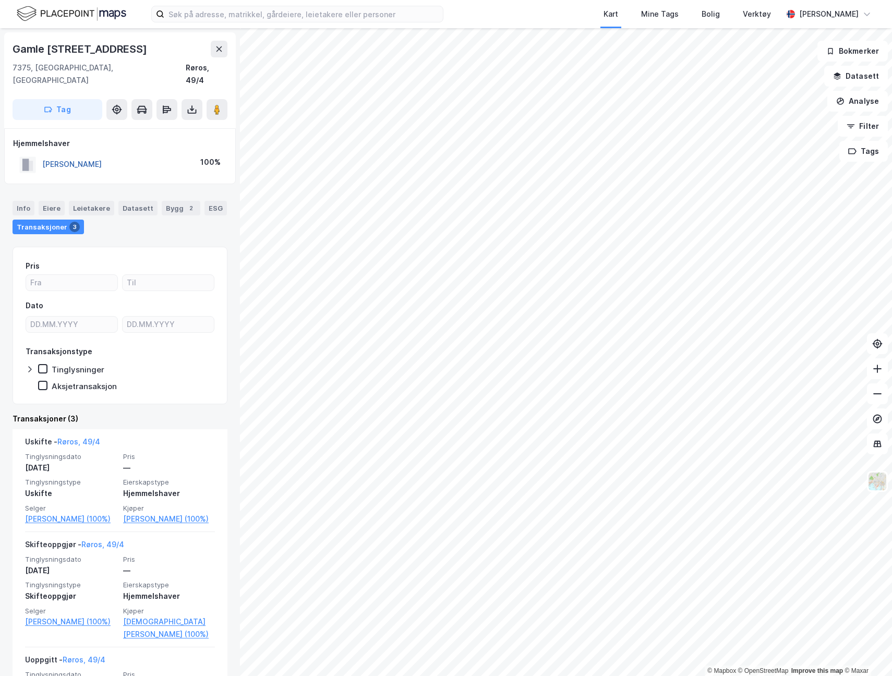
click at [0, 0] on button "[PERSON_NAME]" at bounding box center [0, 0] width 0 height 0
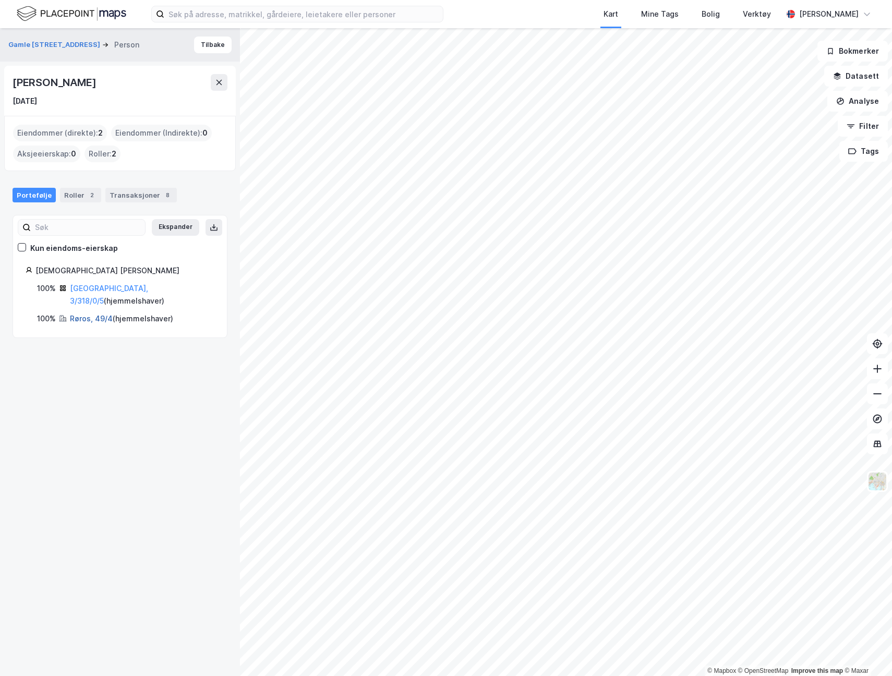
click at [90, 314] on link "Røros, 49/4" at bounding box center [91, 318] width 43 height 9
